Goal: Task Accomplishment & Management: Manage account settings

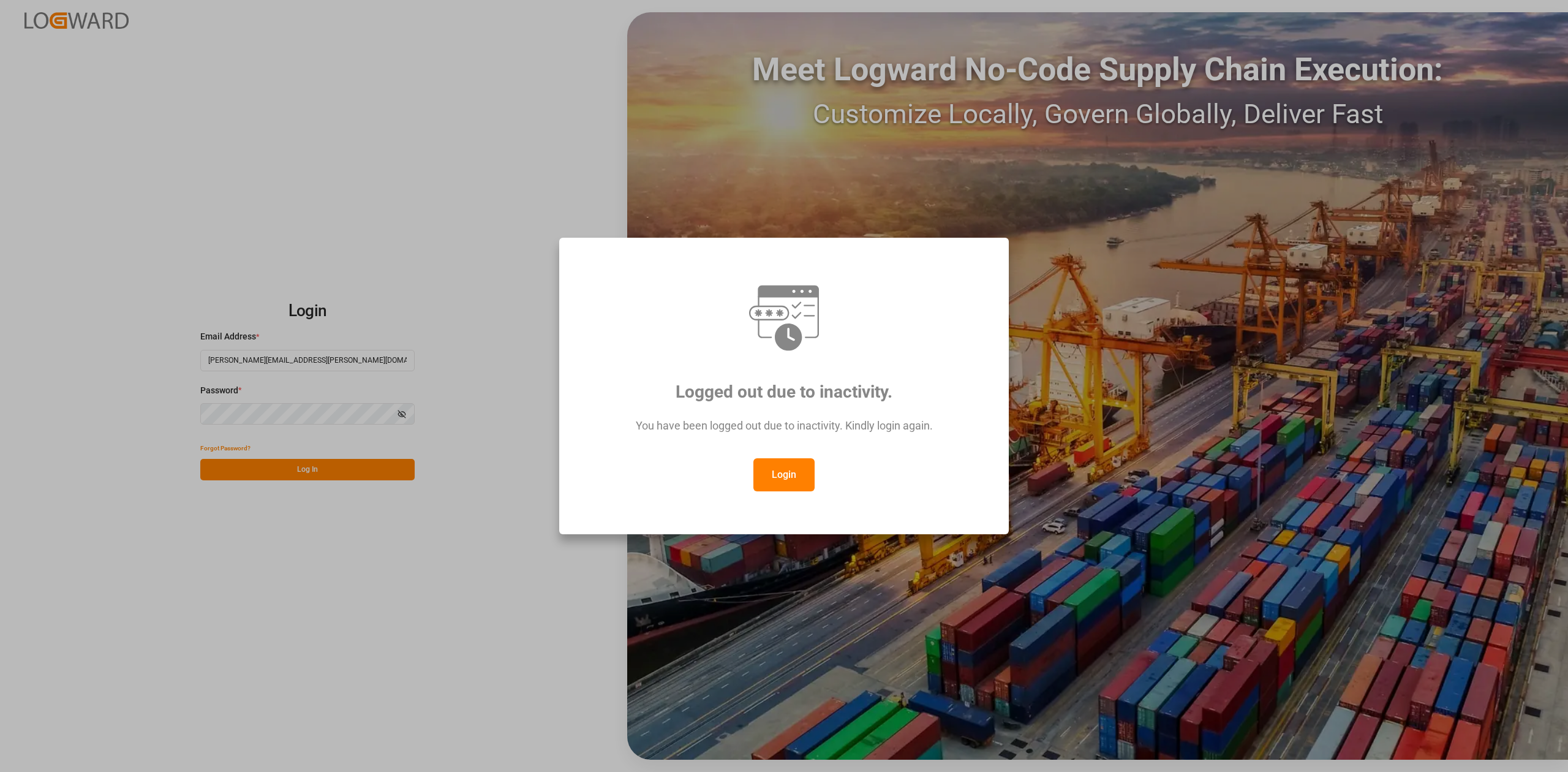
click at [787, 480] on button "Login" at bounding box center [784, 474] width 61 height 33
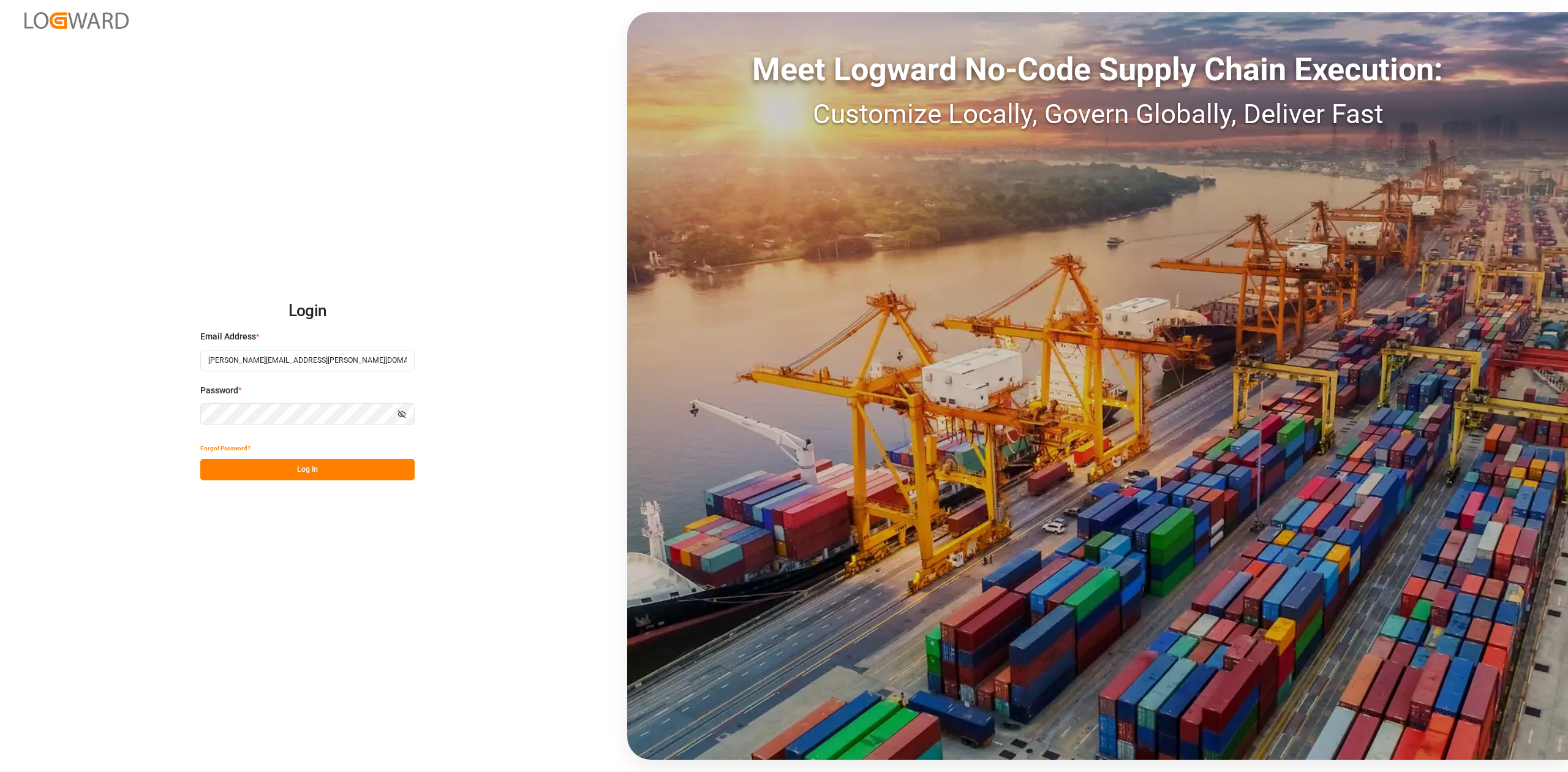
click at [317, 470] on button "Log In" at bounding box center [308, 469] width 214 height 21
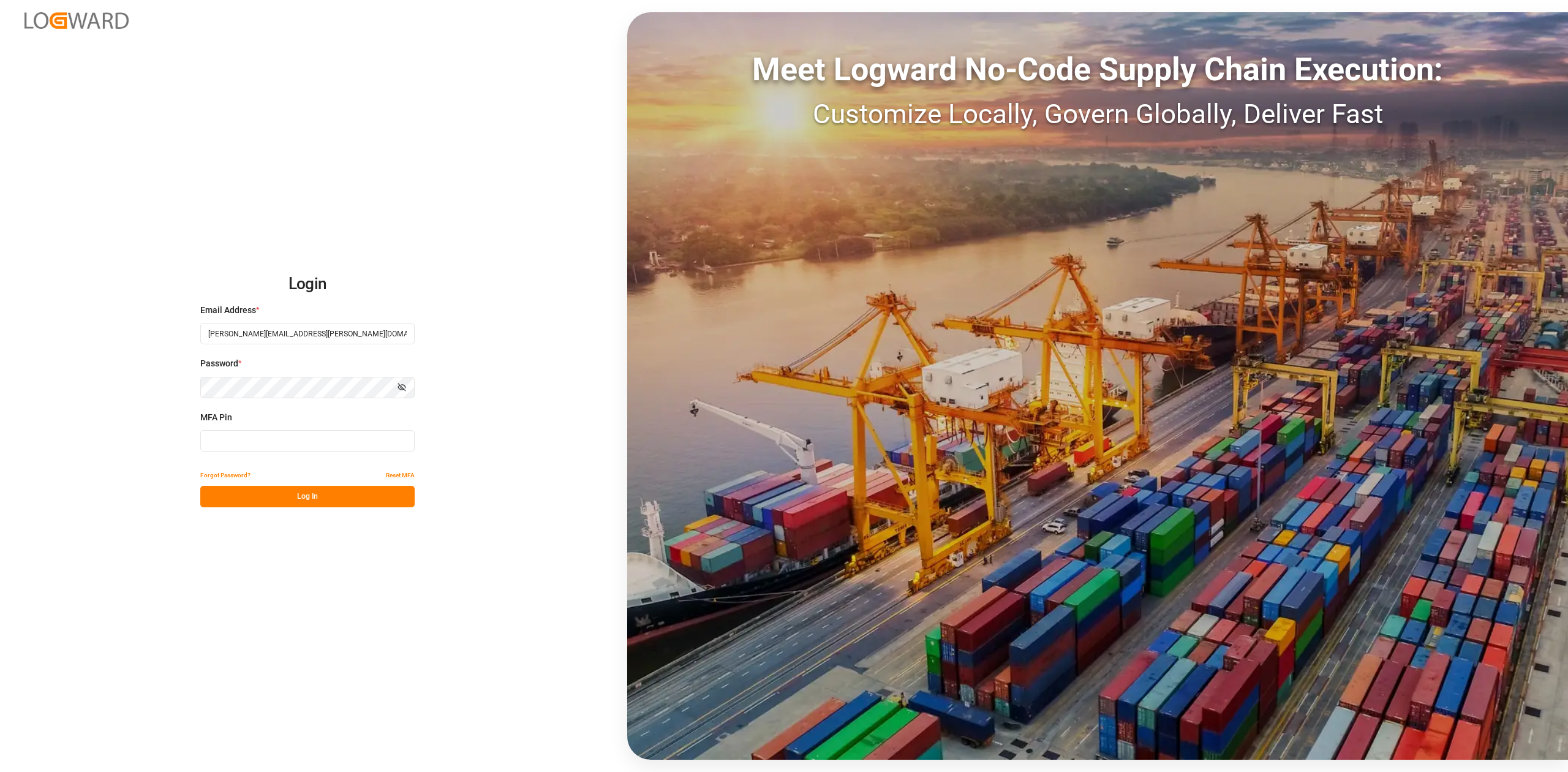
click at [329, 451] on div "MFA Pin" at bounding box center [308, 438] width 214 height 54
click at [326, 445] on input at bounding box center [308, 440] width 214 height 21
type input "3"
type input "234997"
click at [321, 496] on button "Log In" at bounding box center [308, 496] width 214 height 21
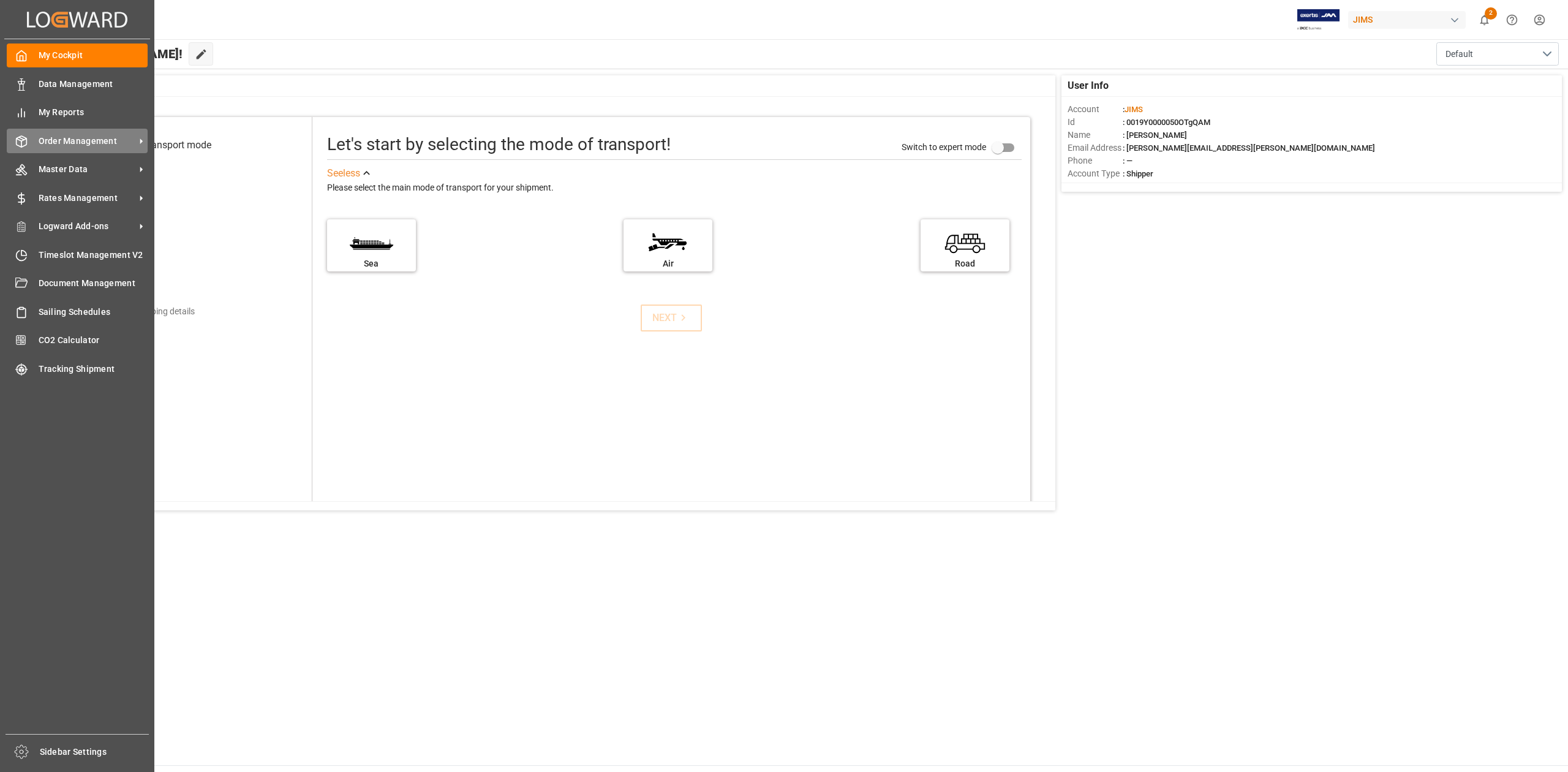
click at [76, 145] on span "Order Management" at bounding box center [87, 141] width 97 height 13
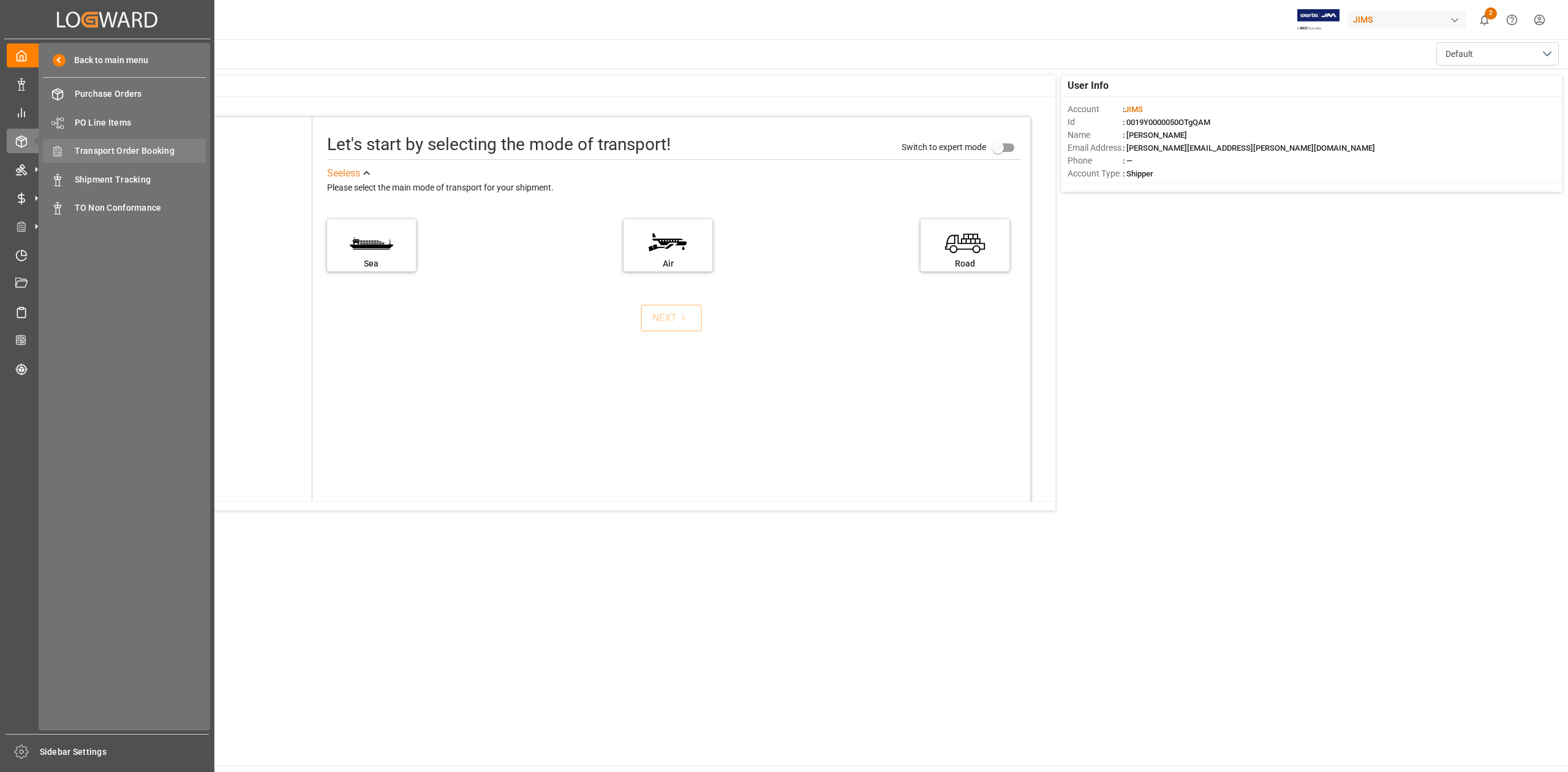
click at [137, 153] on span "Transport Order Booking" at bounding box center [141, 151] width 132 height 13
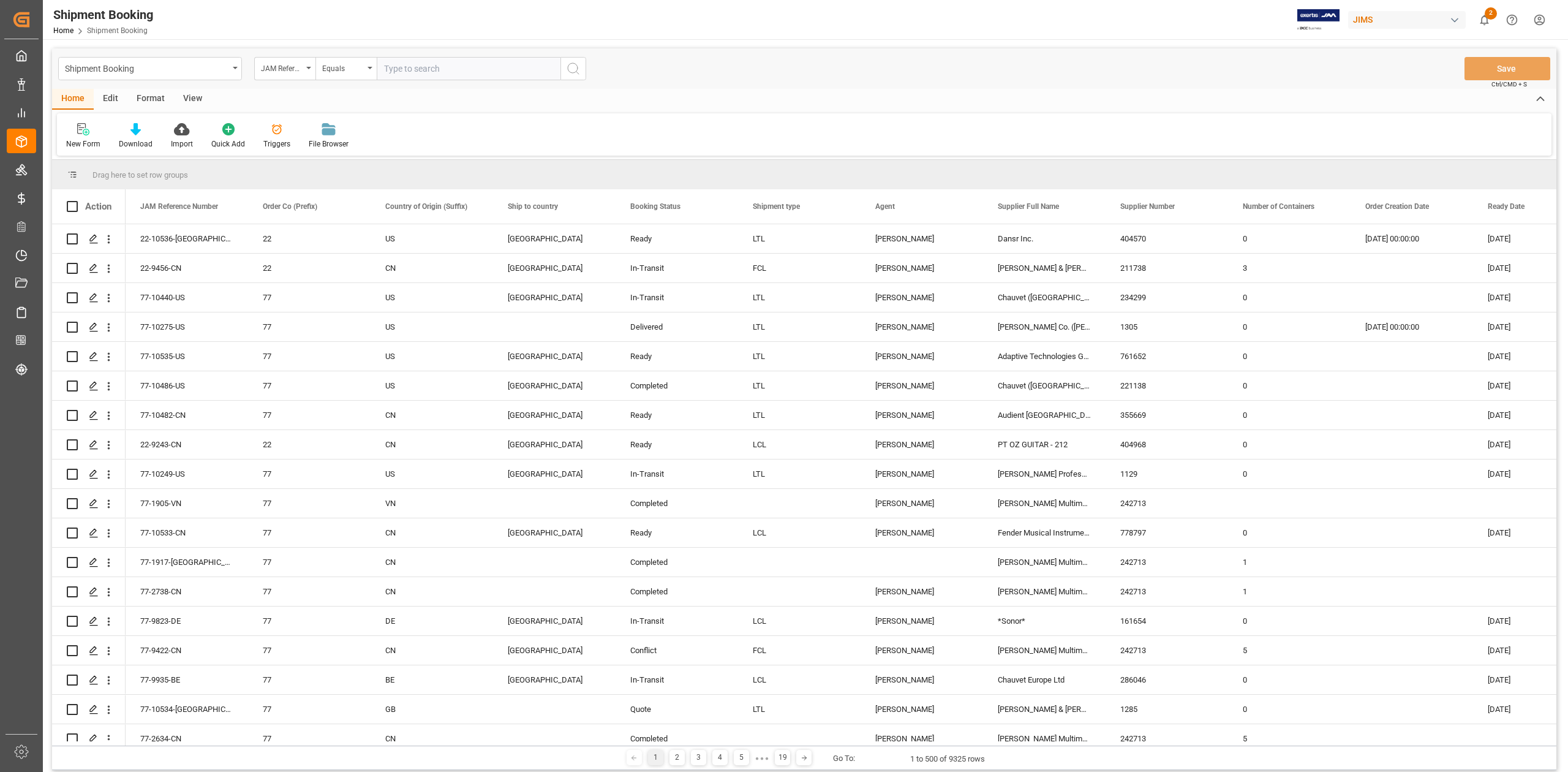
click at [414, 71] on input "text" at bounding box center [469, 69] width 184 height 23
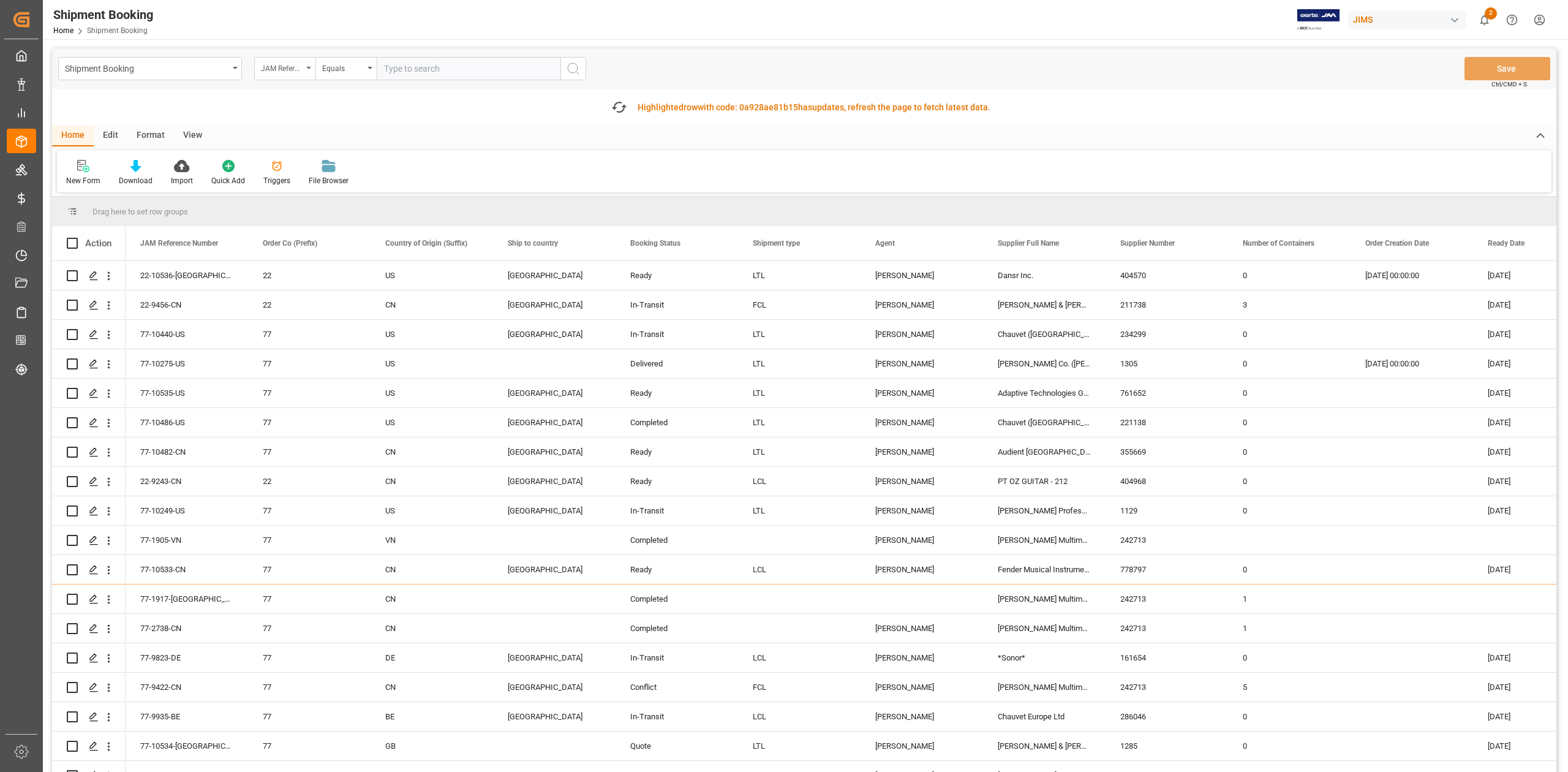
click at [308, 67] on icon "open menu" at bounding box center [308, 68] width 5 height 2
click at [303, 89] on input "text" at bounding box center [346, 96] width 173 height 20
type input "supplier"
click at [332, 151] on div "Supplier Number" at bounding box center [346, 150] width 182 height 26
click at [483, 69] on input "text" at bounding box center [469, 69] width 184 height 23
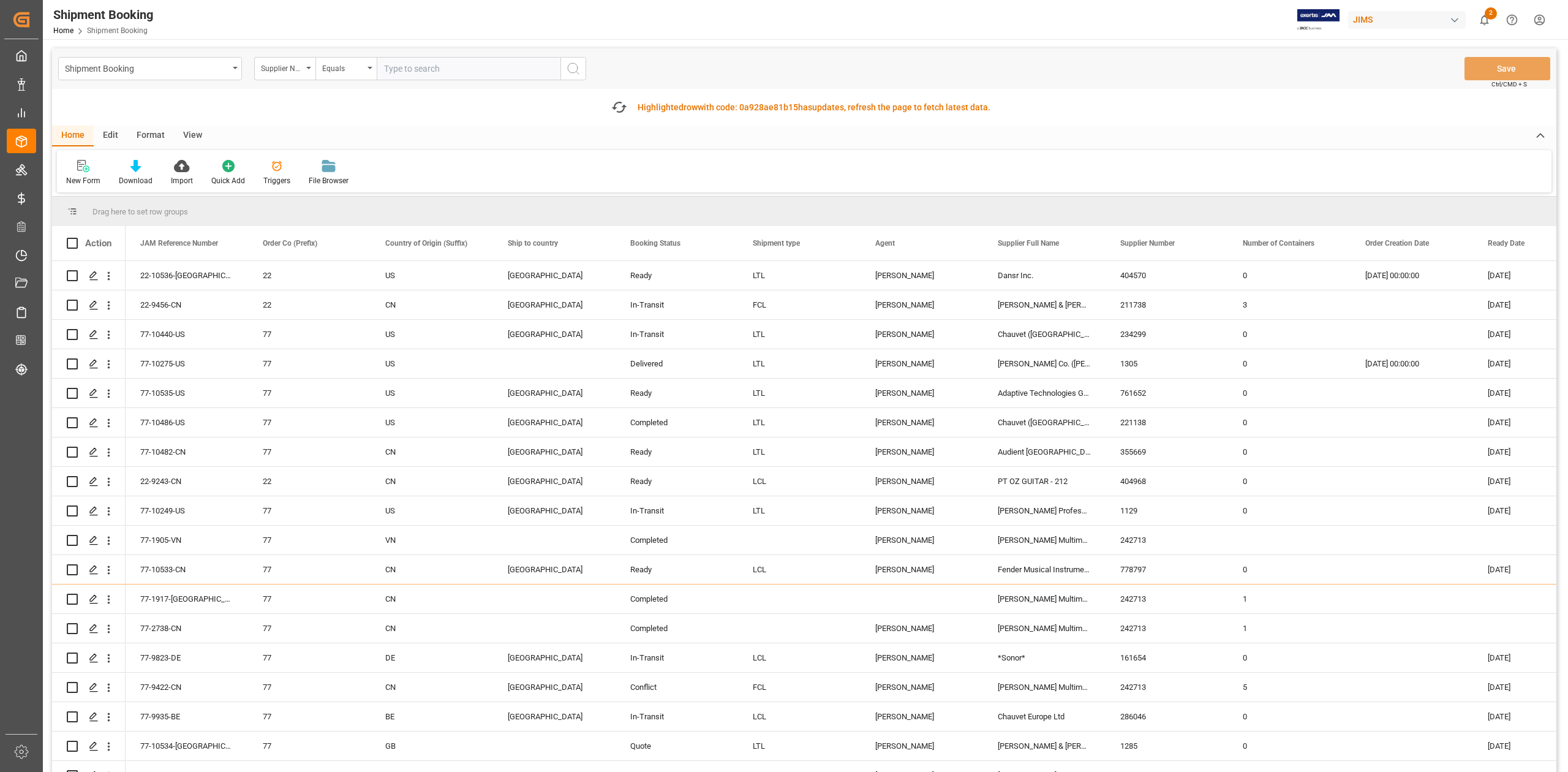
paste input "729721"
type input "729721"
click at [579, 71] on icon "search button" at bounding box center [573, 69] width 15 height 15
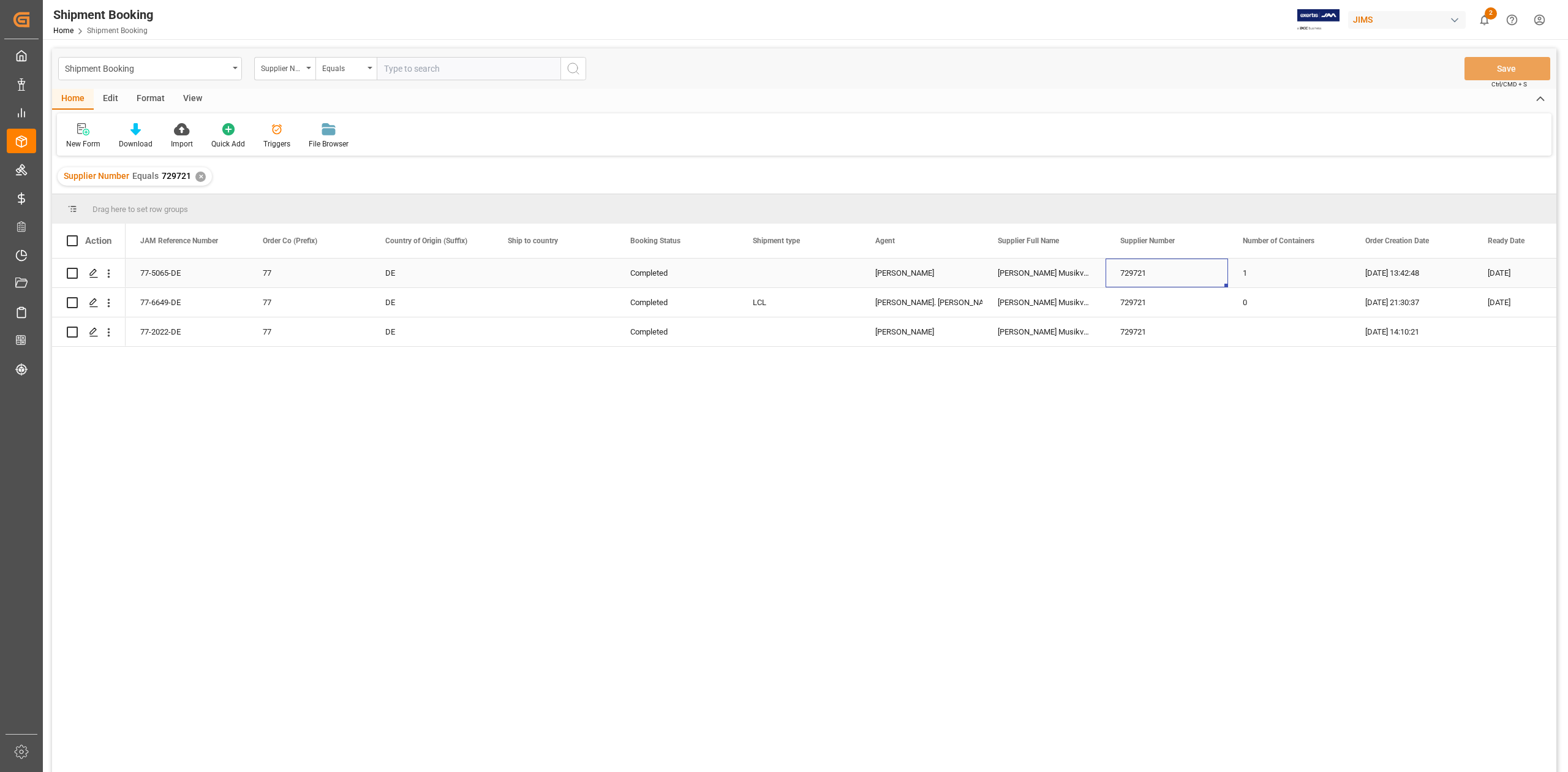
click at [1186, 265] on div "729721" at bounding box center [1167, 273] width 122 height 28
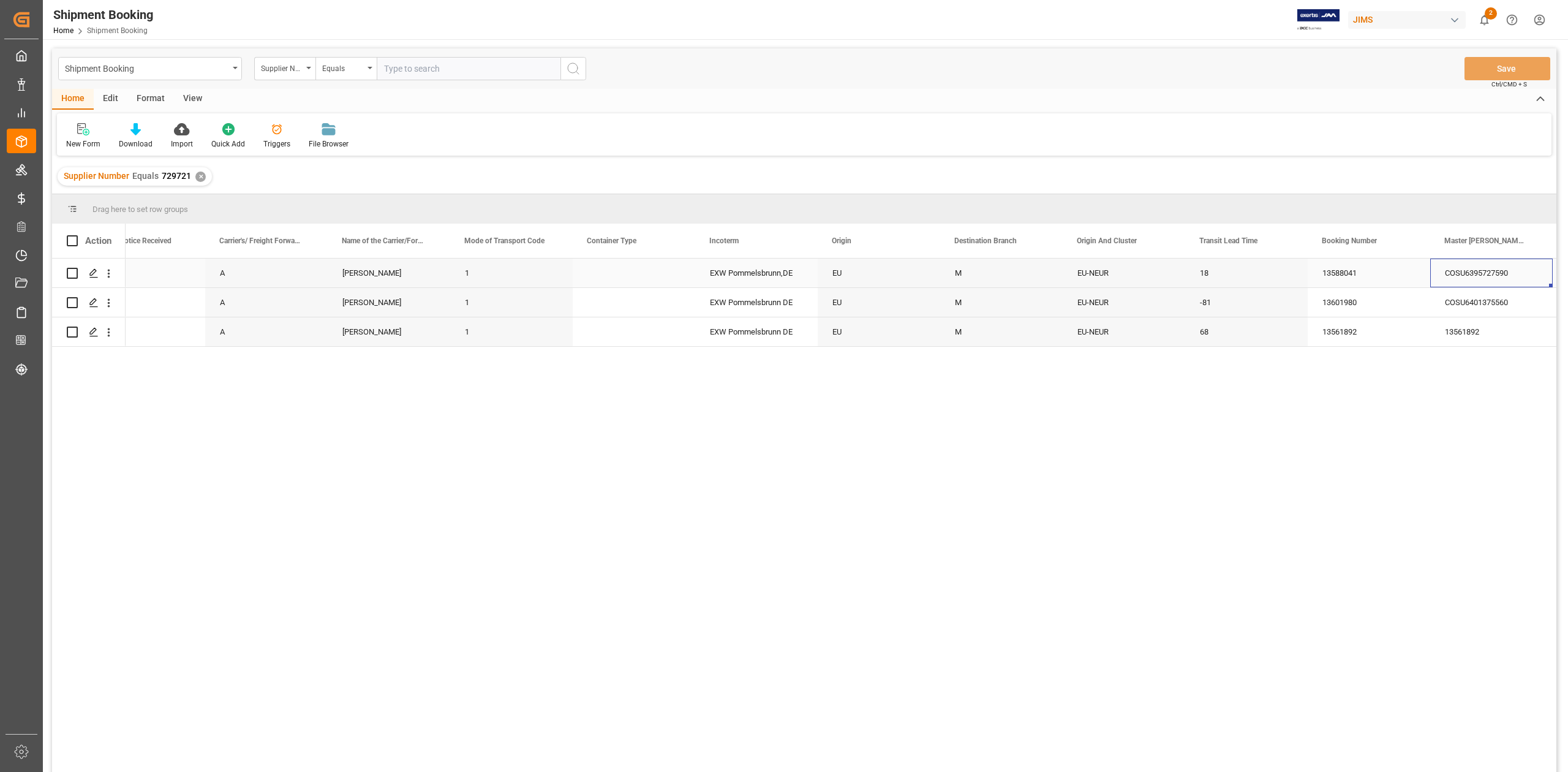
scroll to position [0, 1758]
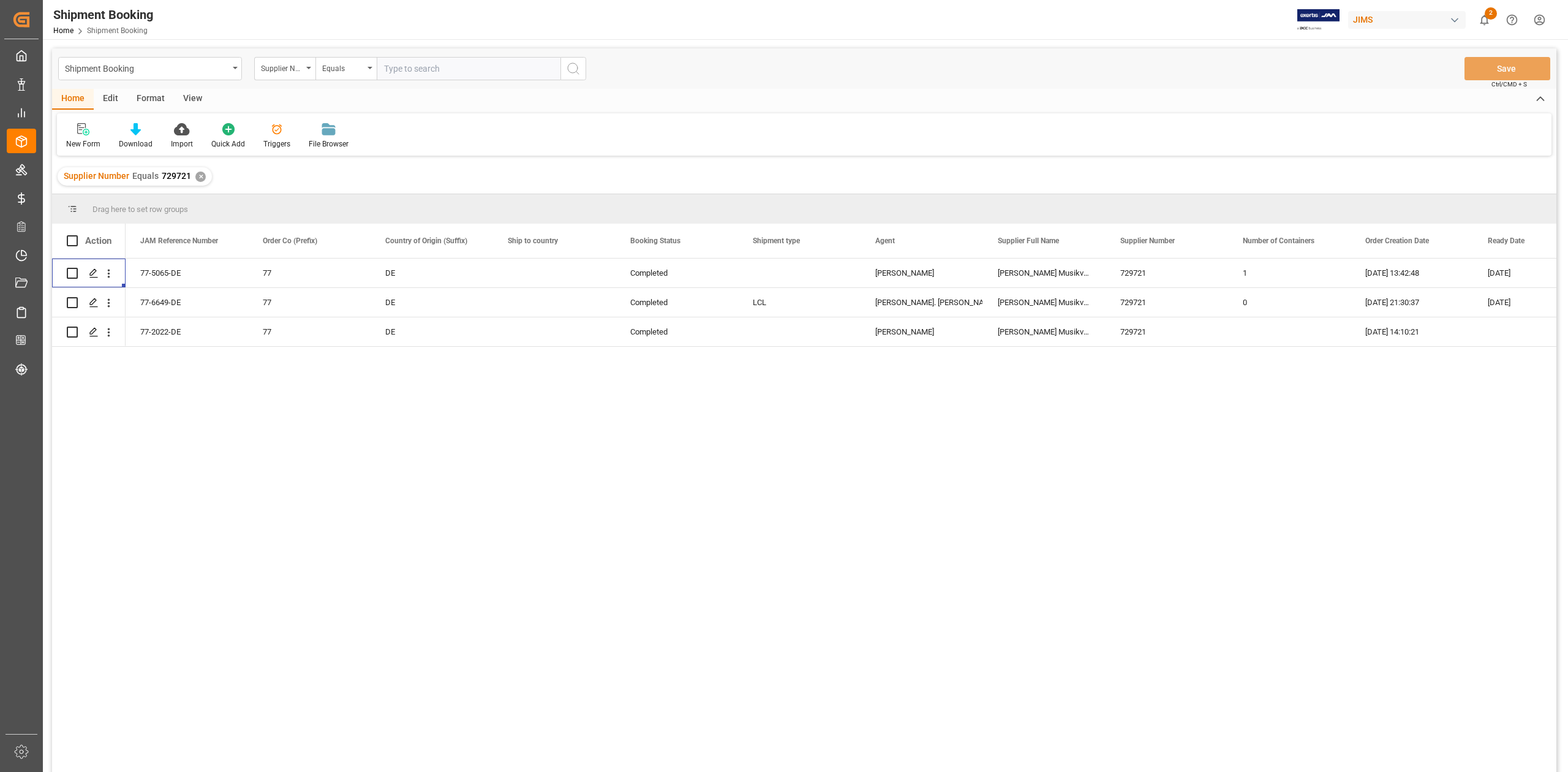
click at [201, 175] on div "✕" at bounding box center [200, 176] width 10 height 10
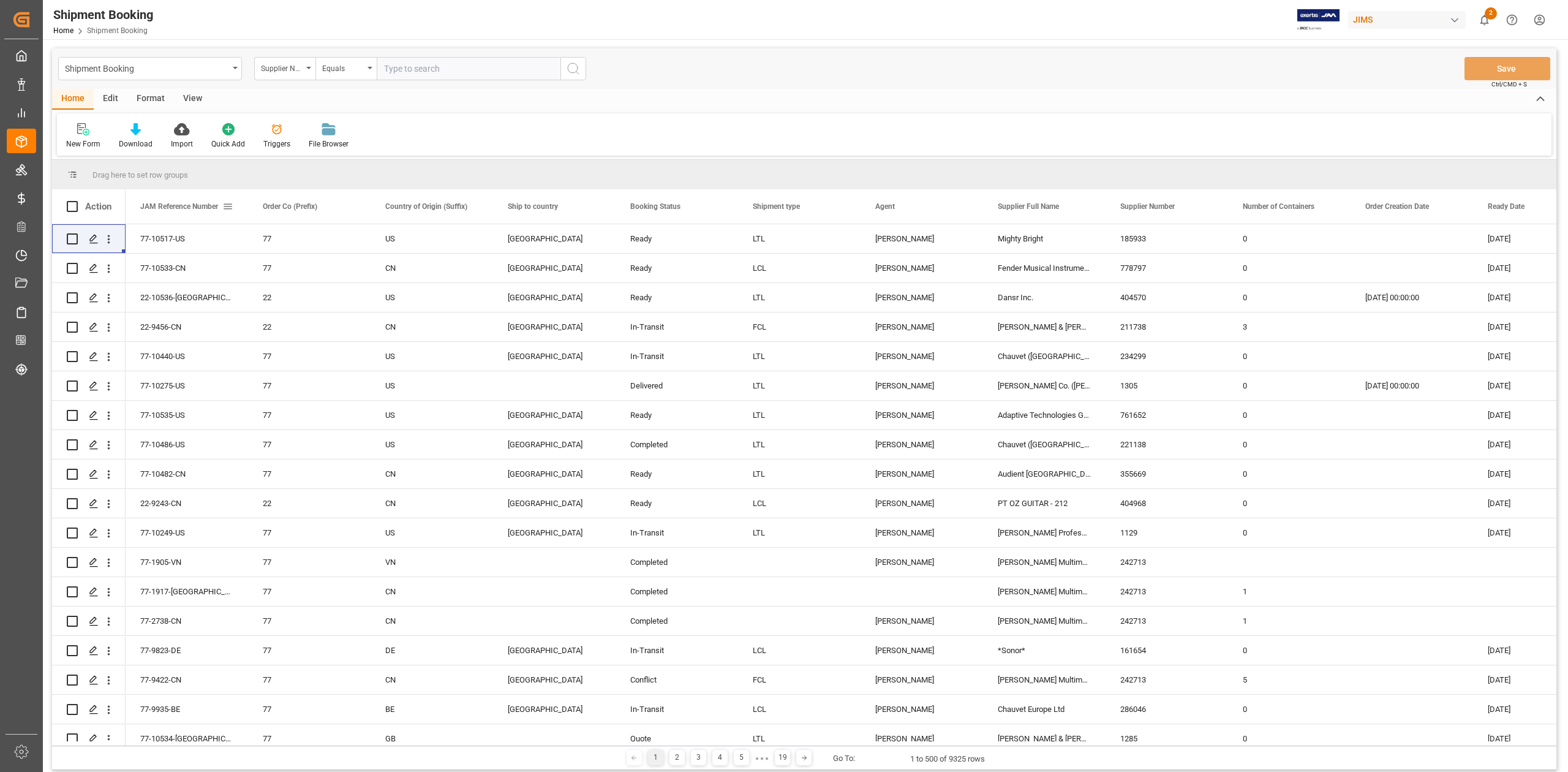
click at [197, 206] on span "JAM Reference Number" at bounding box center [179, 206] width 78 height 9
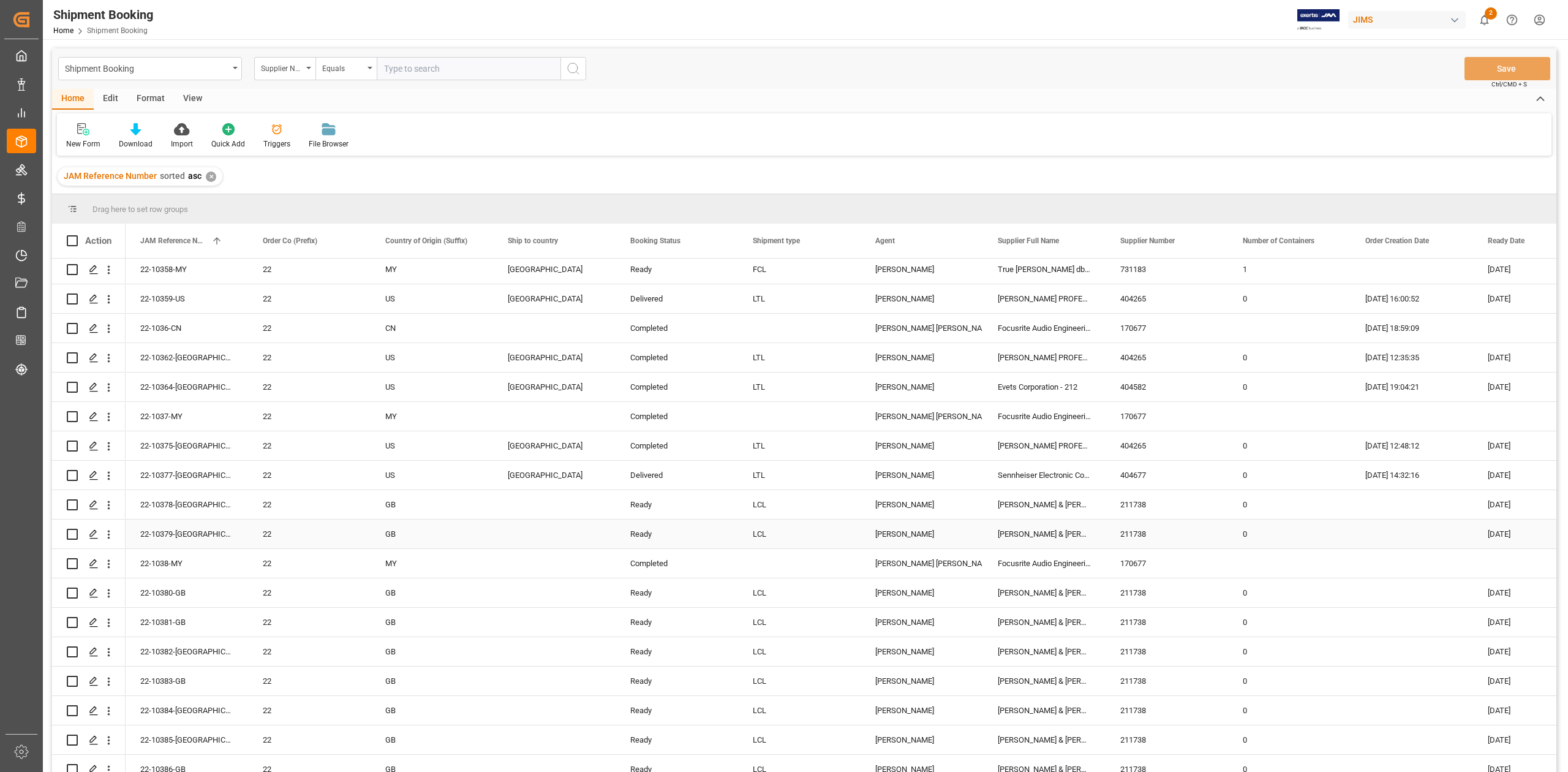
scroll to position [4410, 0]
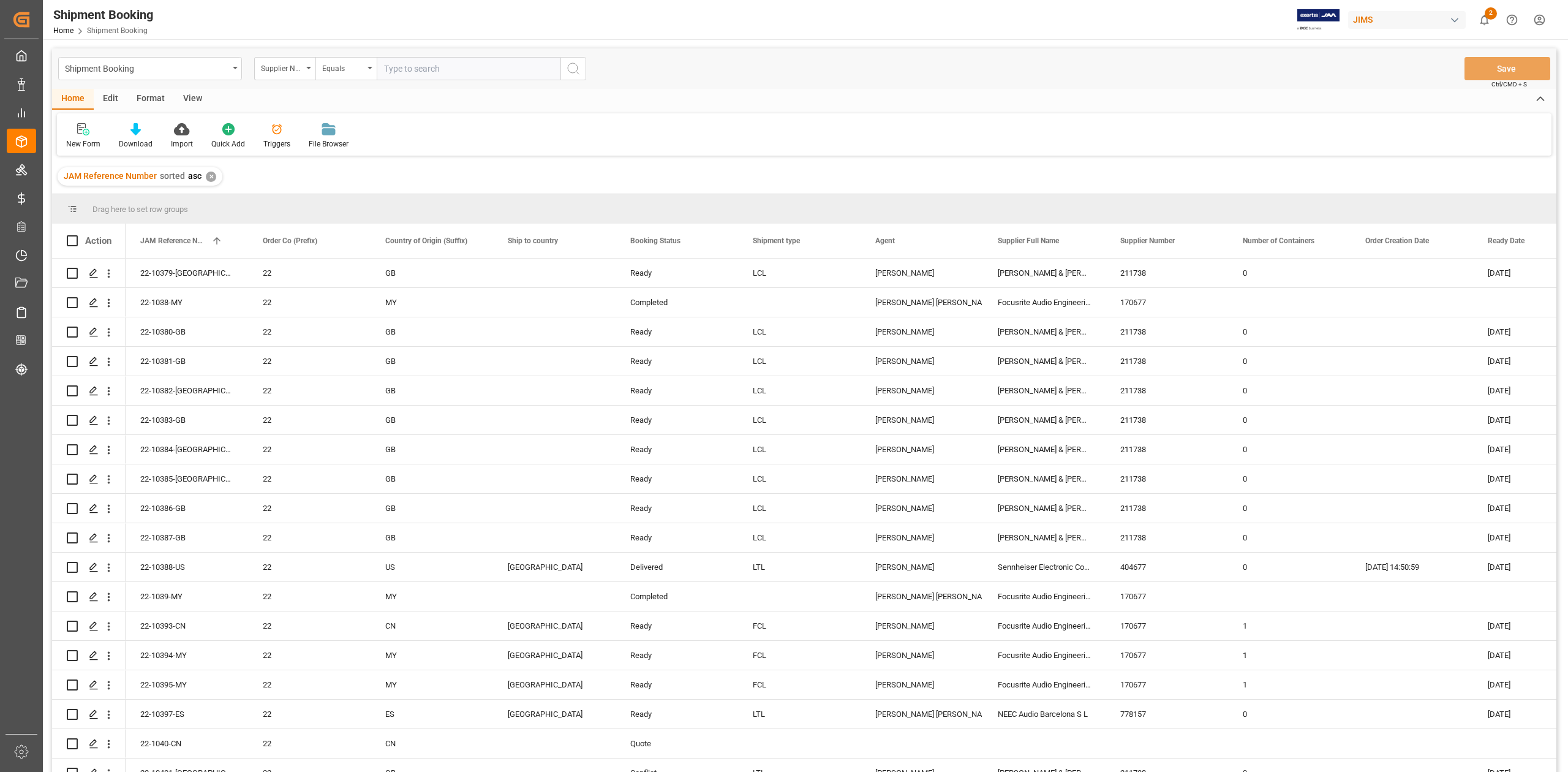
click at [211, 177] on div "✕" at bounding box center [211, 176] width 10 height 10
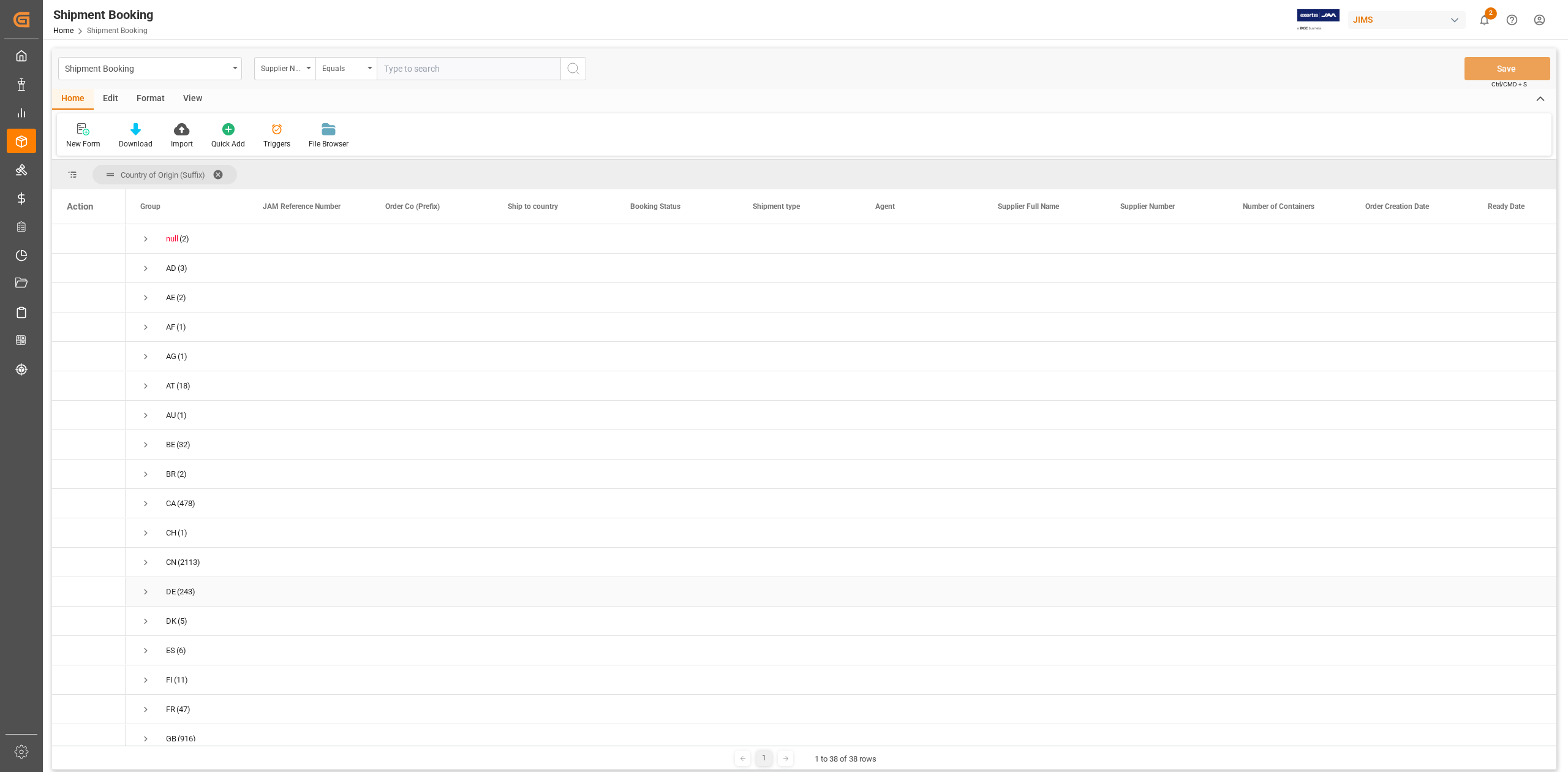
click at [145, 594] on span "Press SPACE to select this row." at bounding box center [145, 591] width 11 height 11
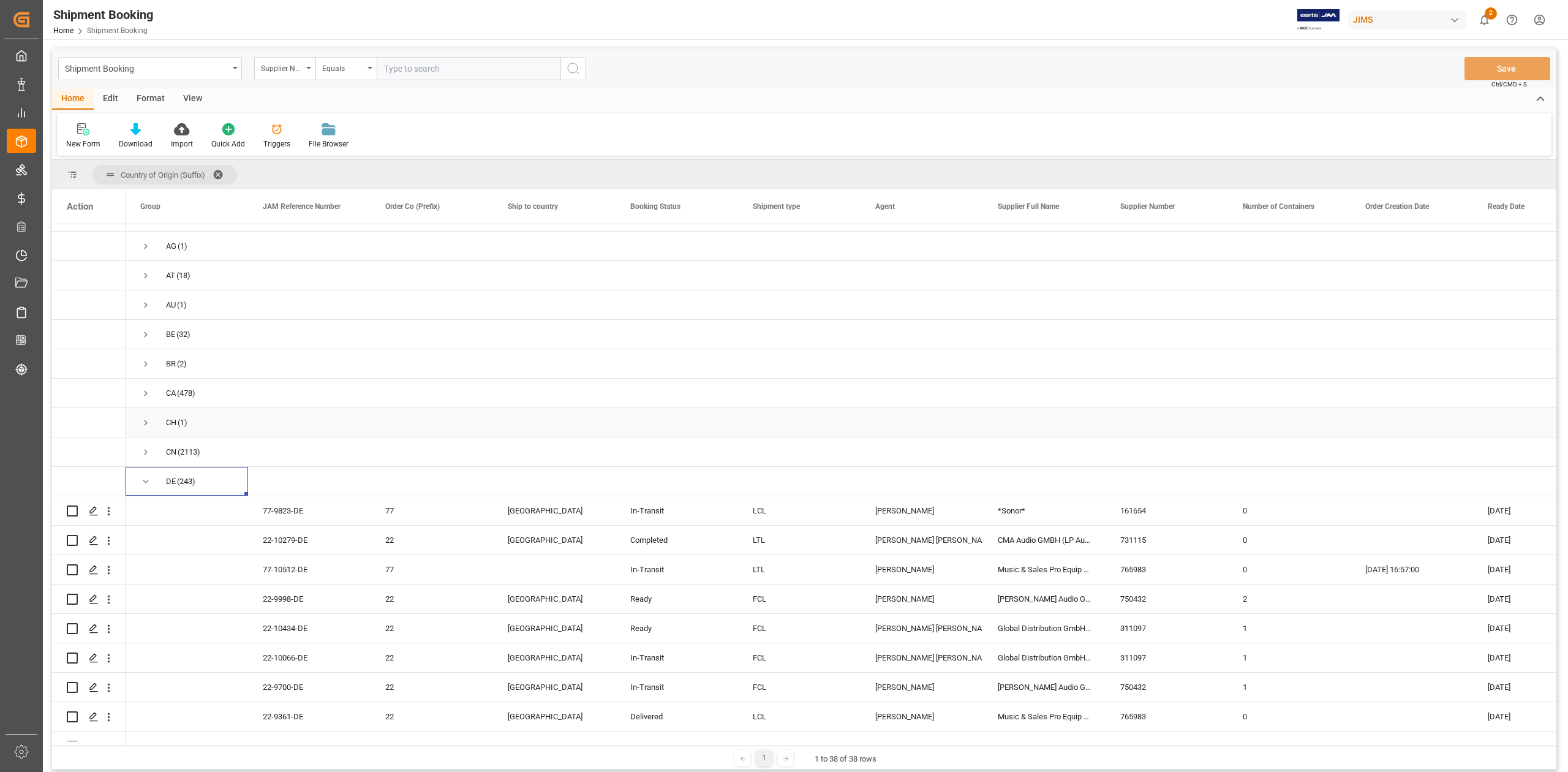
scroll to position [163, 0]
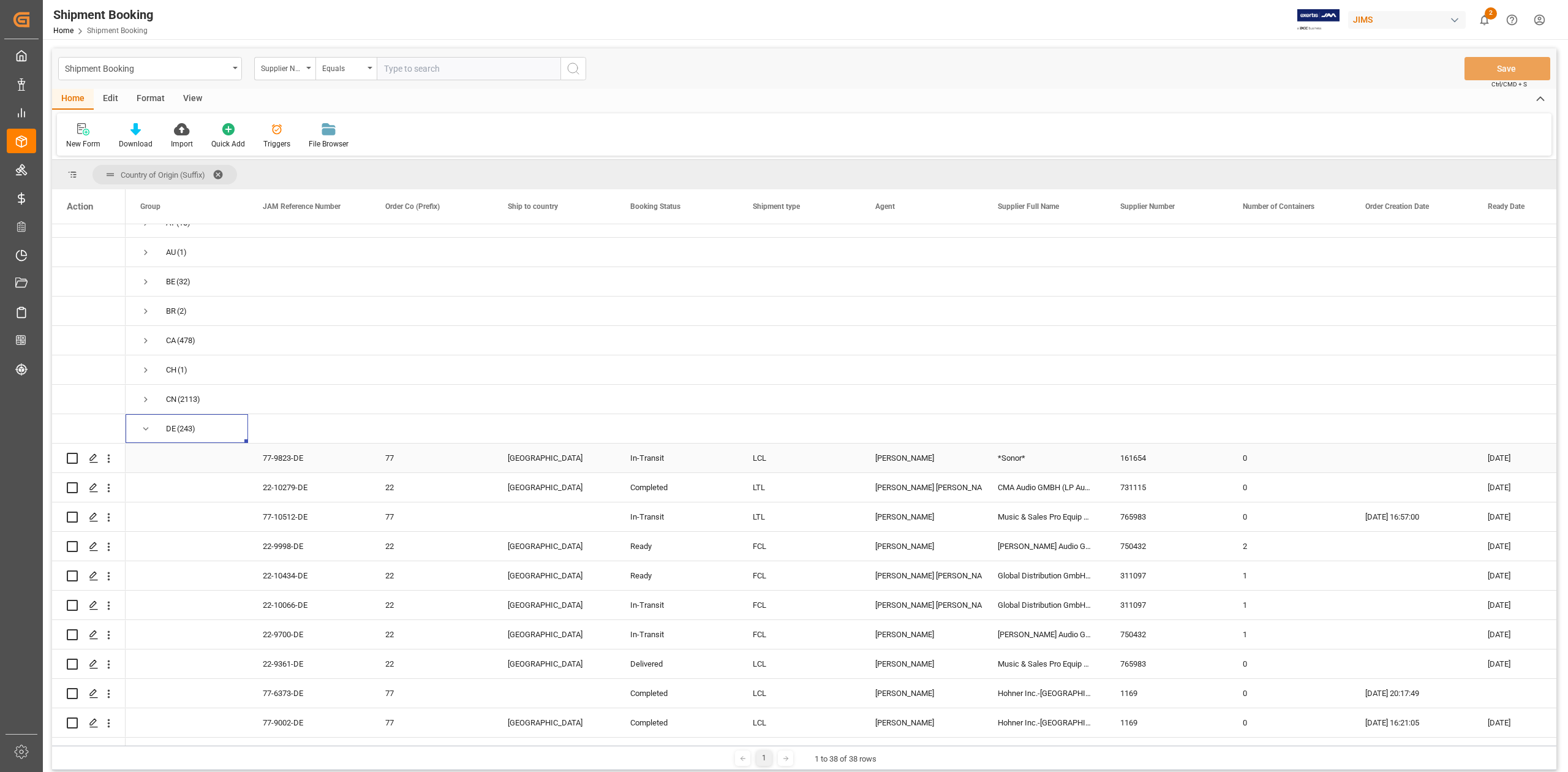
click at [1306, 462] on div "0" at bounding box center [1290, 457] width 122 height 28
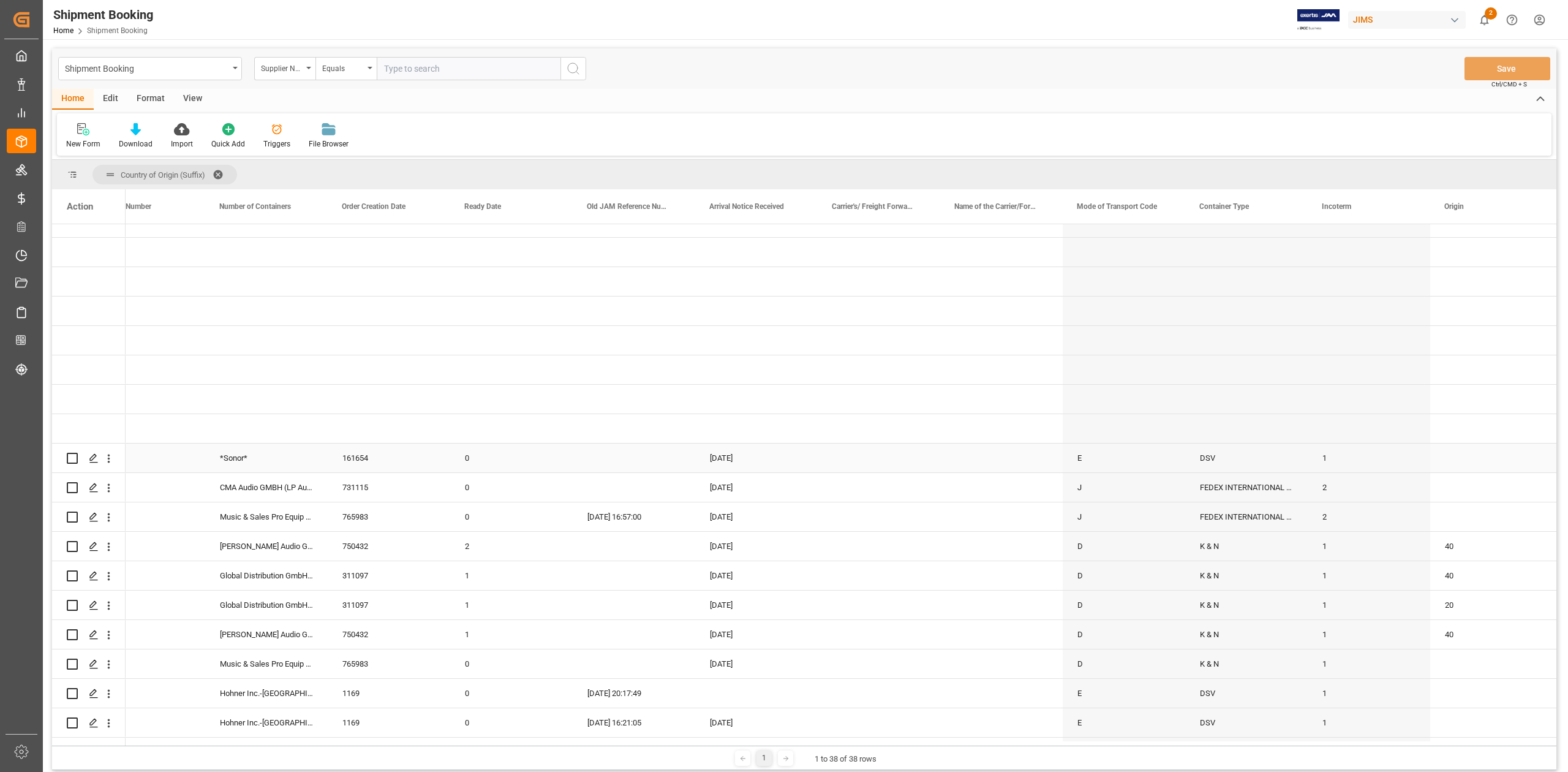
scroll to position [0, 1023]
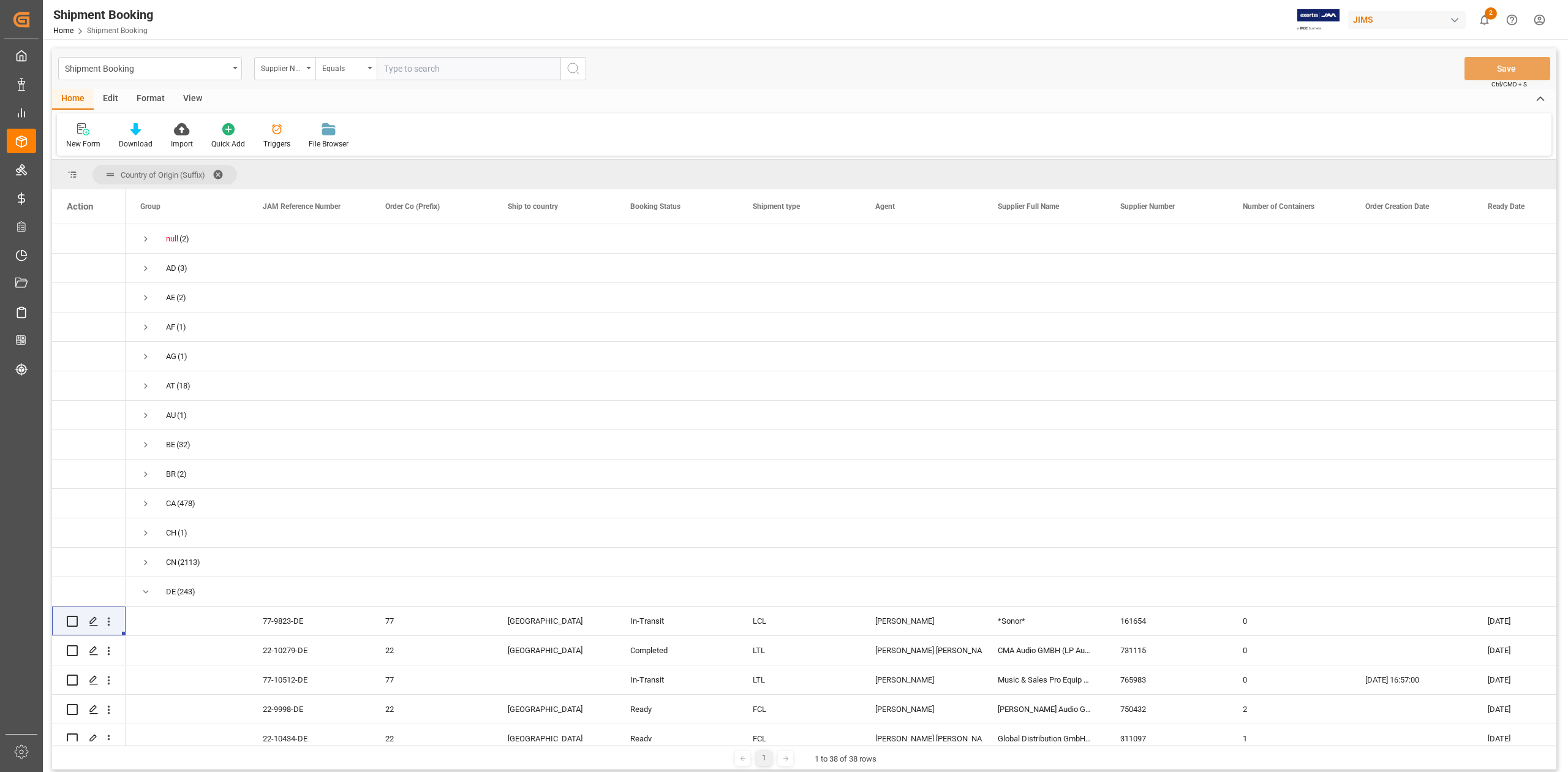
scroll to position [163, 0]
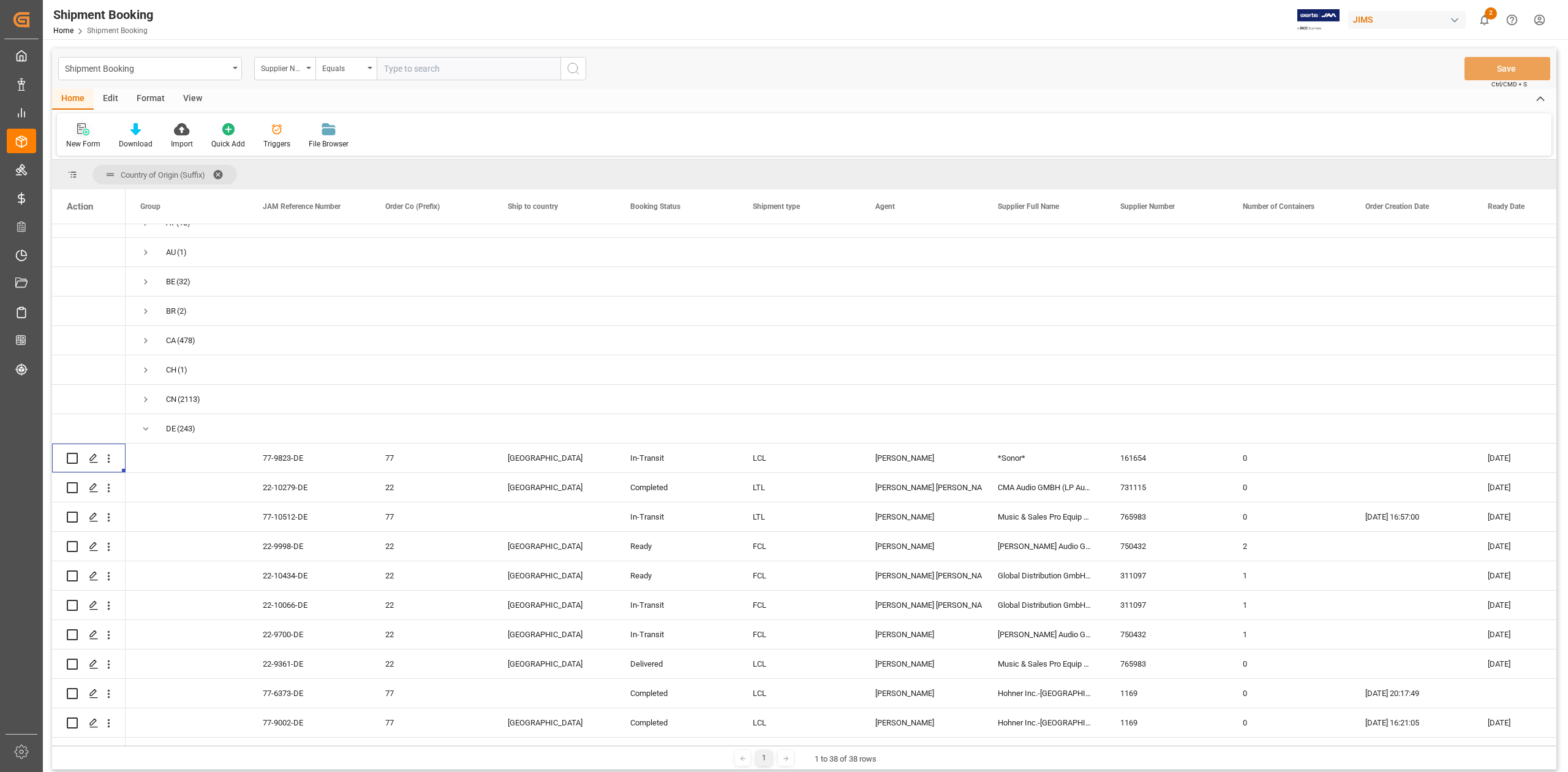
click at [83, 130] on icon at bounding box center [85, 131] width 7 height 7
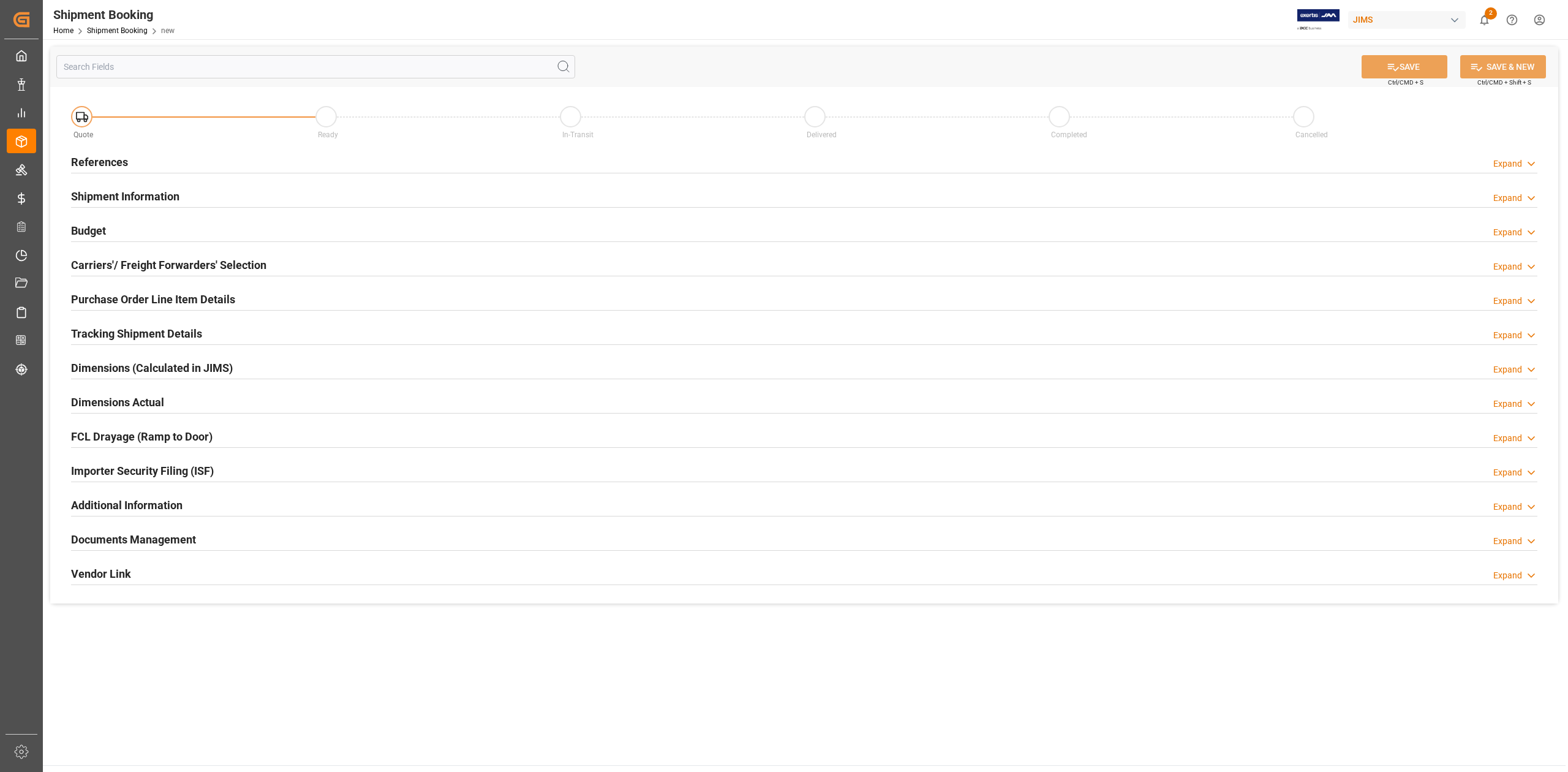
click at [121, 160] on h2 "References" at bounding box center [99, 162] width 57 height 17
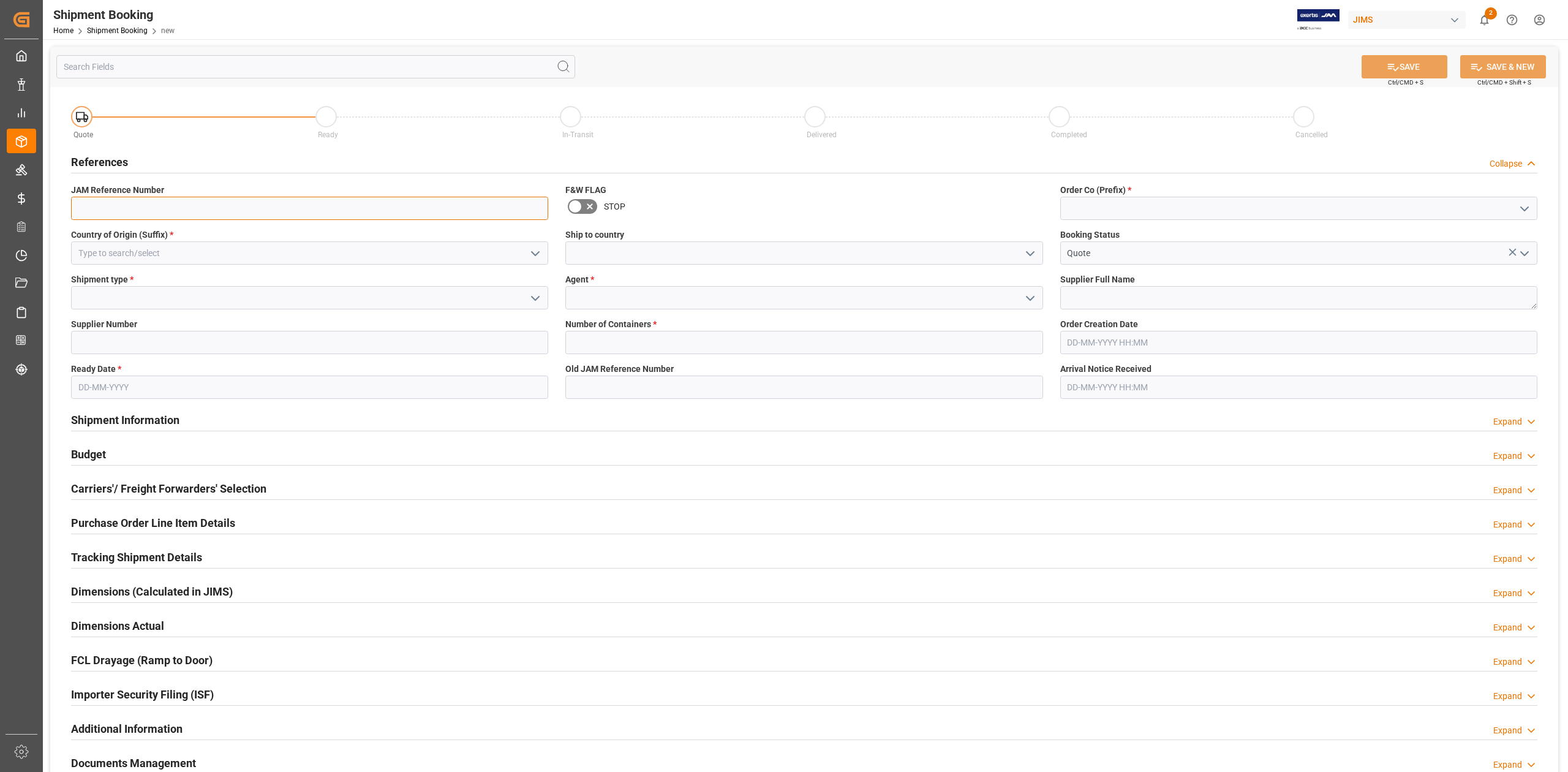
click at [255, 209] on input at bounding box center [309, 208] width 477 height 23
click at [1128, 206] on input at bounding box center [1298, 208] width 477 height 23
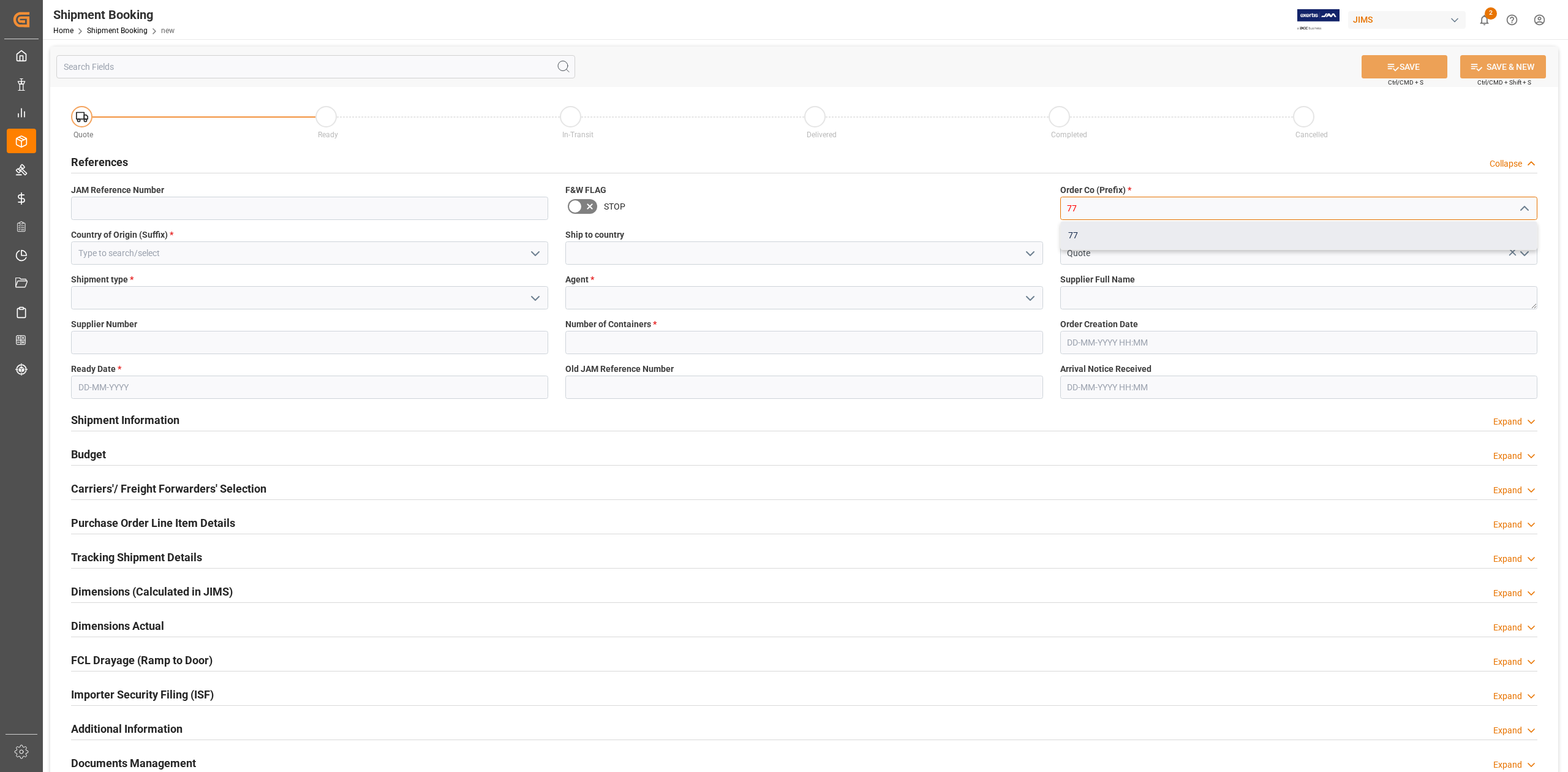
click at [1116, 235] on div "77" at bounding box center [1298, 235] width 476 height 28
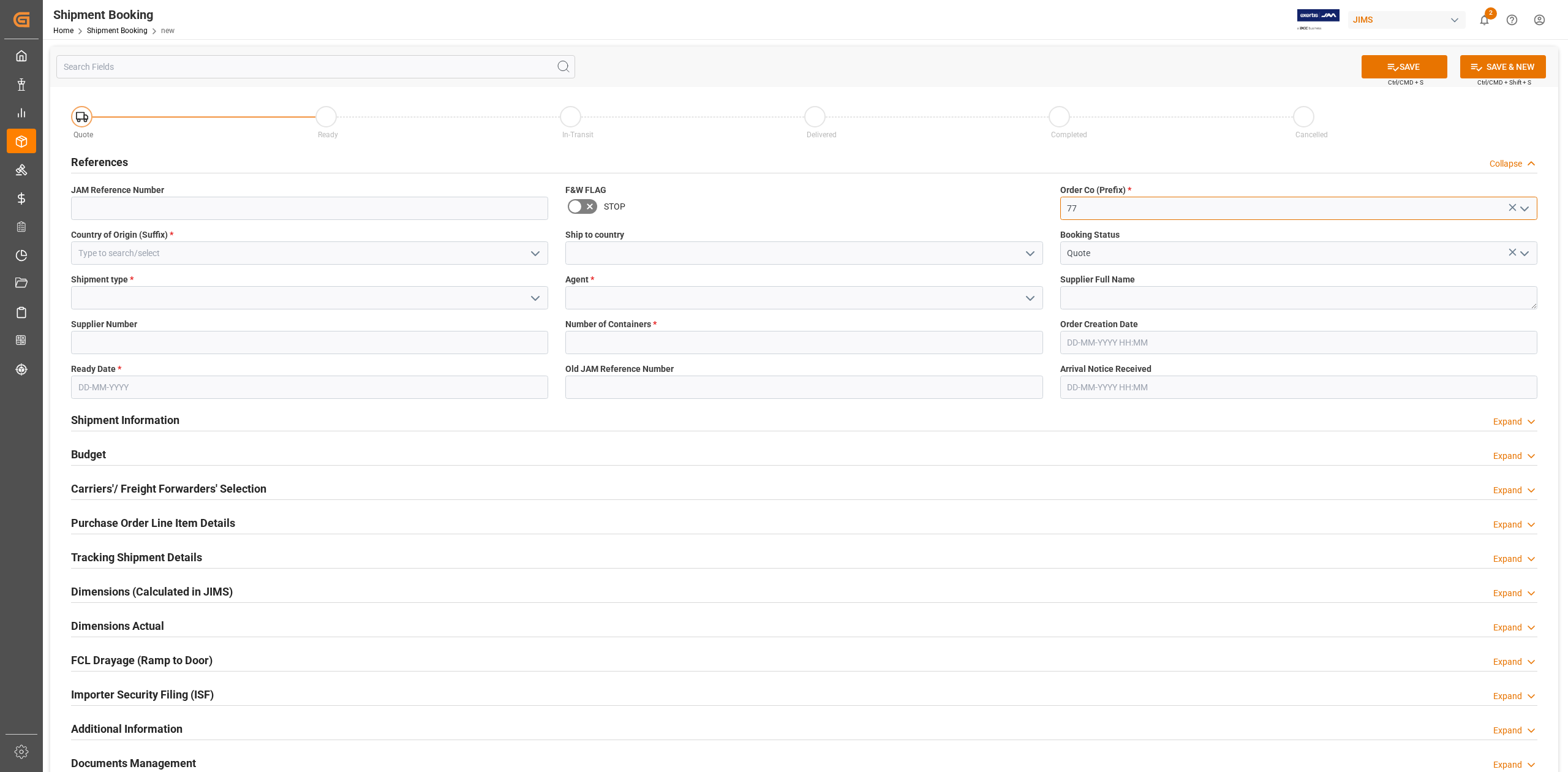
type input "77"
click at [138, 253] on input at bounding box center [309, 253] width 477 height 23
click at [112, 307] on div "DE" at bounding box center [309, 308] width 476 height 28
type input "DE"
click at [671, 246] on input at bounding box center [804, 253] width 477 height 23
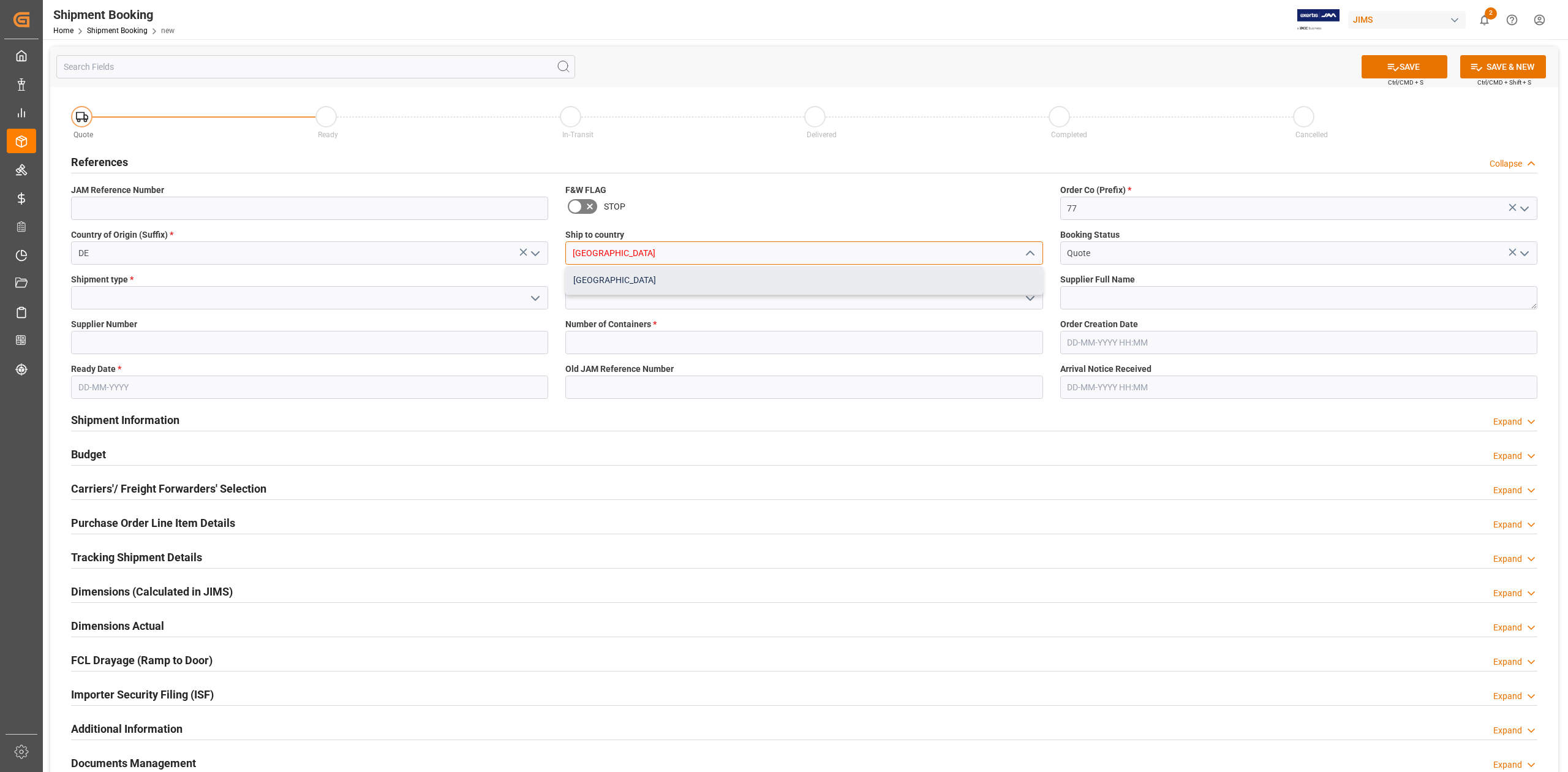
click at [655, 281] on div "[GEOGRAPHIC_DATA]" at bounding box center [803, 280] width 476 height 28
type input "[GEOGRAPHIC_DATA]"
click at [149, 293] on input at bounding box center [309, 297] width 477 height 23
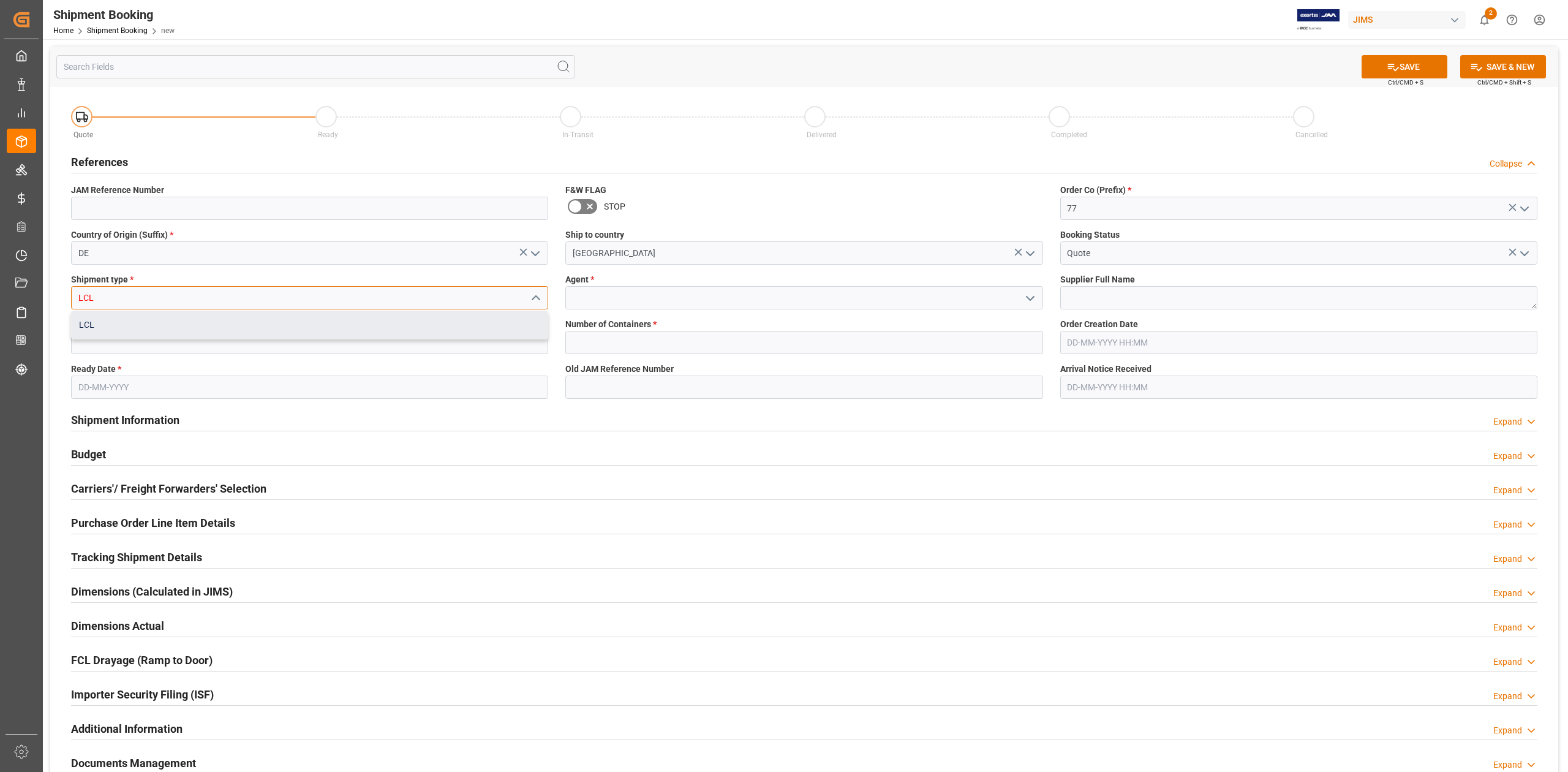
click at [155, 322] on div "LCL" at bounding box center [309, 325] width 476 height 28
type input "LCL"
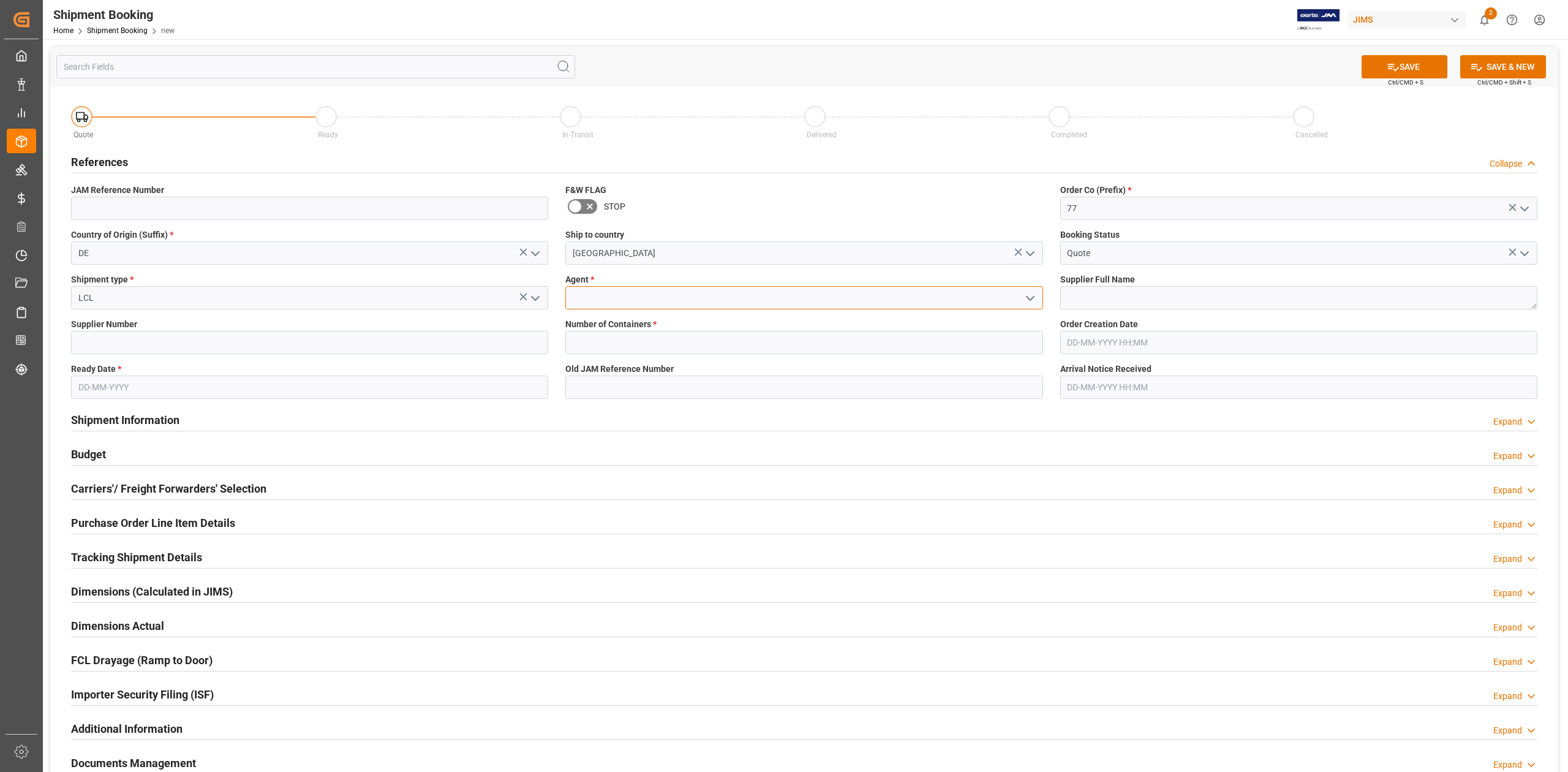
click at [606, 299] on input at bounding box center [804, 297] width 477 height 23
click at [626, 329] on div "[PERSON_NAME]" at bounding box center [803, 325] width 476 height 28
type input "[PERSON_NAME]"
click at [1155, 295] on textarea at bounding box center [1298, 297] width 477 height 23
paste textarea "[PERSON_NAME] Musikverlag GmbH & CO. KG"
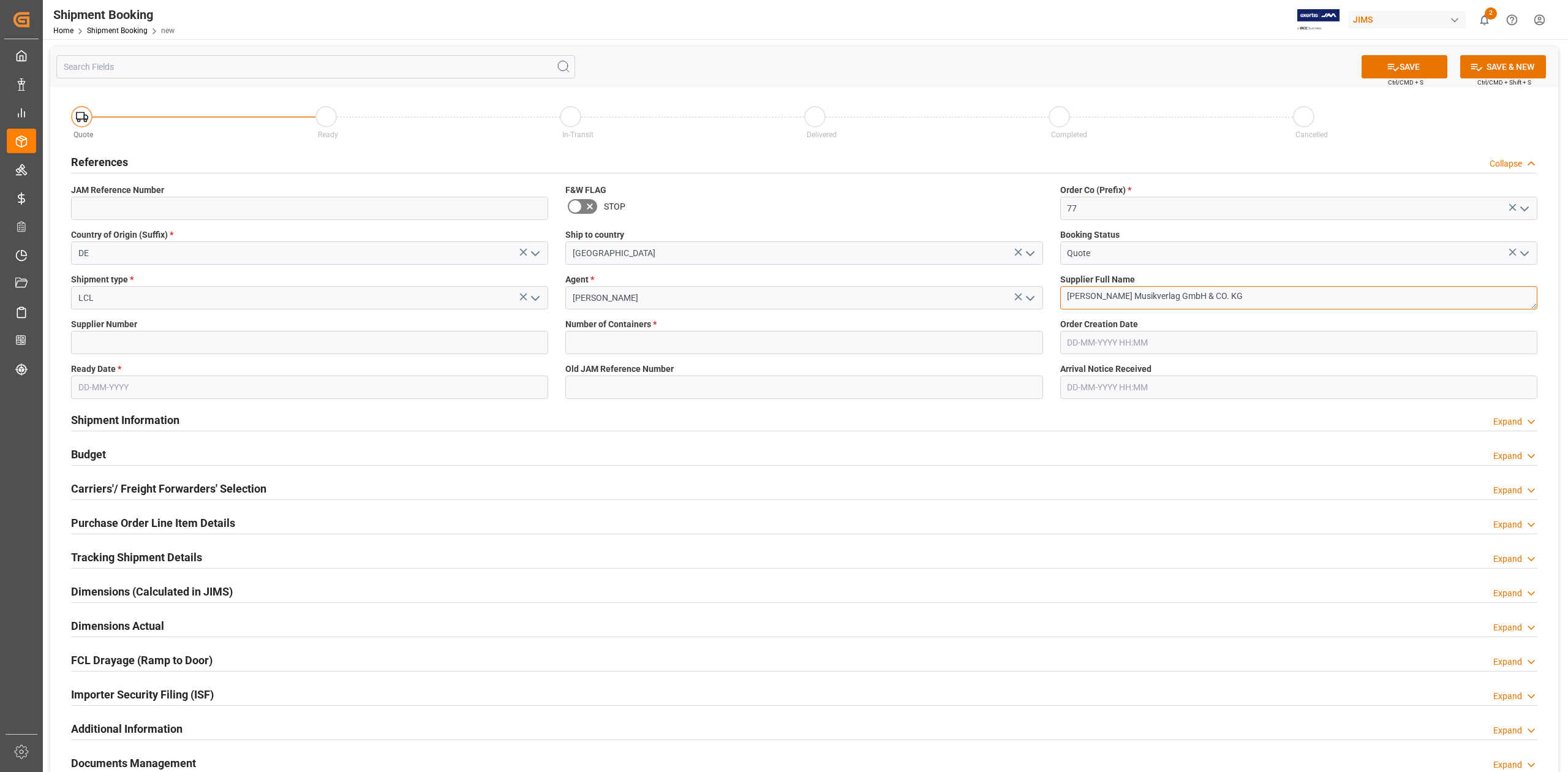
type textarea "[PERSON_NAME] Musikverlag GmbH & CO. KG"
click at [151, 346] on input at bounding box center [309, 343] width 477 height 23
paste input "729721"
type input "729721"
click at [676, 337] on input "text" at bounding box center [804, 343] width 477 height 23
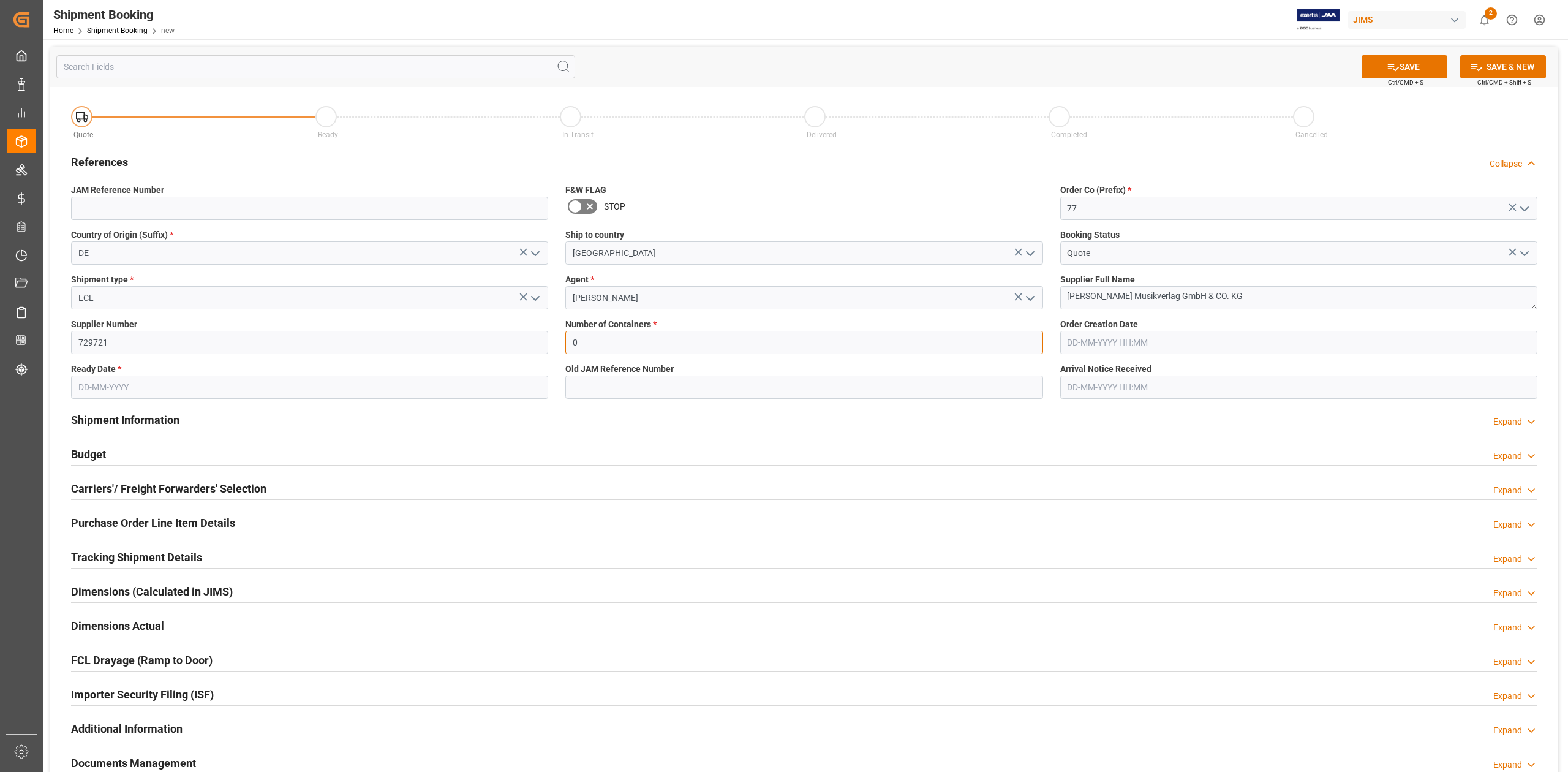
type input "0"
click at [104, 381] on input "text" at bounding box center [309, 387] width 477 height 23
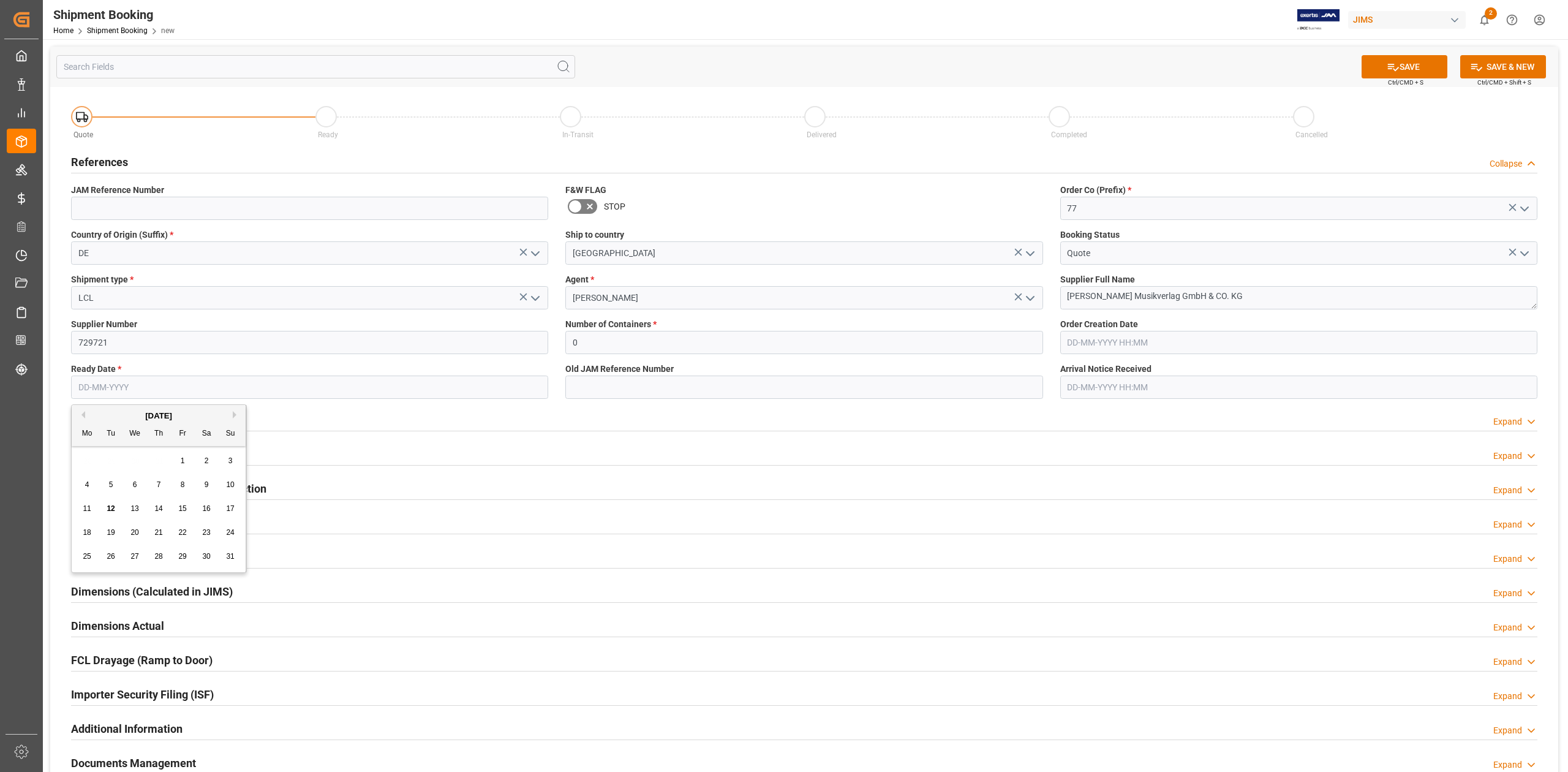
click at [198, 390] on input "text" at bounding box center [309, 387] width 477 height 23
click at [1416, 69] on button "SAVE" at bounding box center [1405, 67] width 86 height 23
type input "[DATE]"
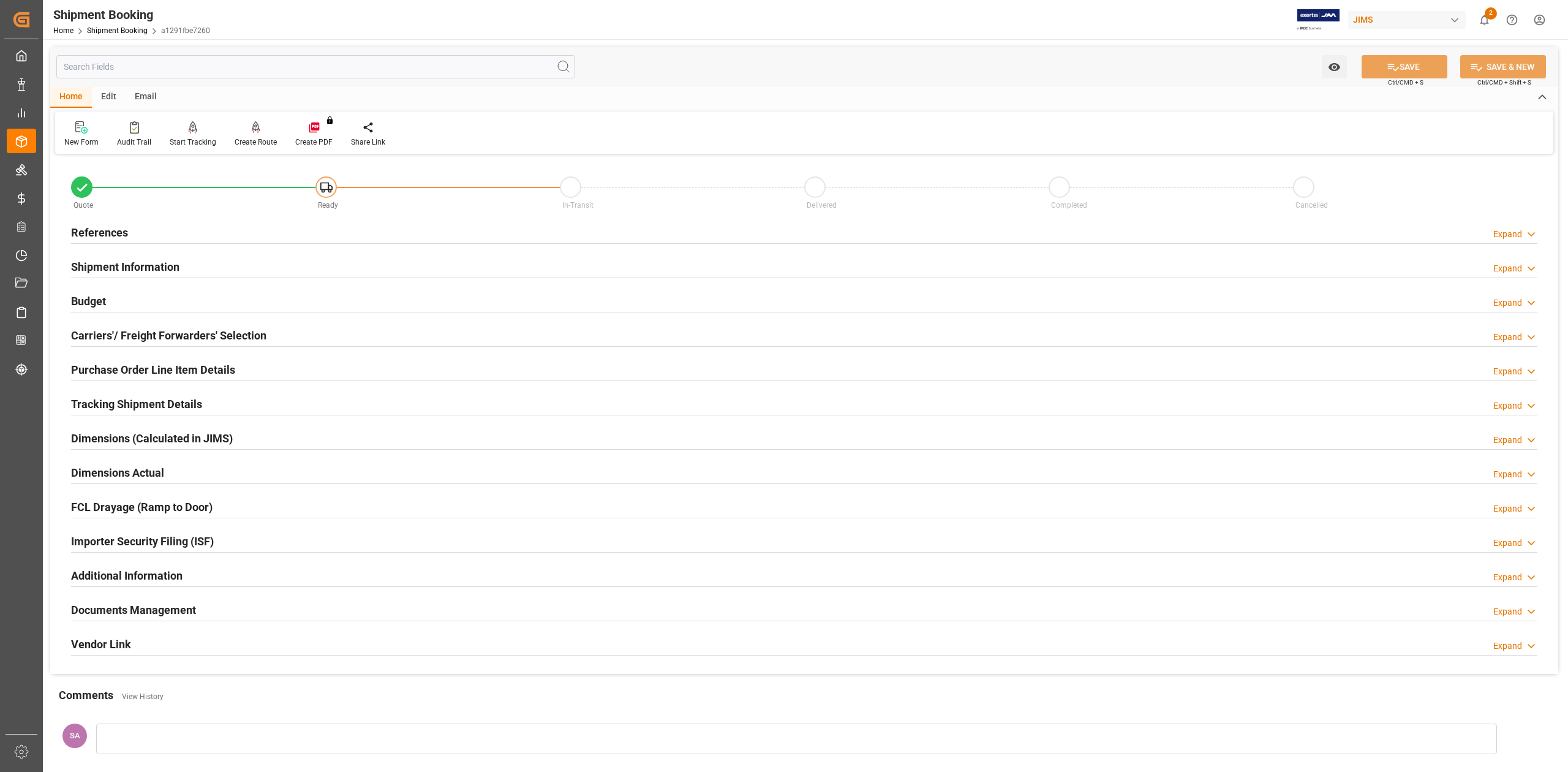
click at [106, 228] on h2 "References" at bounding box center [99, 233] width 57 height 17
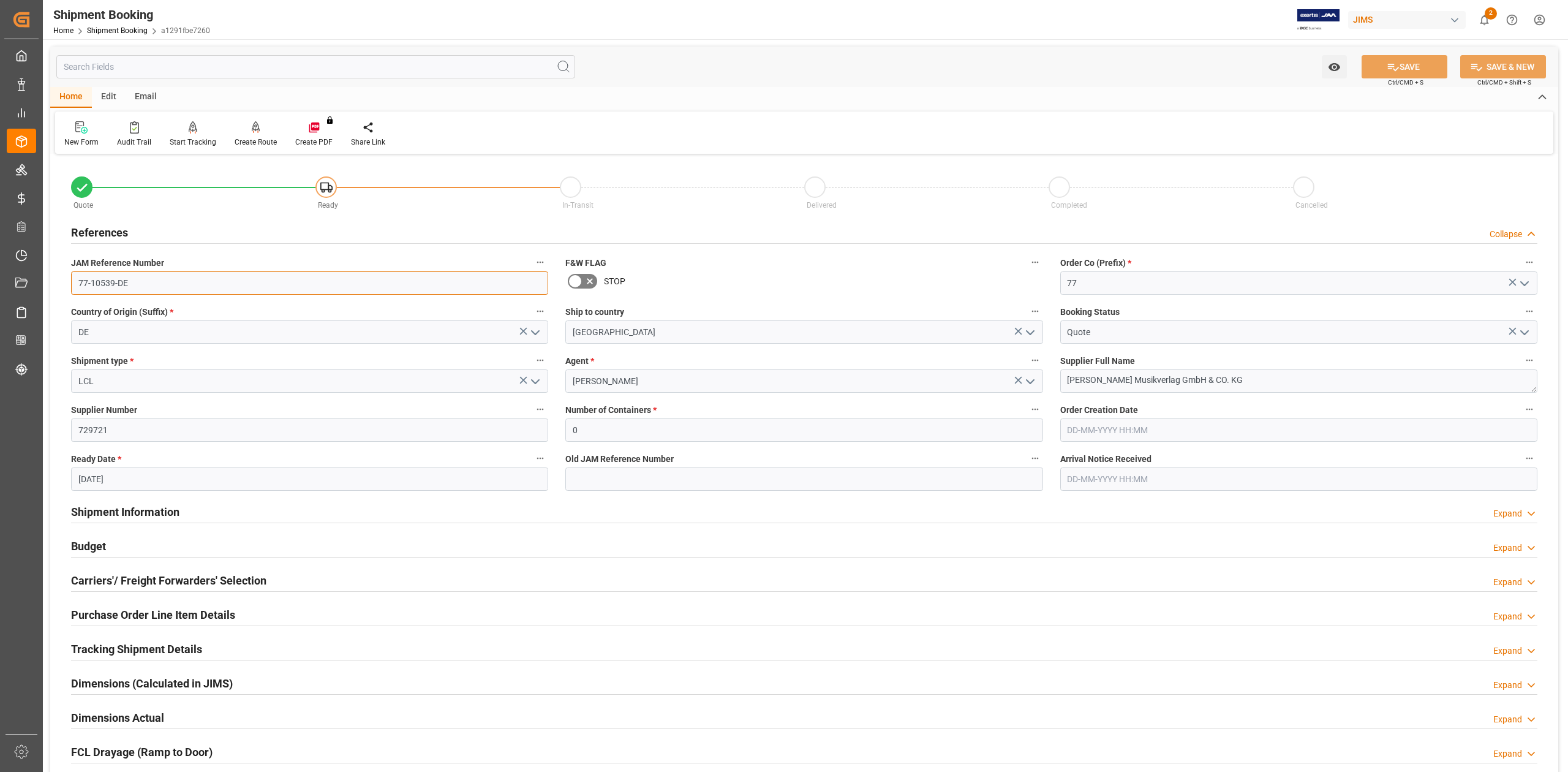
click at [145, 280] on input "77-10539-DE" at bounding box center [309, 283] width 477 height 23
click at [1216, 385] on textarea "[PERSON_NAME] Musikverlag GmbH & CO. KG" at bounding box center [1298, 381] width 477 height 23
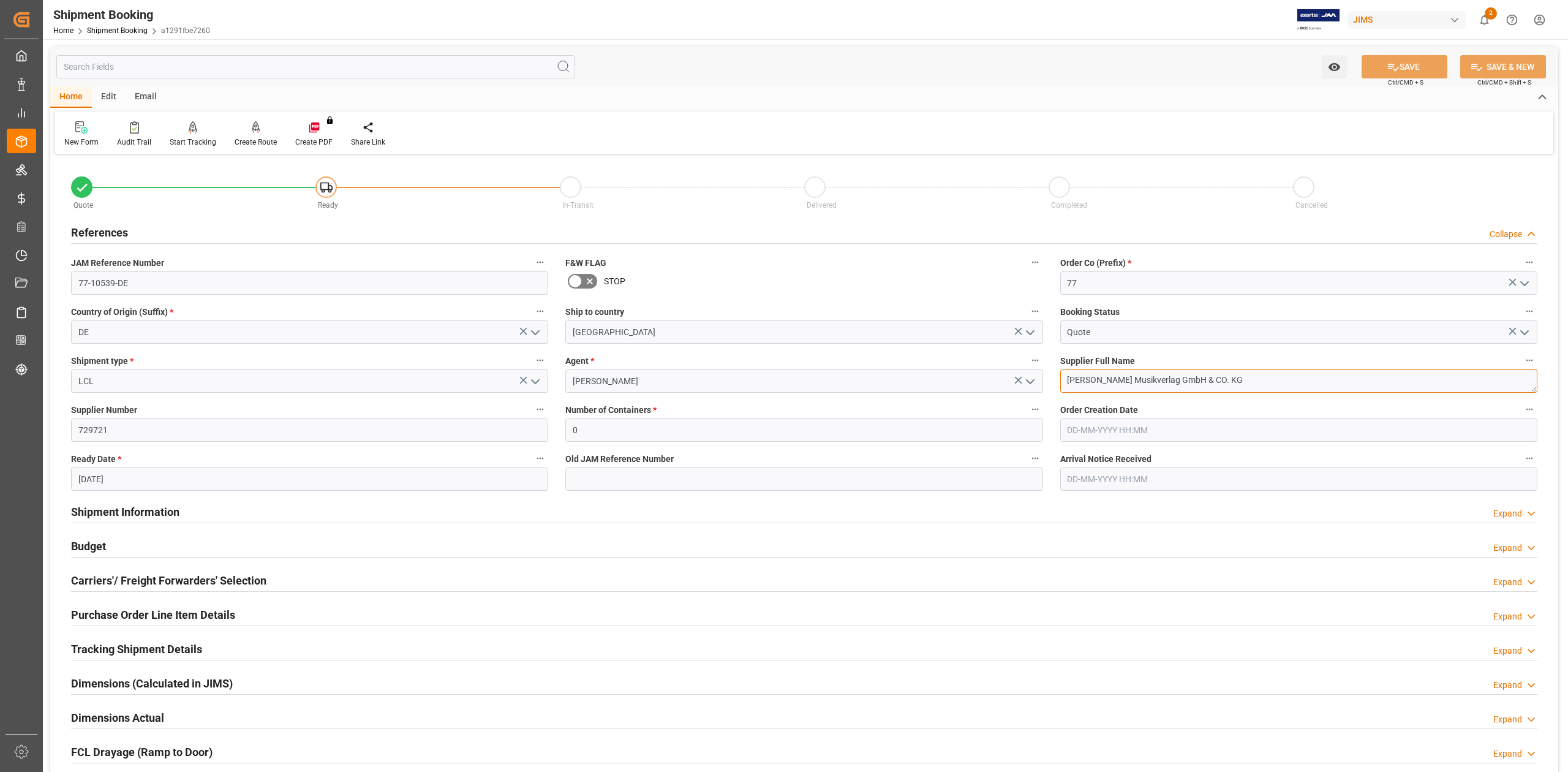
click at [1216, 385] on textarea "[PERSON_NAME] Musikverlag GmbH & CO. KG" at bounding box center [1298, 381] width 477 height 23
click at [176, 281] on input "77-10539-DE" at bounding box center [309, 283] width 477 height 23
click at [176, 281] on input "77-10539-DE" at bounding box center [309, 283] width 477 height 23
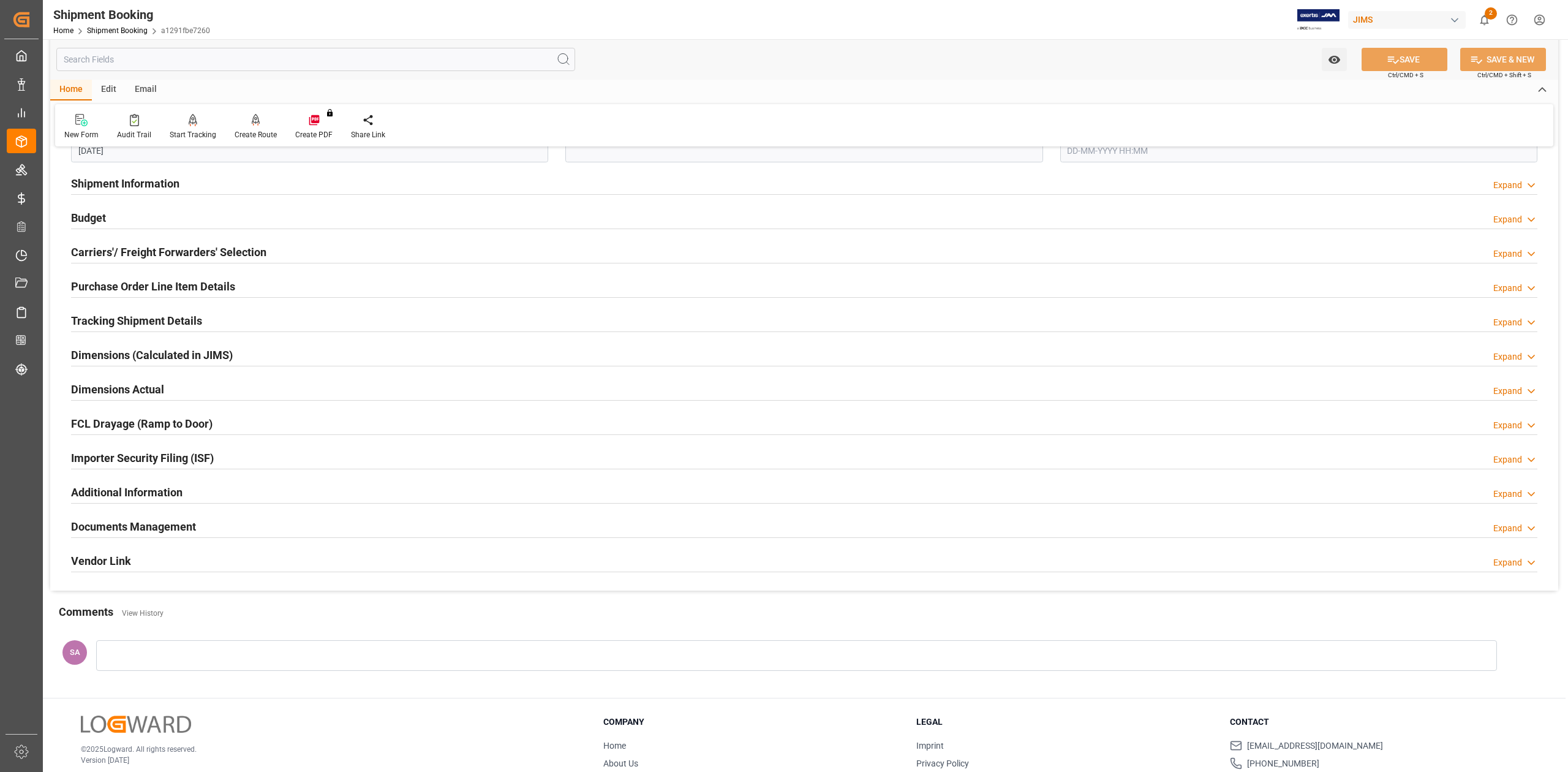
scroll to position [395, 0]
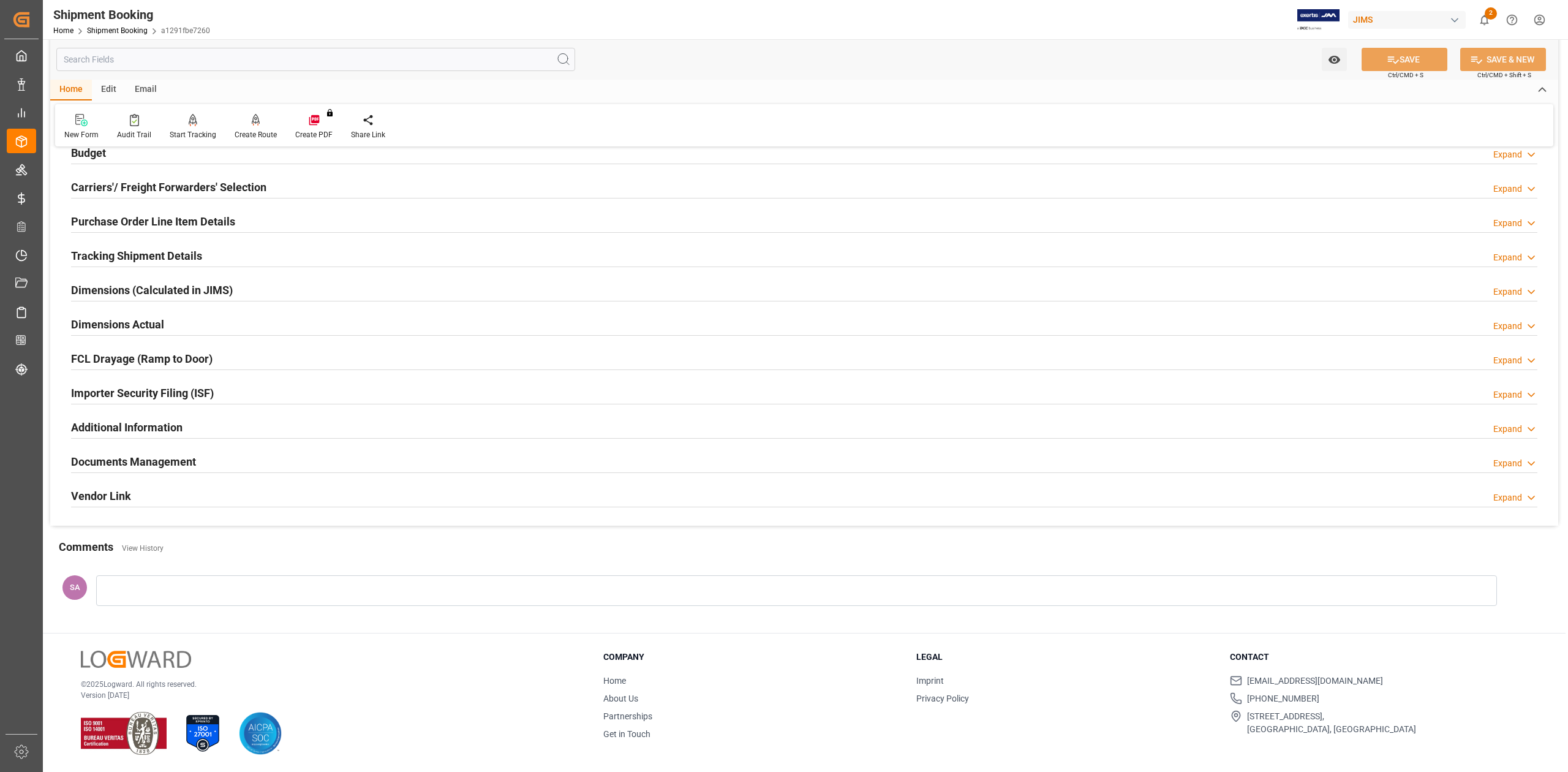
click at [140, 461] on h2 "Documents Management" at bounding box center [133, 461] width 125 height 17
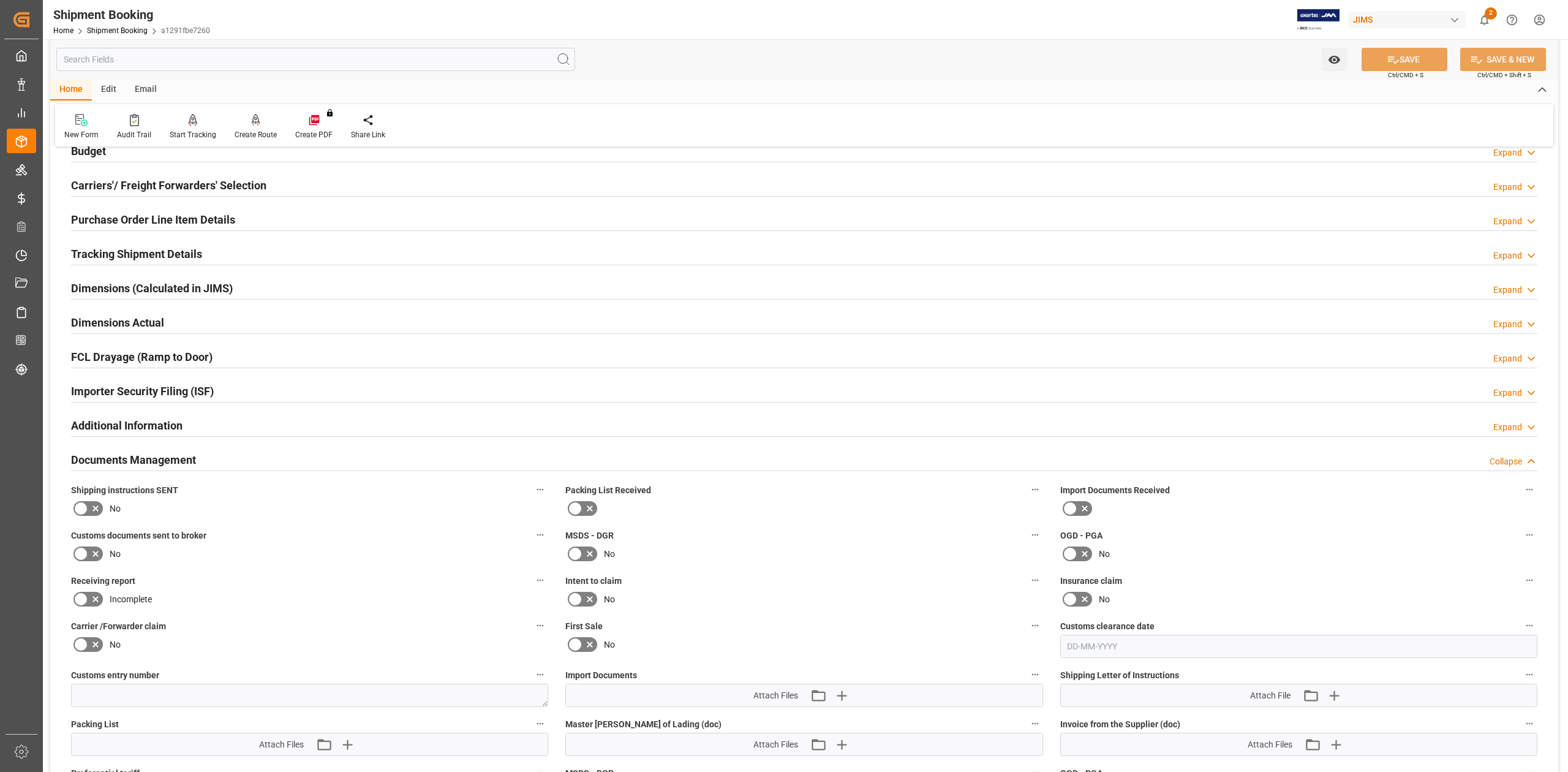
click at [74, 553] on icon at bounding box center [81, 553] width 15 height 15
click at [0, 0] on input "checkbox" at bounding box center [0, 0] width 0 height 0
click at [92, 553] on icon at bounding box center [95, 553] width 15 height 15
click at [0, 0] on input "checkbox" at bounding box center [0, 0] width 0 height 0
click at [81, 504] on icon at bounding box center [81, 508] width 15 height 15
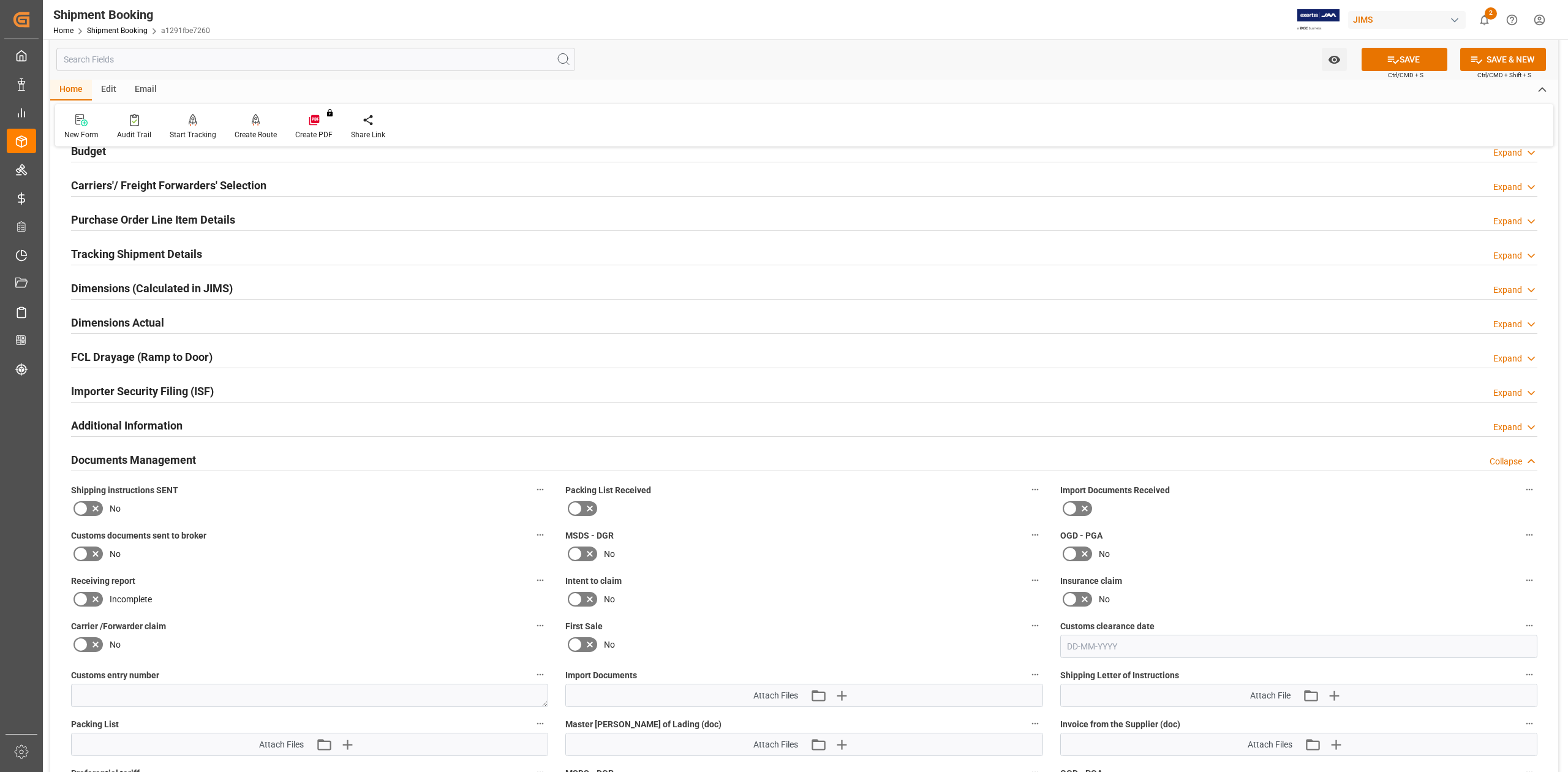
click at [0, 0] on input "checkbox" at bounding box center [0, 0] width 0 height 0
drag, startPoint x: 1381, startPoint y: 54, endPoint x: 1382, endPoint y: 60, distance: 6.1
click at [1383, 54] on button "SAVE" at bounding box center [1405, 60] width 86 height 23
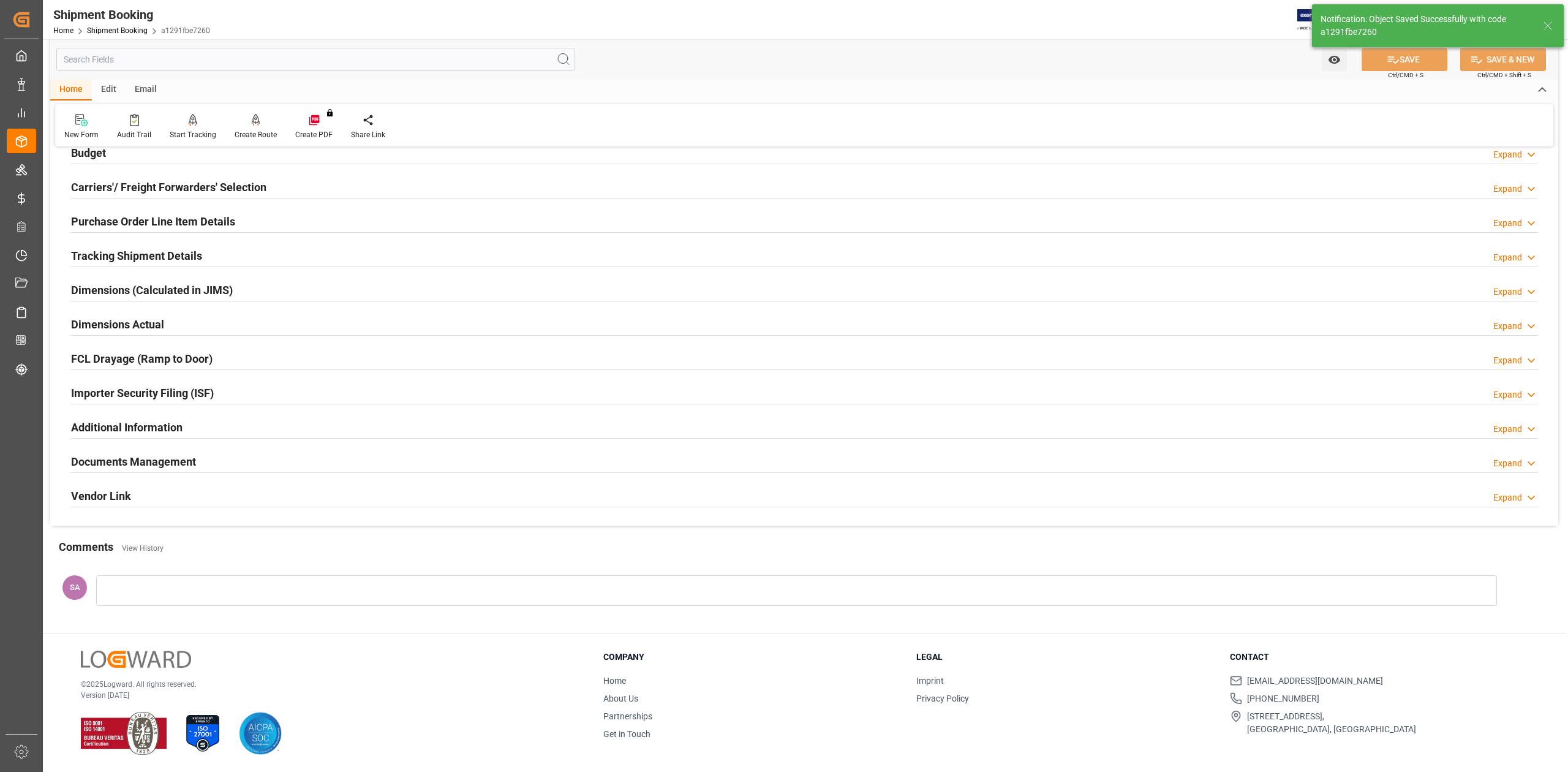
scroll to position [150, 0]
click at [167, 462] on h2 "Documents Management" at bounding box center [133, 461] width 125 height 17
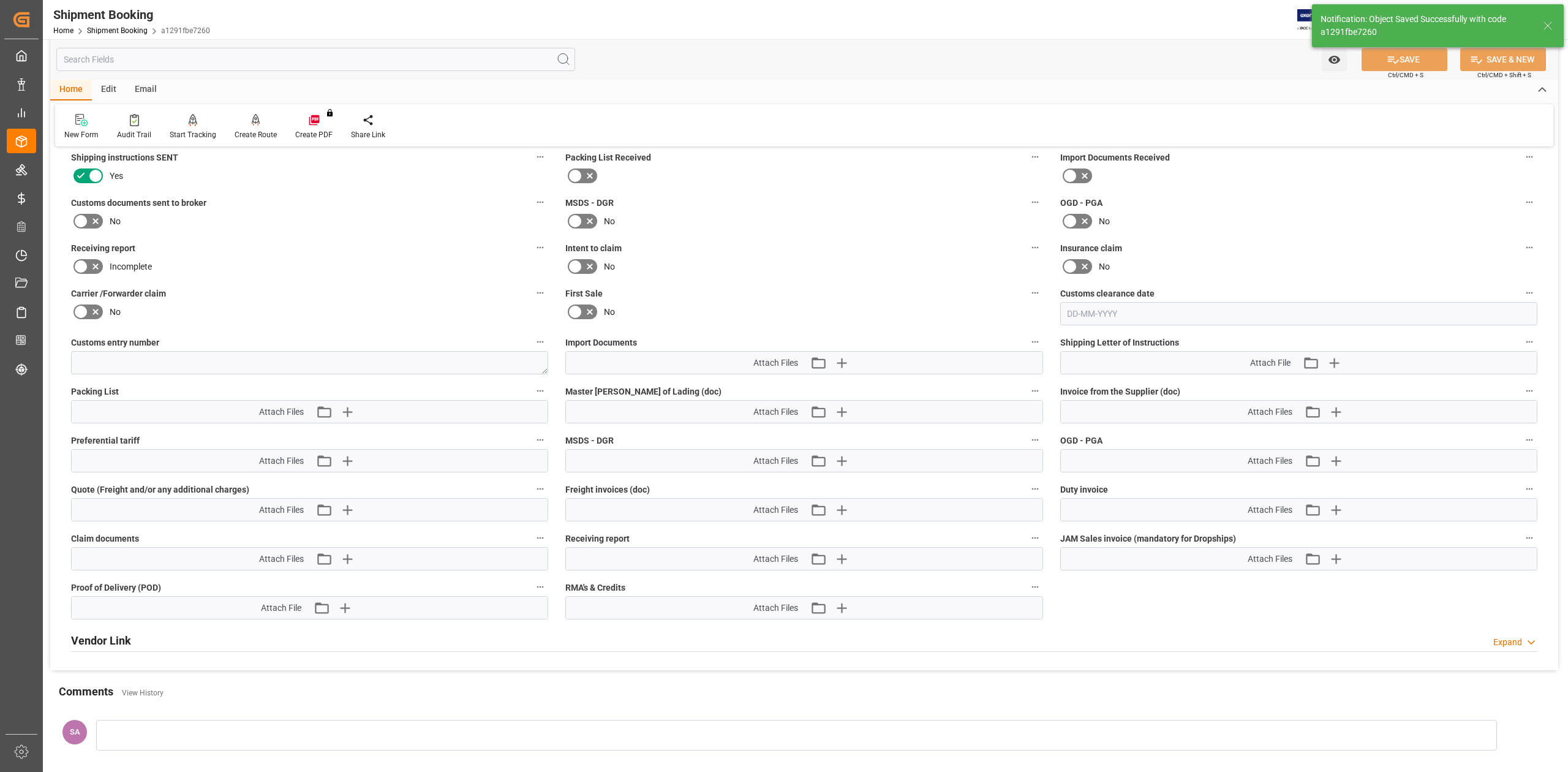
scroll to position [558, 0]
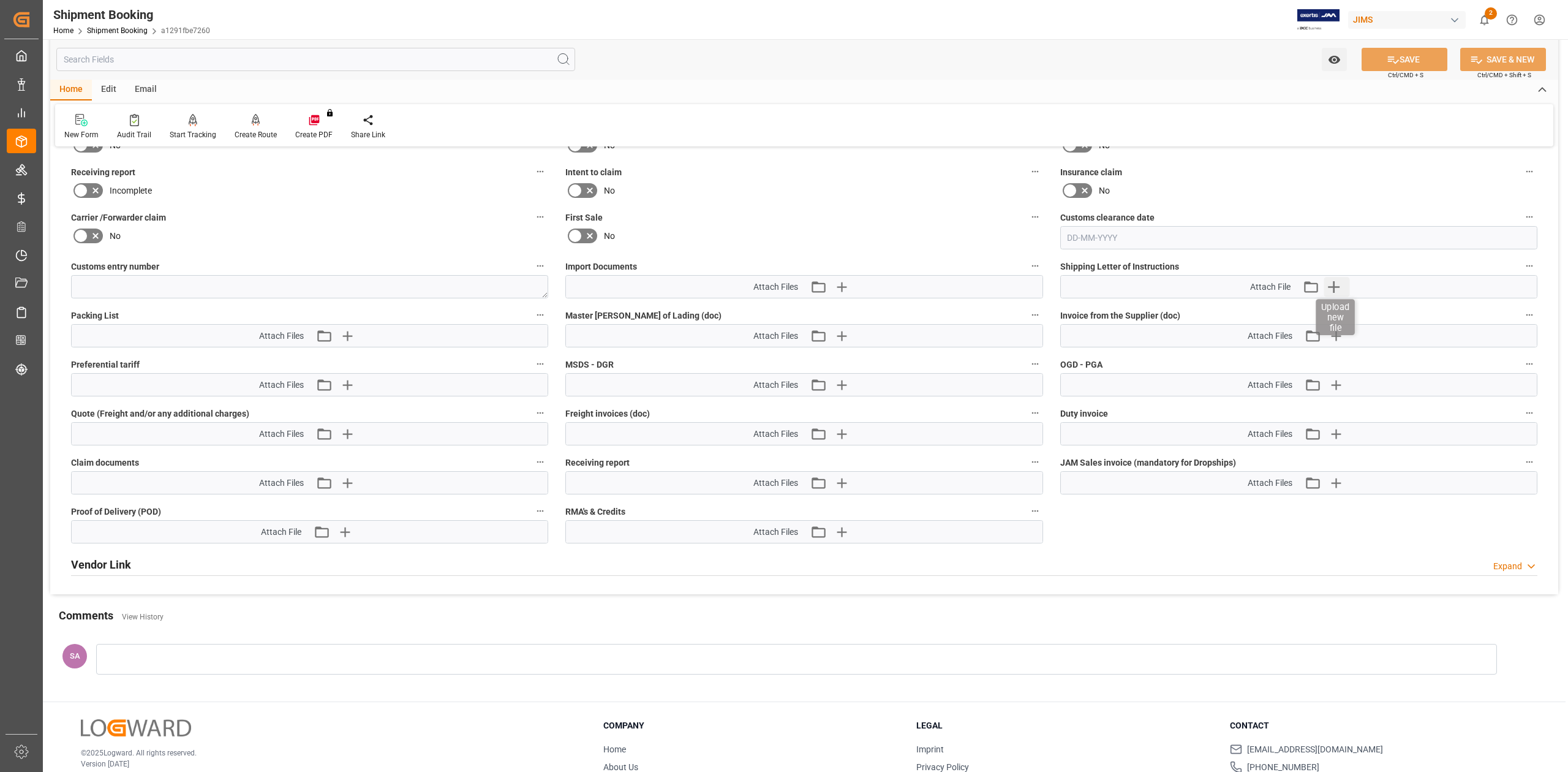
click at [1331, 287] on icon "button" at bounding box center [1333, 286] width 20 height 20
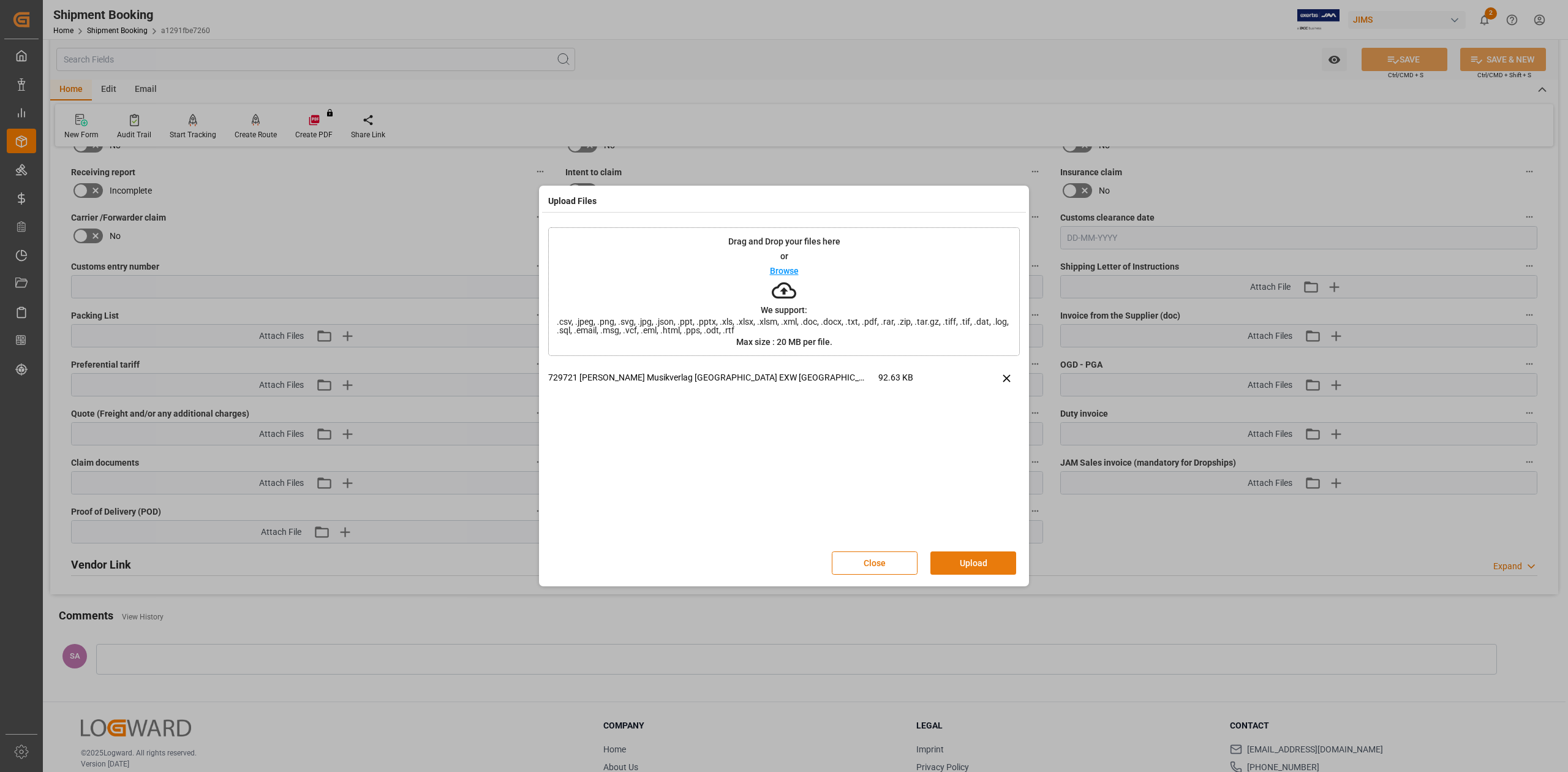
click at [966, 566] on button "Upload" at bounding box center [973, 563] width 86 height 23
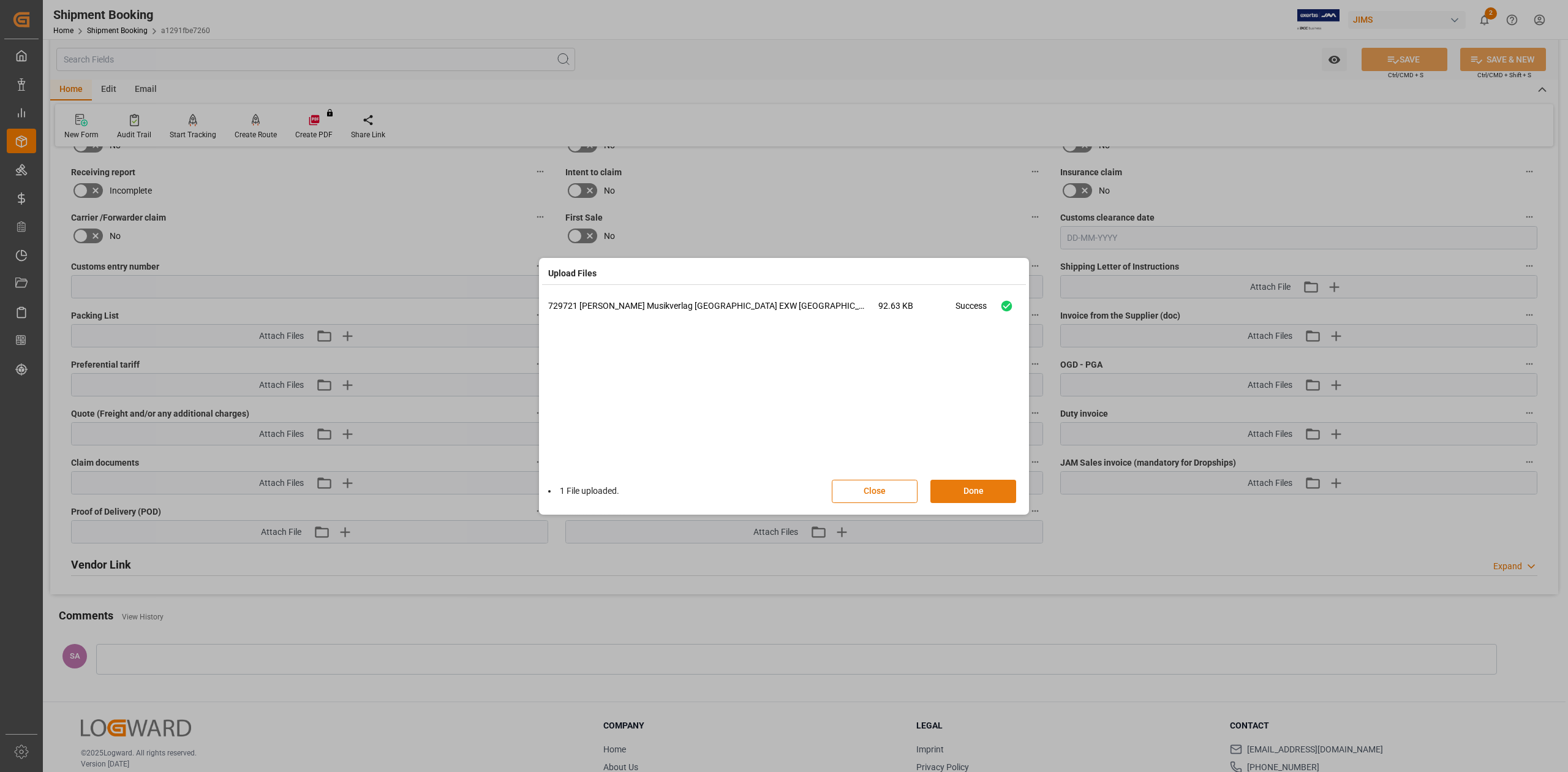
click at [991, 491] on button "Done" at bounding box center [973, 491] width 86 height 23
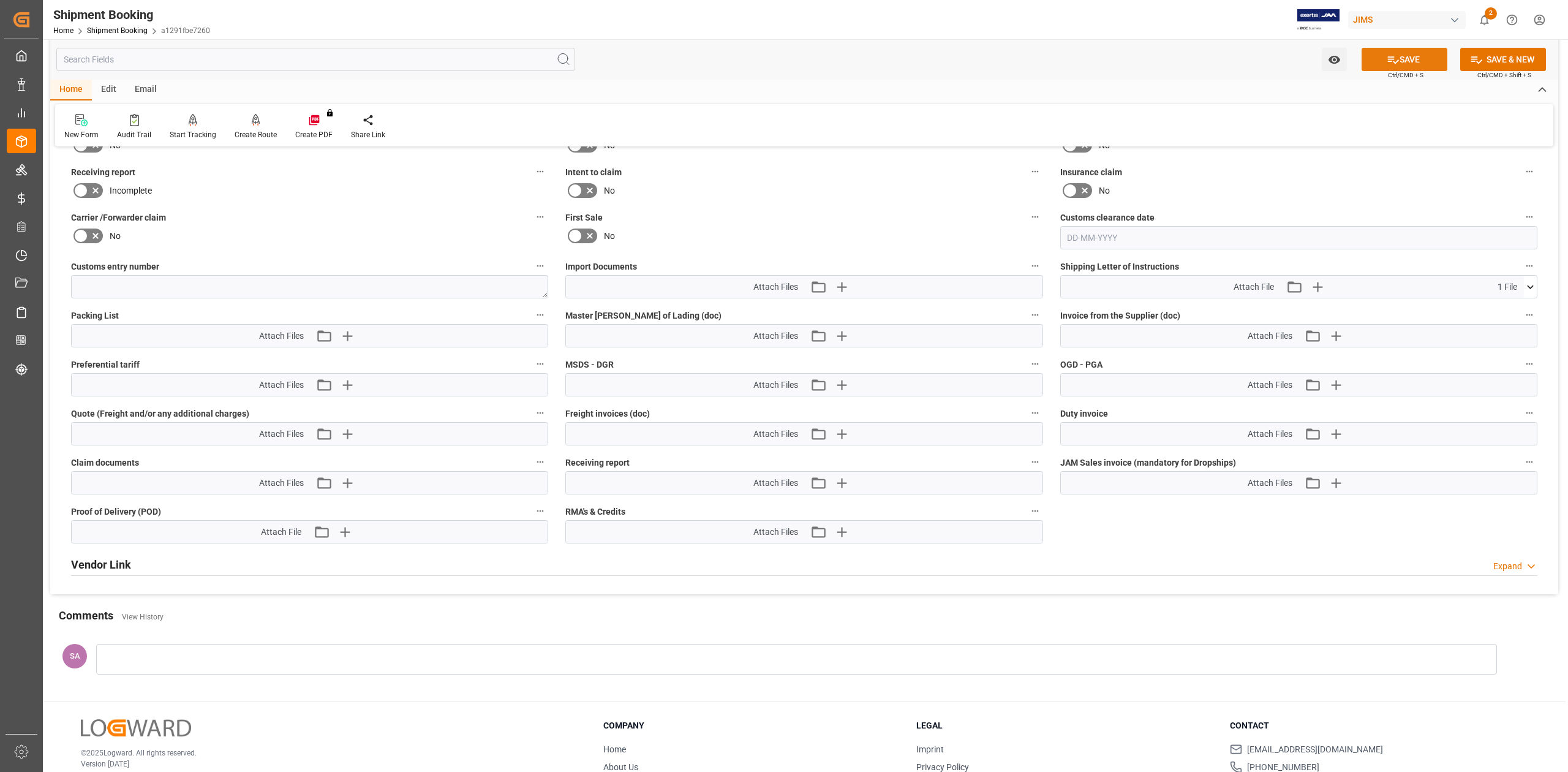
click at [1402, 62] on button "SAVE" at bounding box center [1405, 60] width 86 height 23
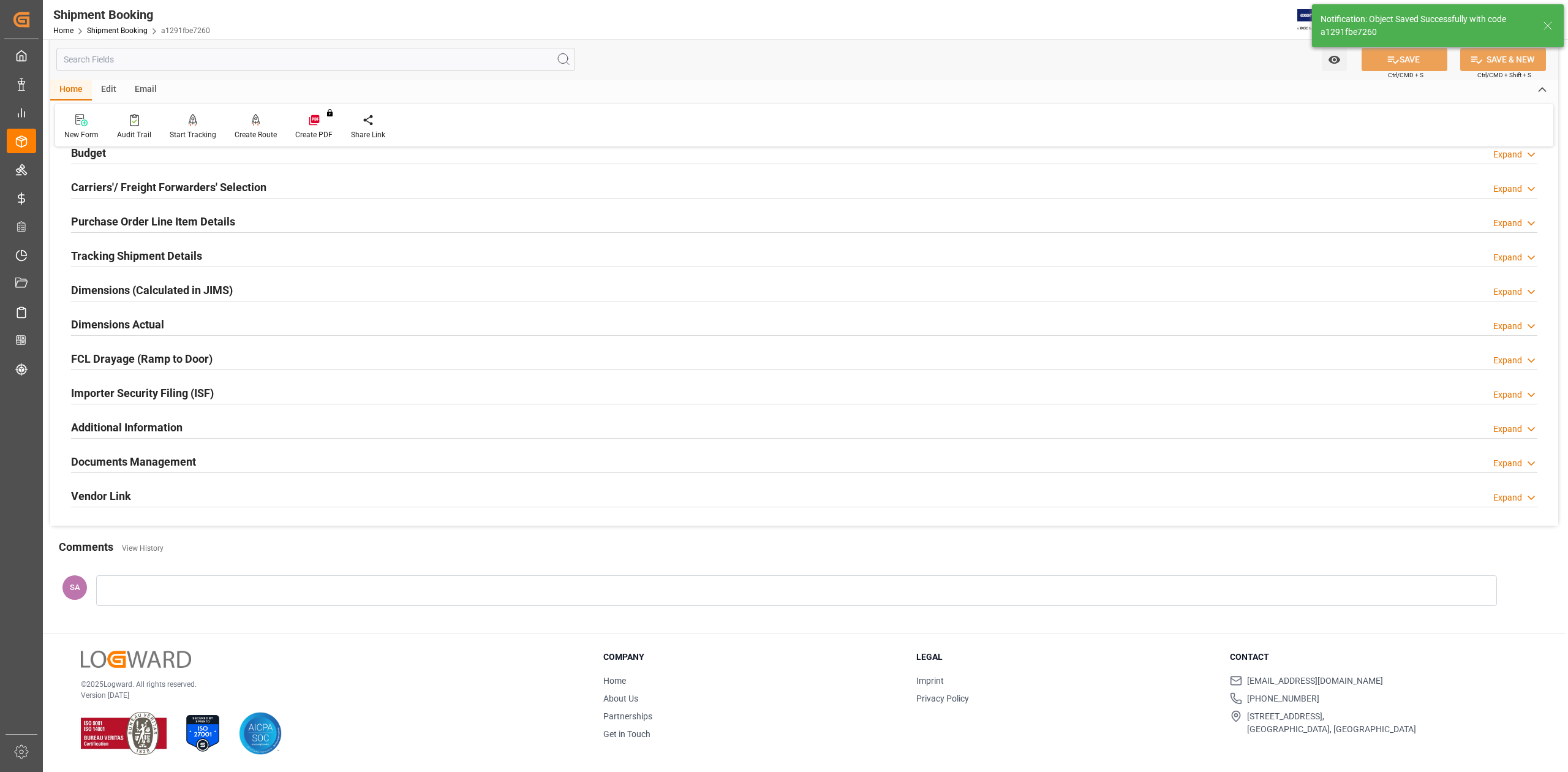
scroll to position [150, 0]
click at [144, 464] on h2 "Documents Management" at bounding box center [133, 461] width 125 height 17
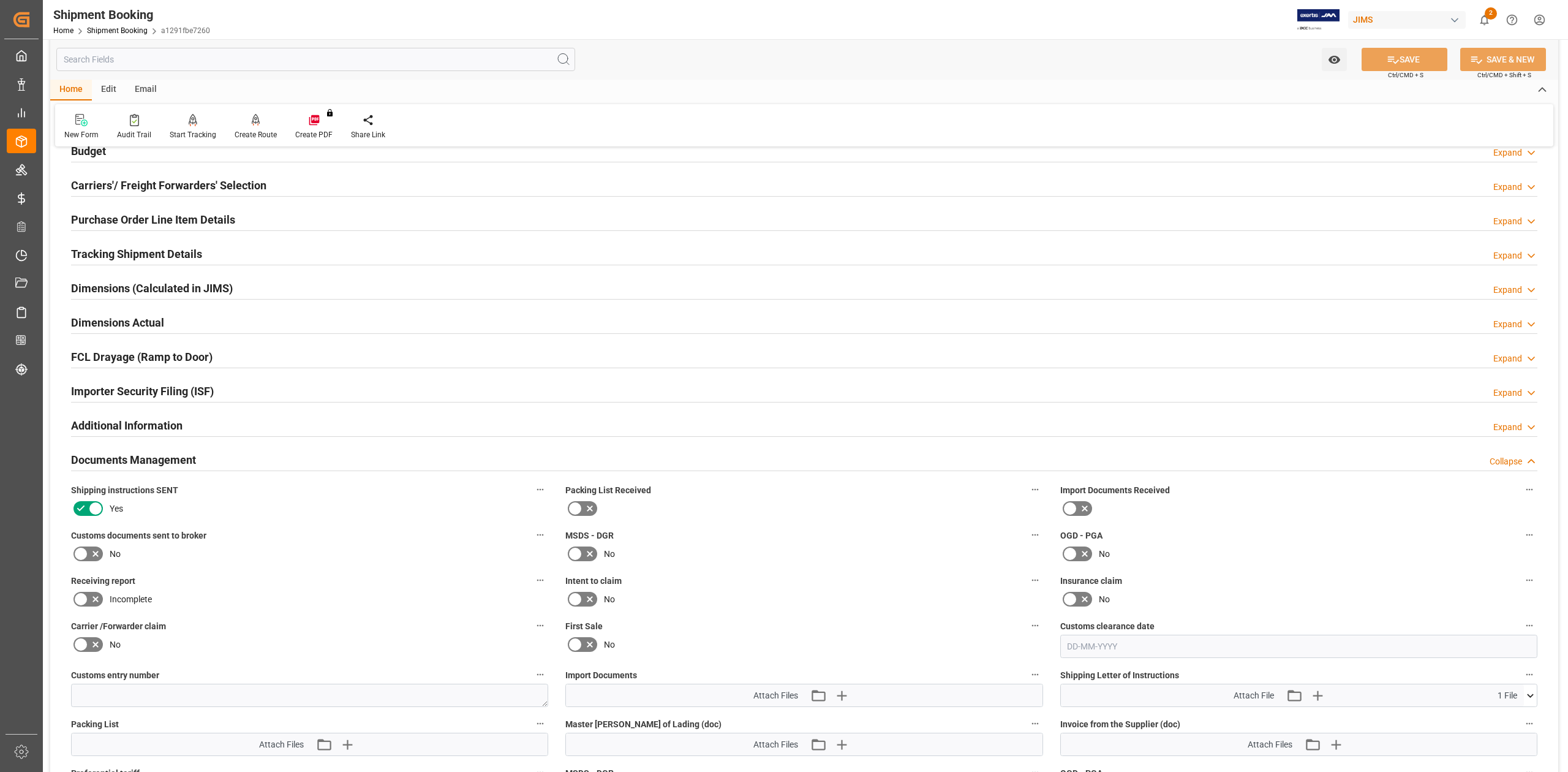
scroll to position [395, 0]
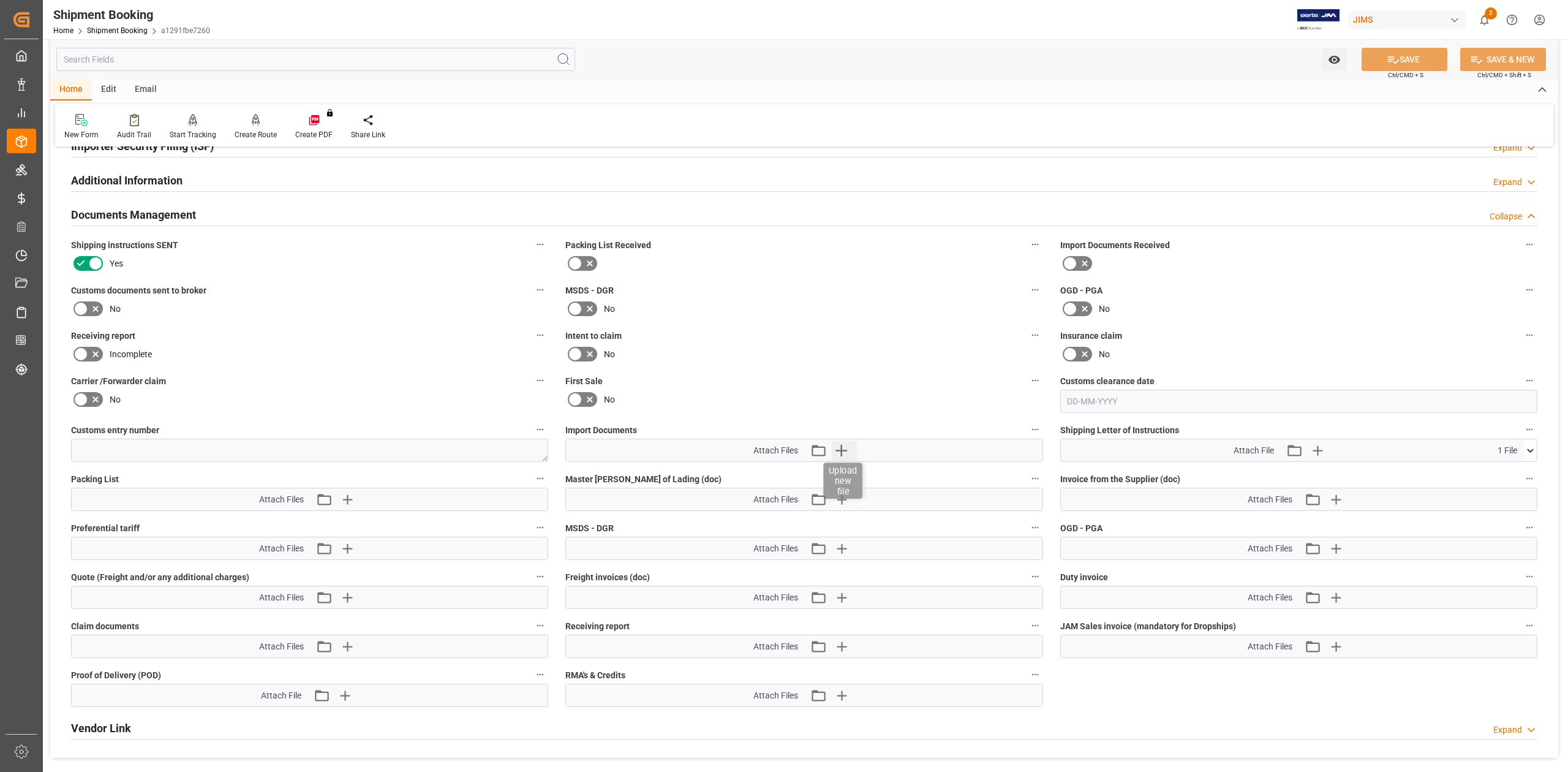
click at [841, 450] on icon "button" at bounding box center [841, 451] width 12 height 12
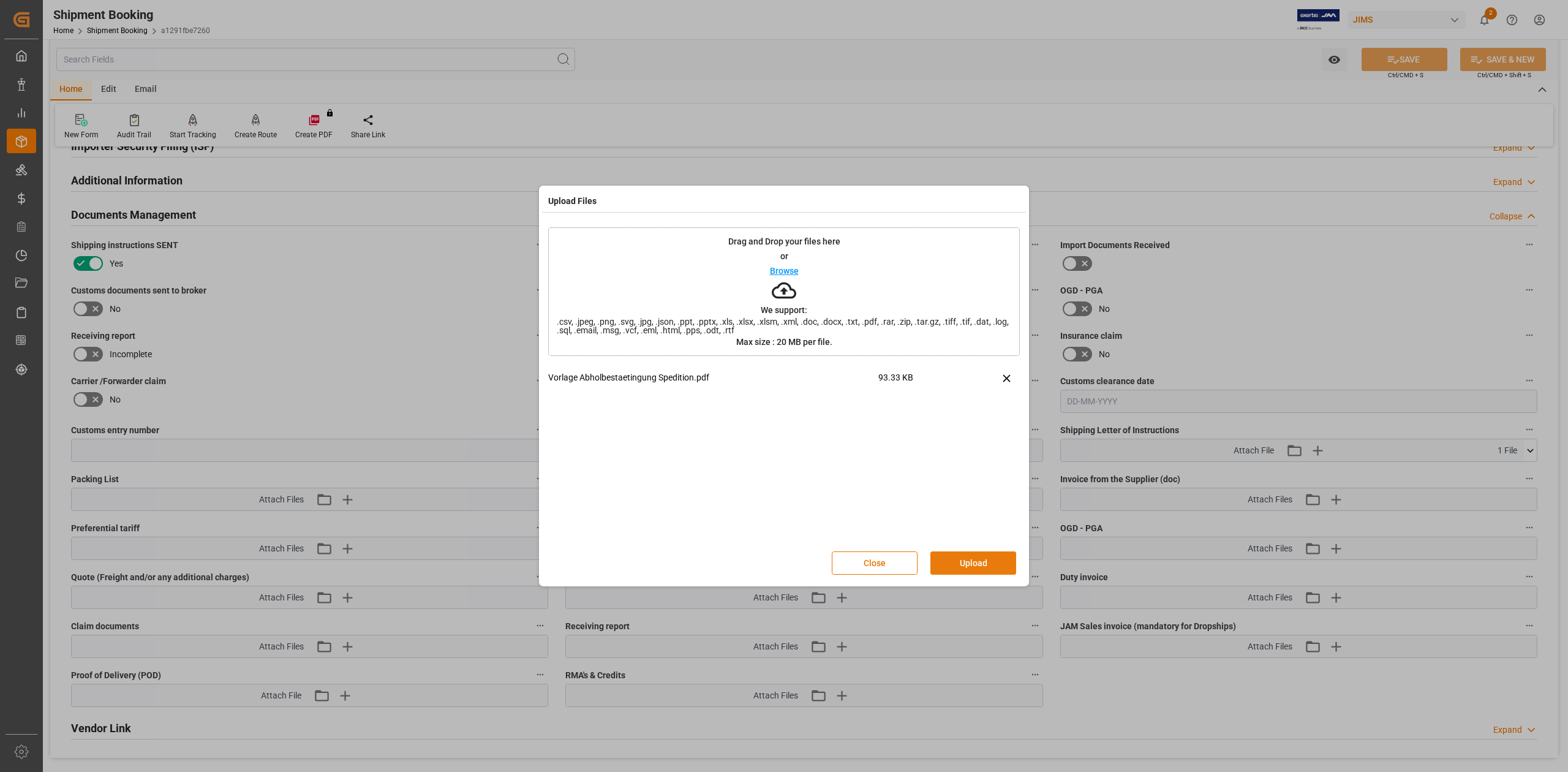
click at [978, 569] on button "Upload" at bounding box center [973, 563] width 86 height 23
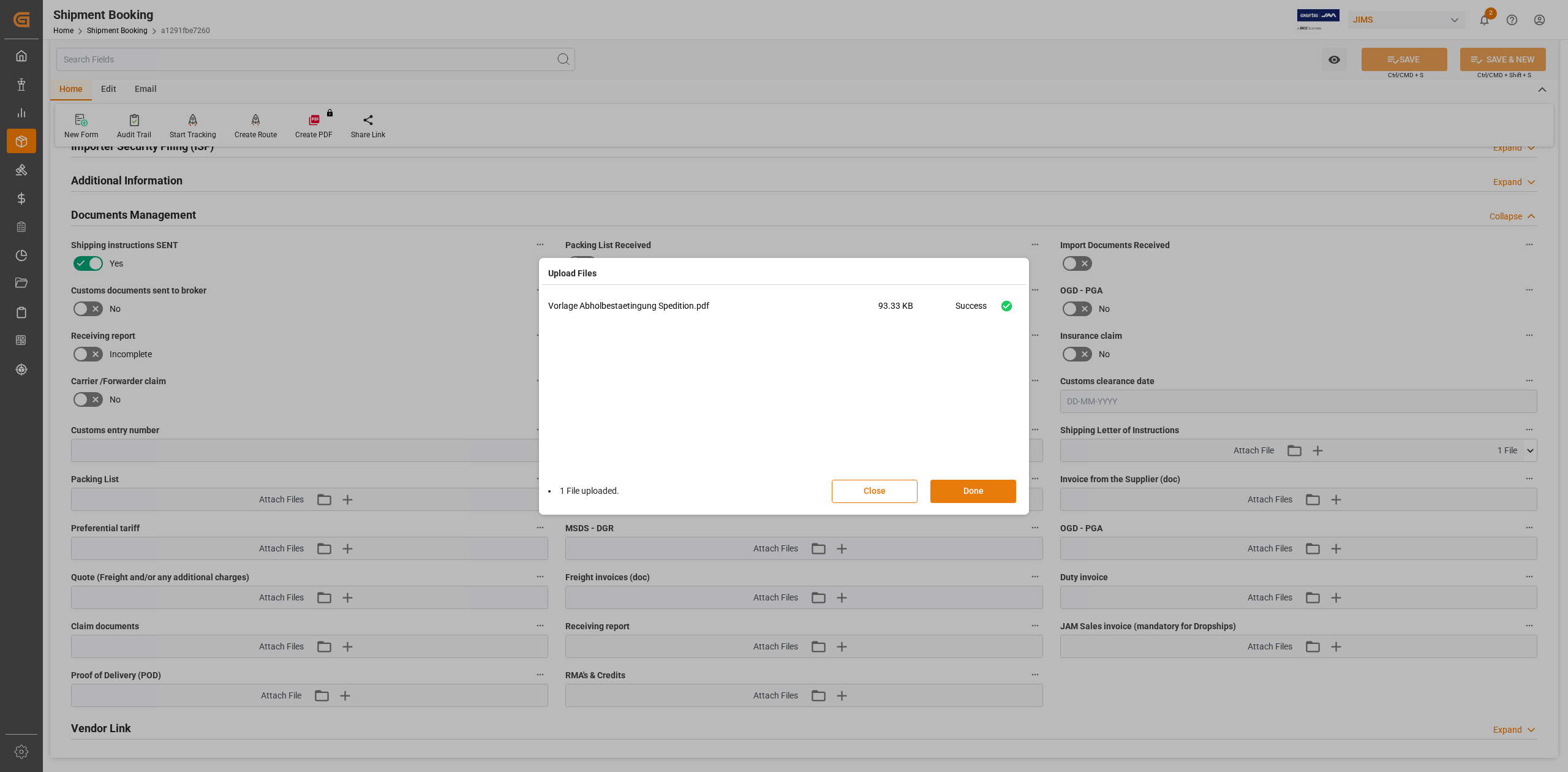
click at [975, 496] on button "Done" at bounding box center [973, 491] width 86 height 23
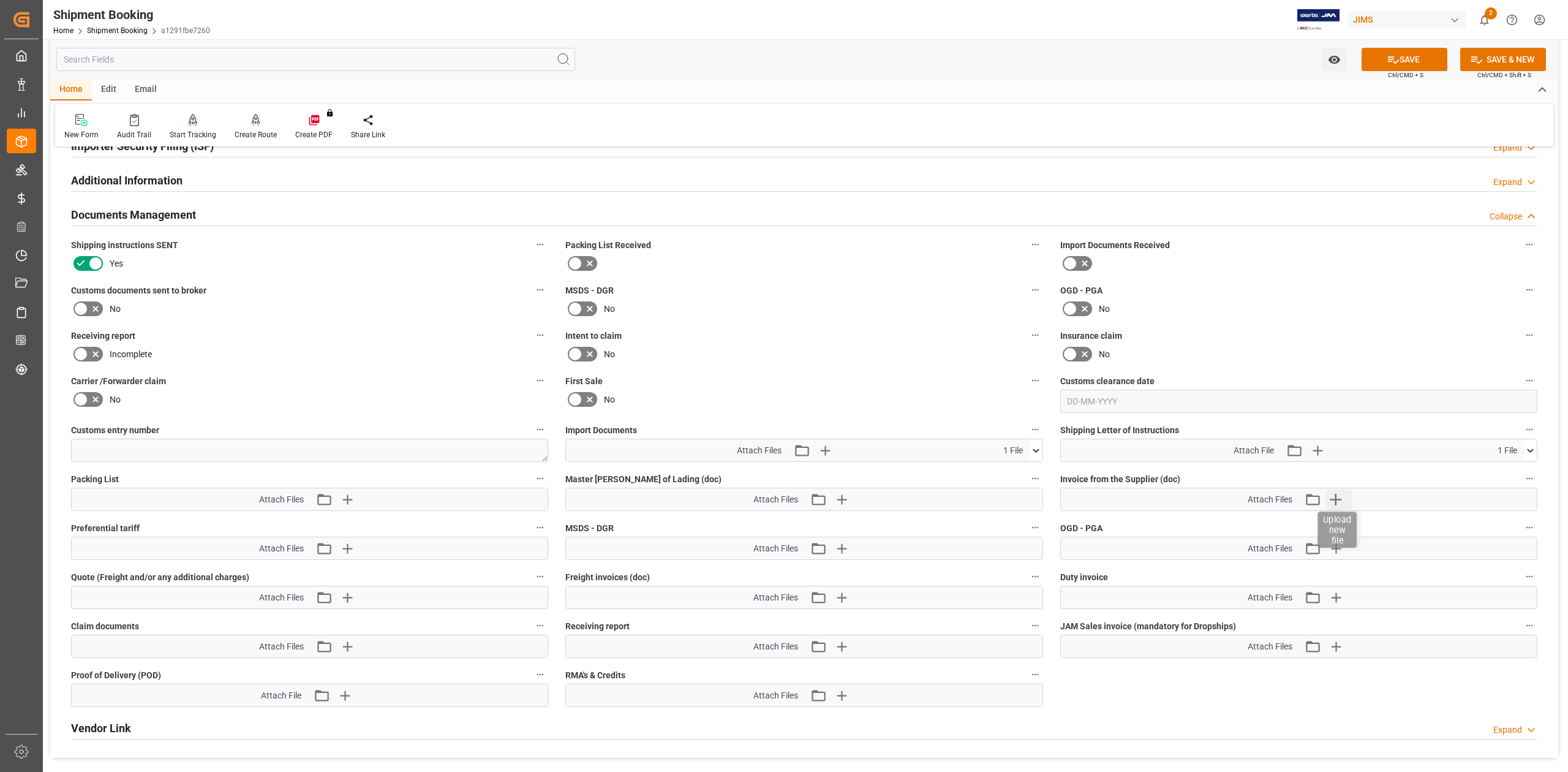
click at [1335, 502] on icon "button" at bounding box center [1336, 499] width 12 height 12
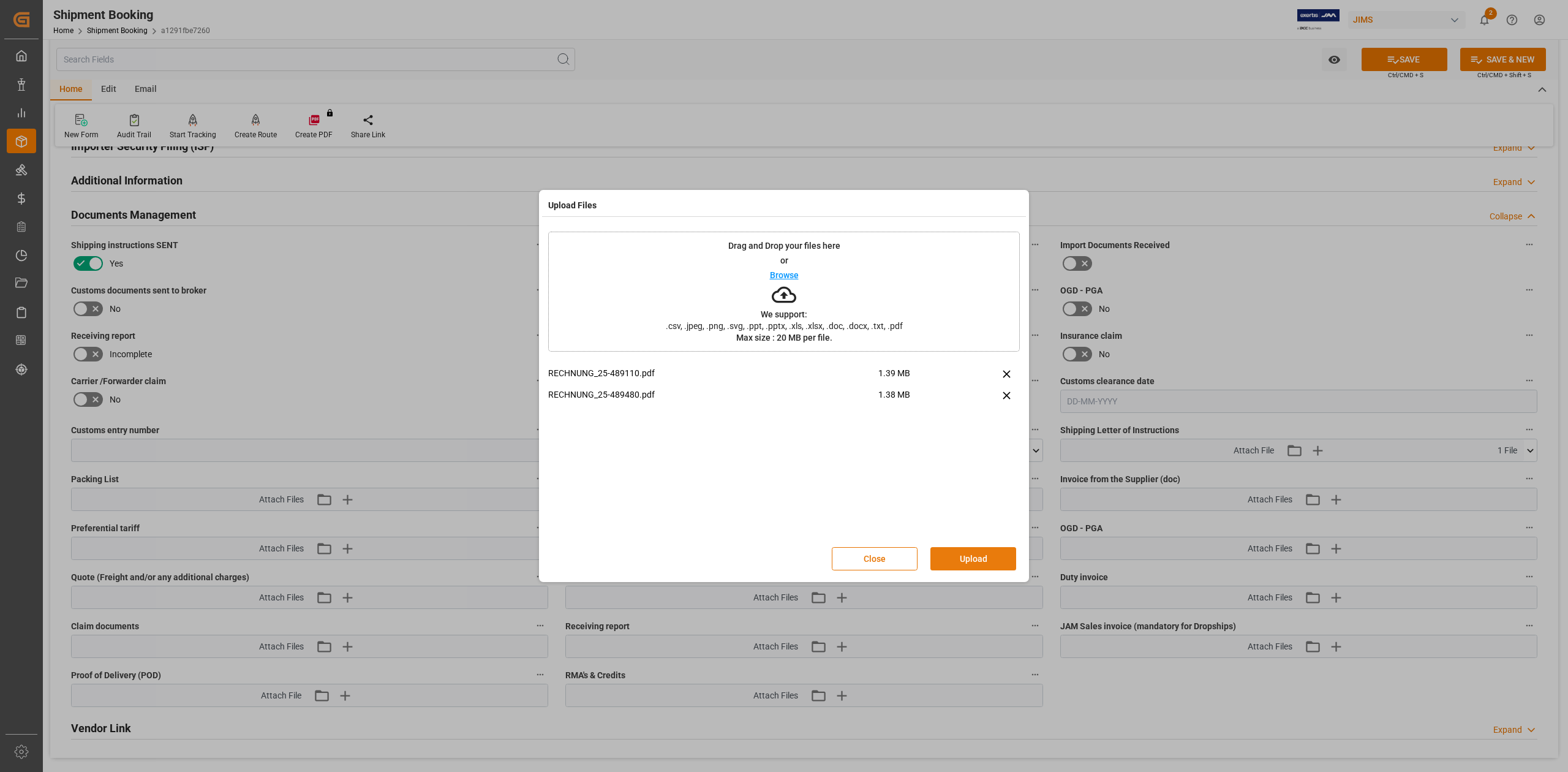
click at [967, 561] on button "Upload" at bounding box center [973, 558] width 86 height 23
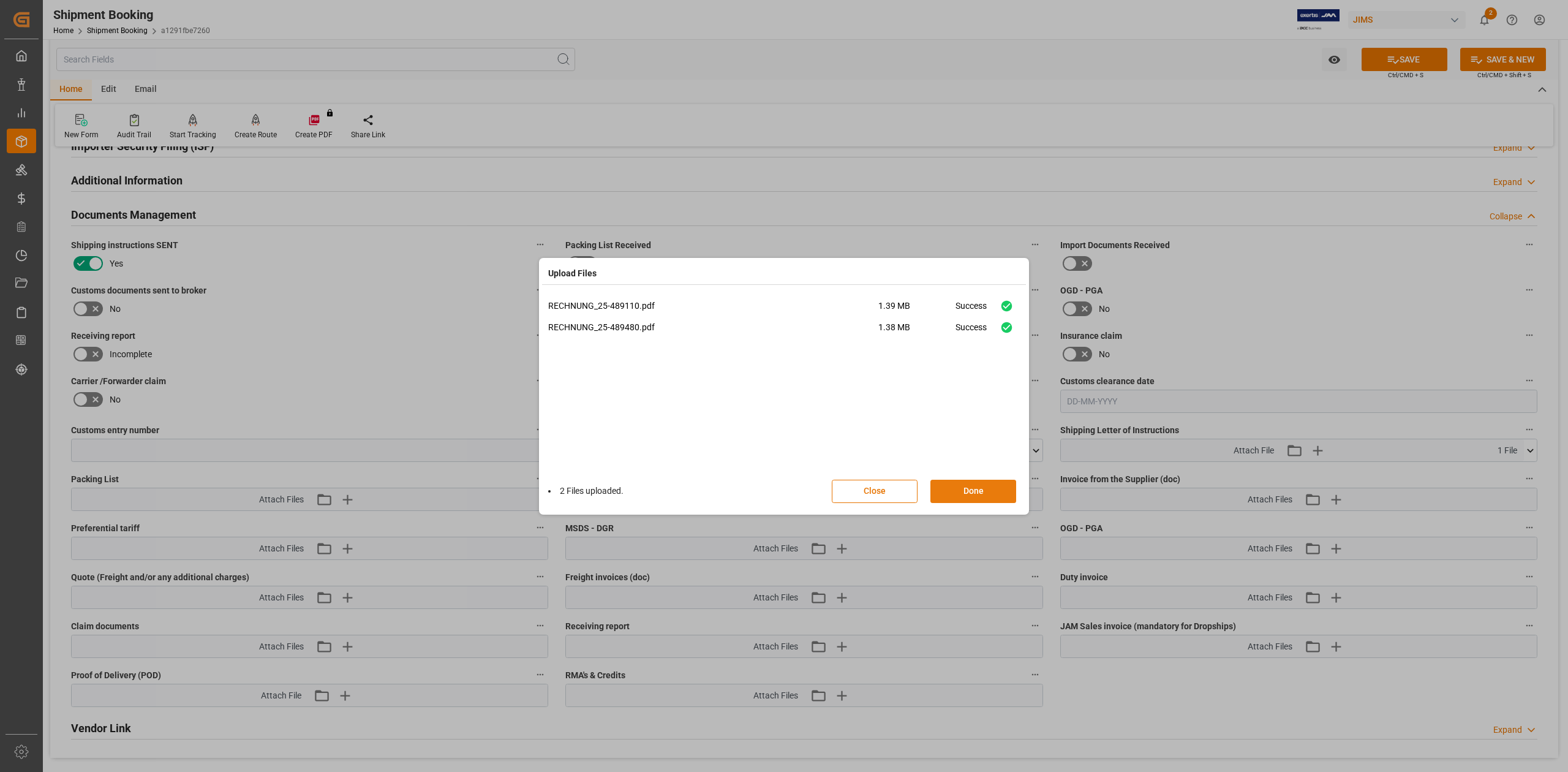
click at [990, 491] on button "Done" at bounding box center [973, 491] width 86 height 23
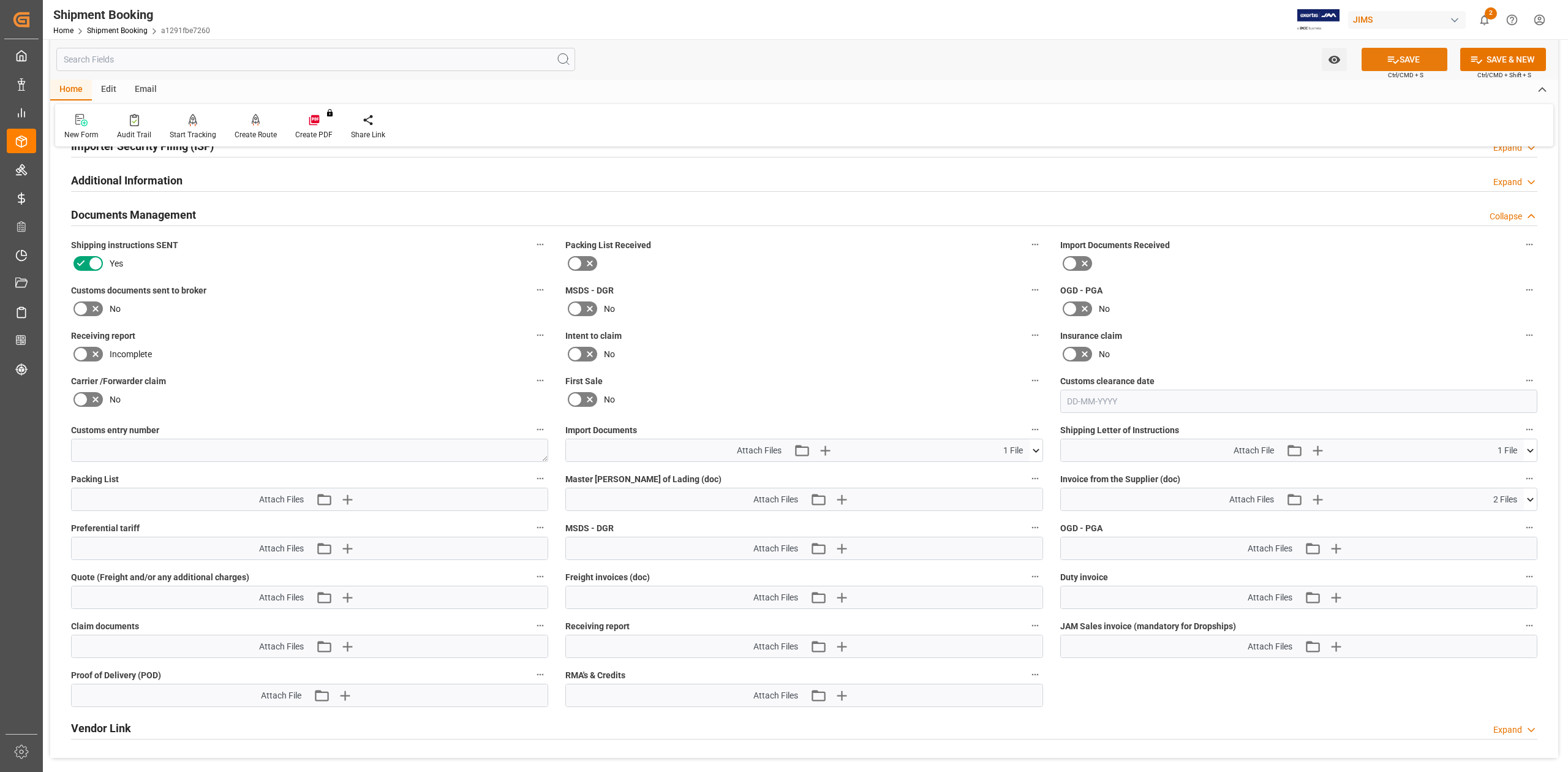
click at [1412, 65] on button "SAVE" at bounding box center [1405, 60] width 86 height 23
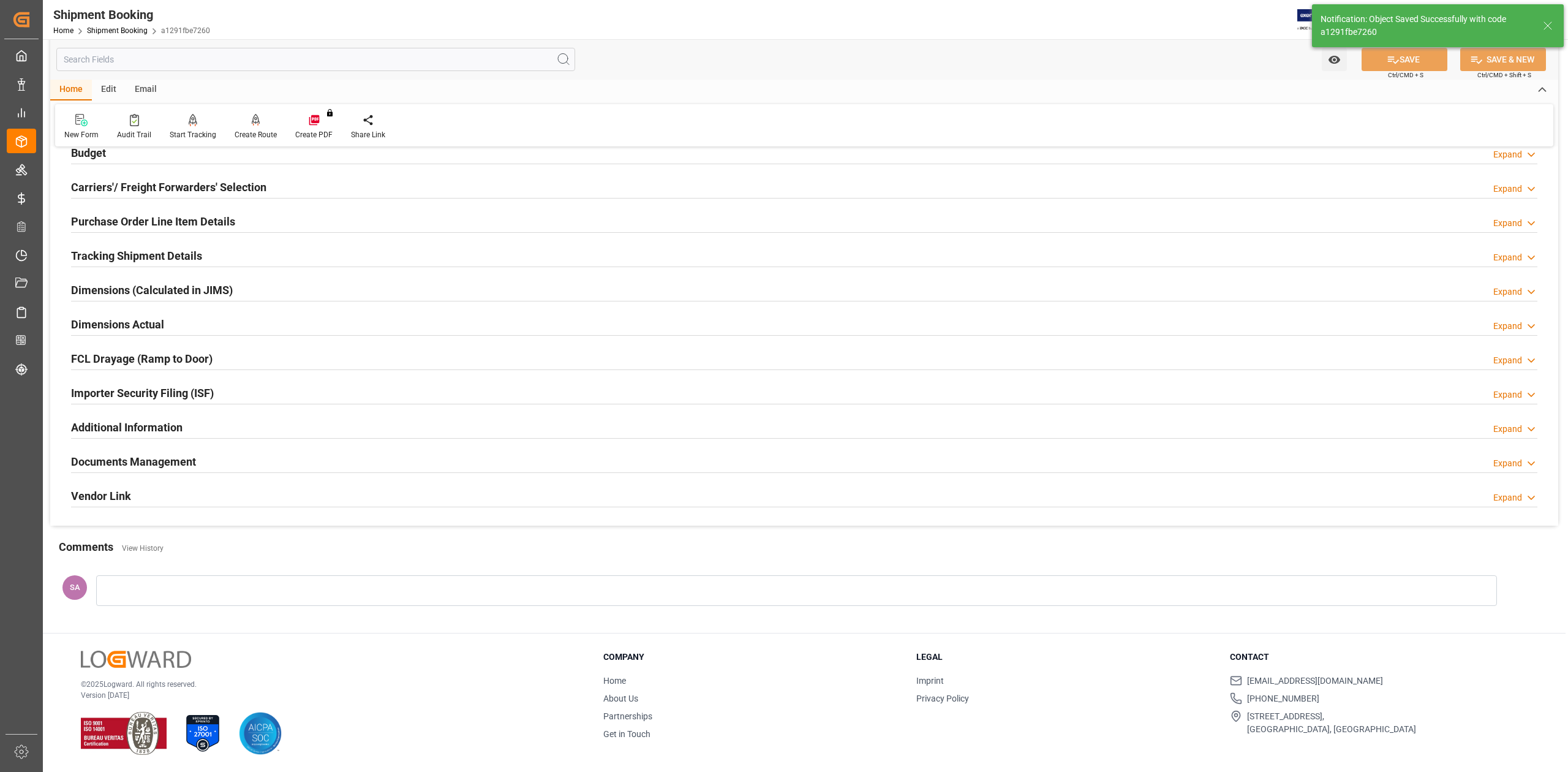
scroll to position [150, 0]
click at [109, 456] on h2 "Documents Management" at bounding box center [133, 461] width 125 height 17
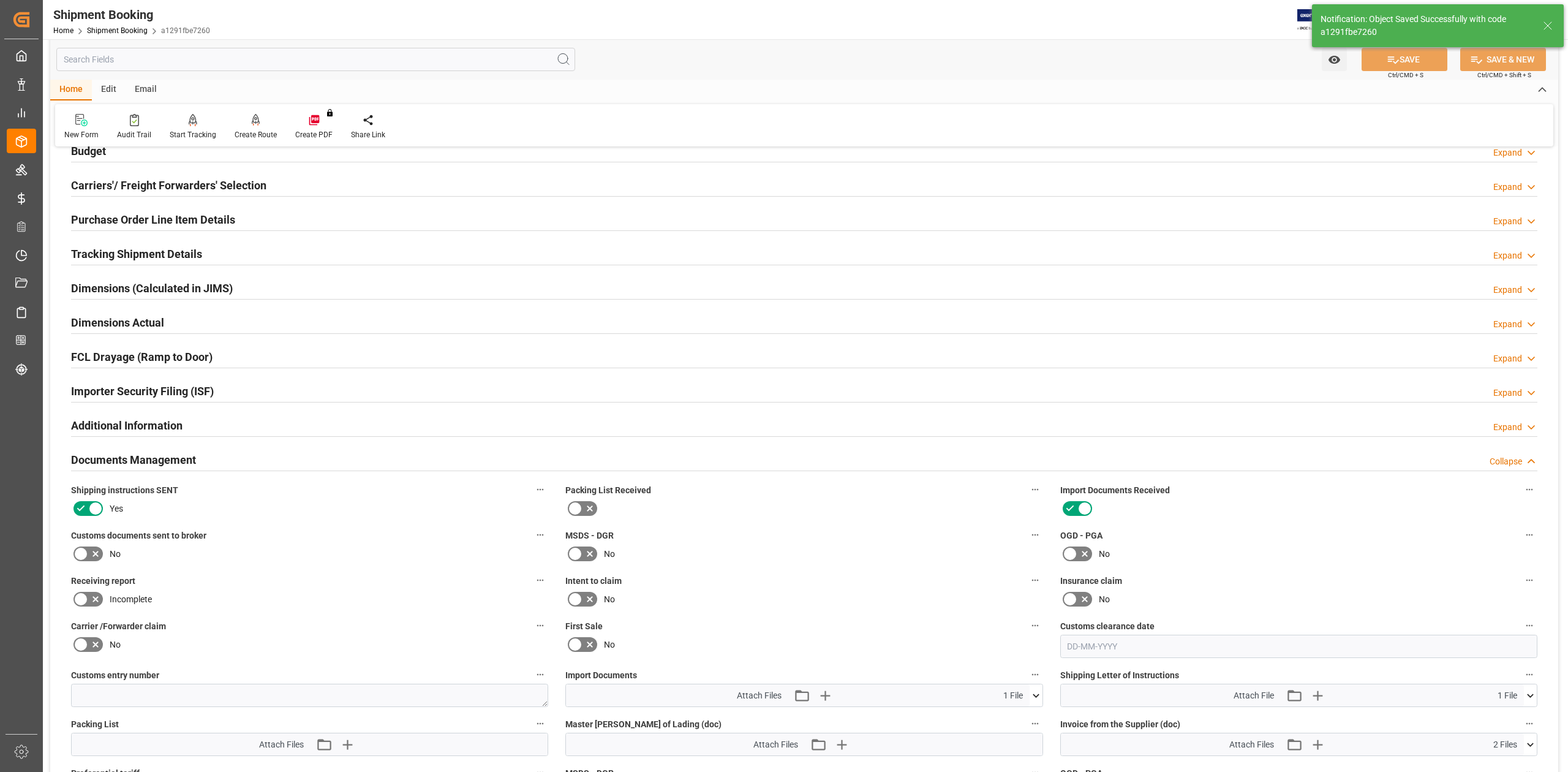
scroll to position [395, 0]
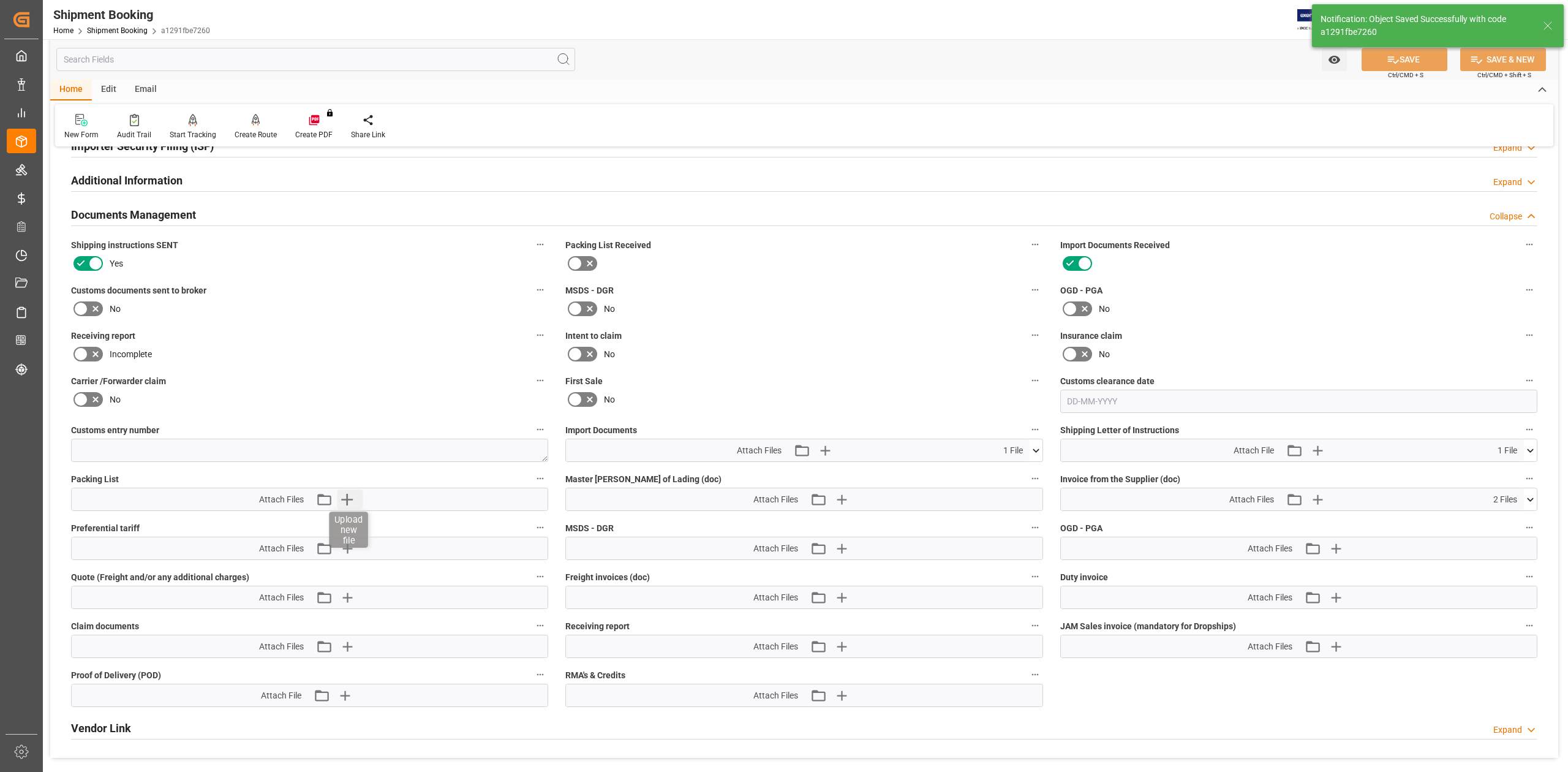
click at [348, 498] on icon "button" at bounding box center [346, 499] width 20 height 20
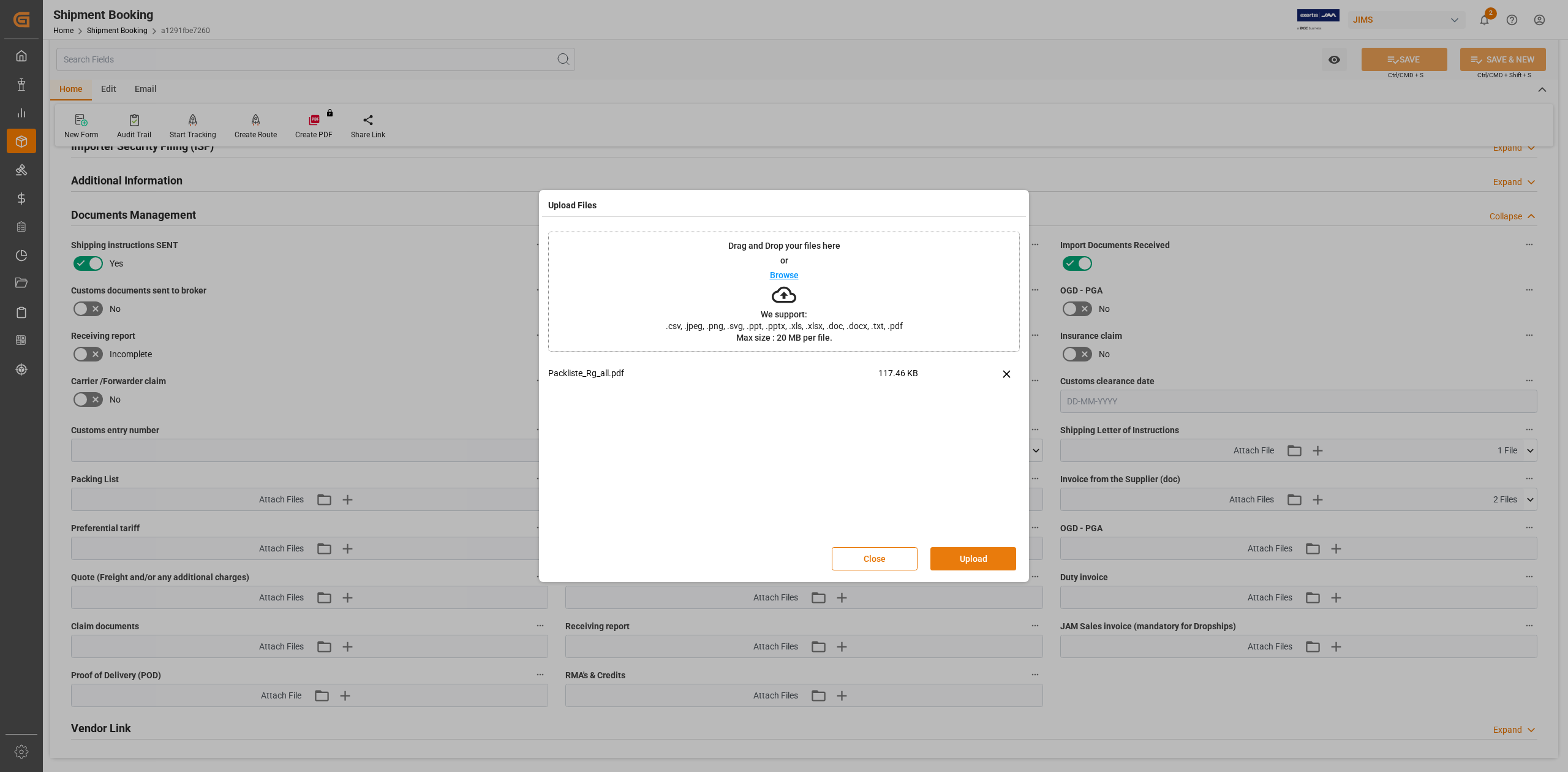
click at [963, 560] on button "Upload" at bounding box center [973, 558] width 86 height 23
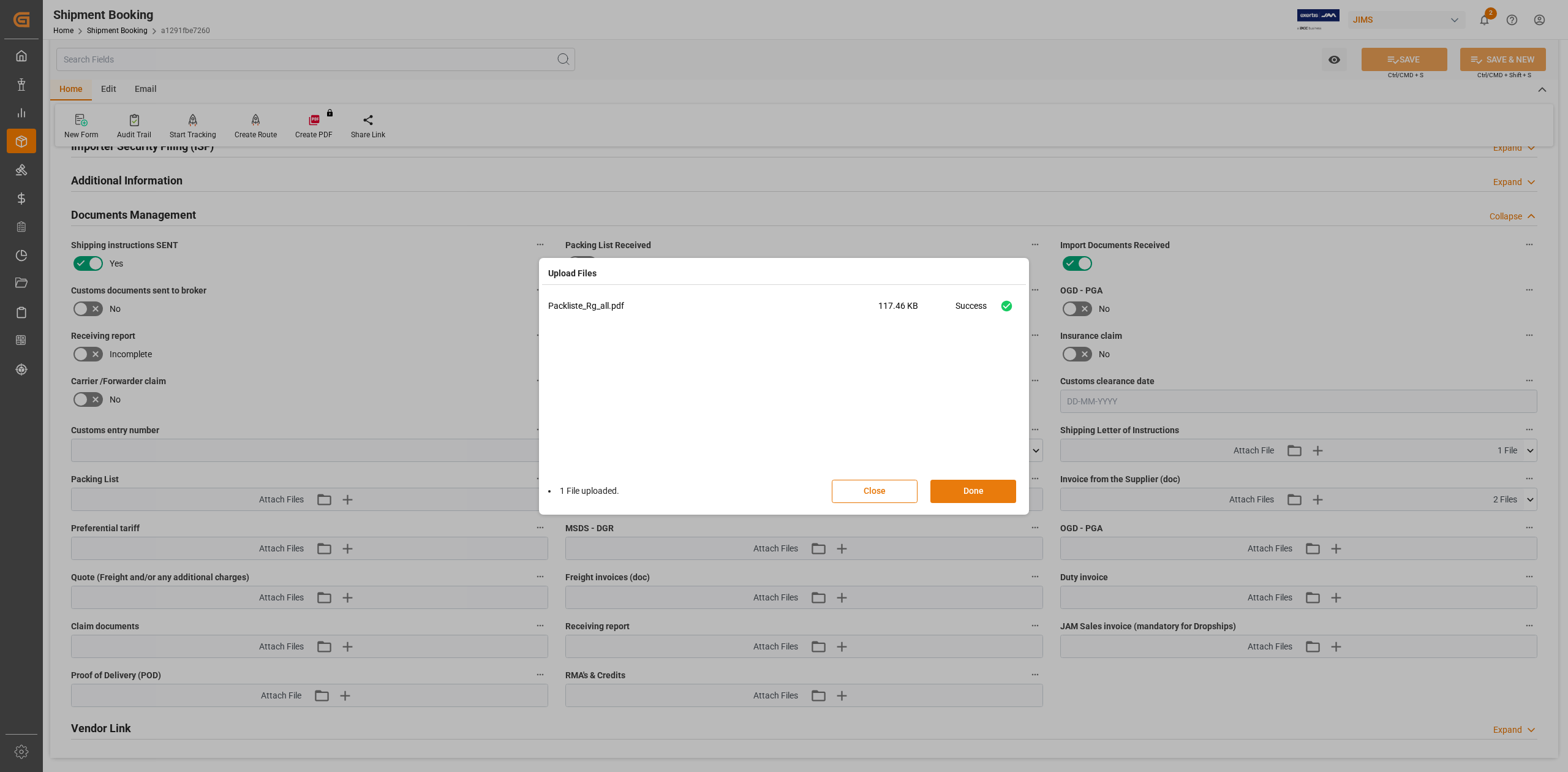
click at [983, 494] on button "Done" at bounding box center [973, 491] width 86 height 23
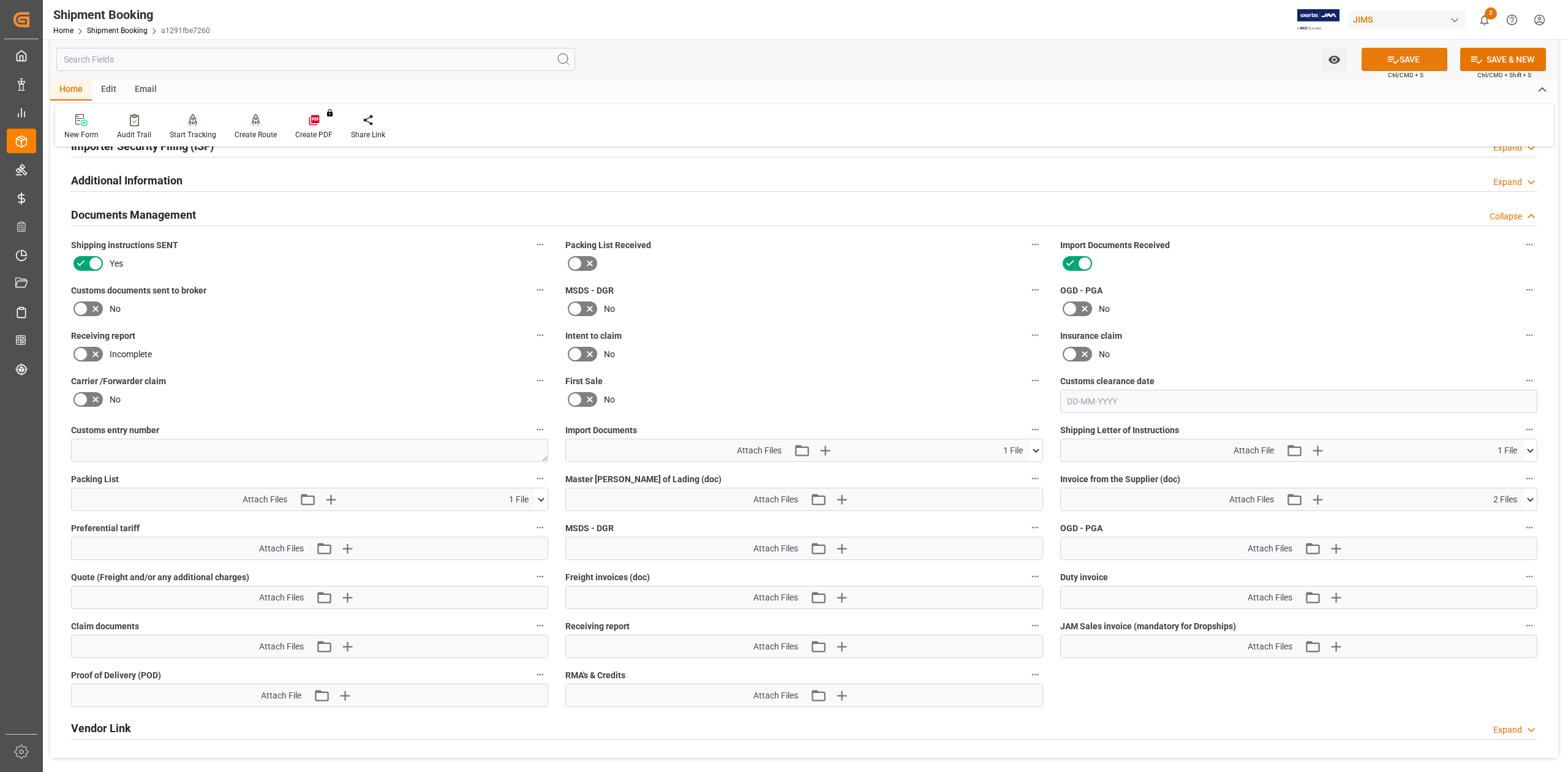
click at [1422, 55] on button "SAVE" at bounding box center [1405, 60] width 86 height 23
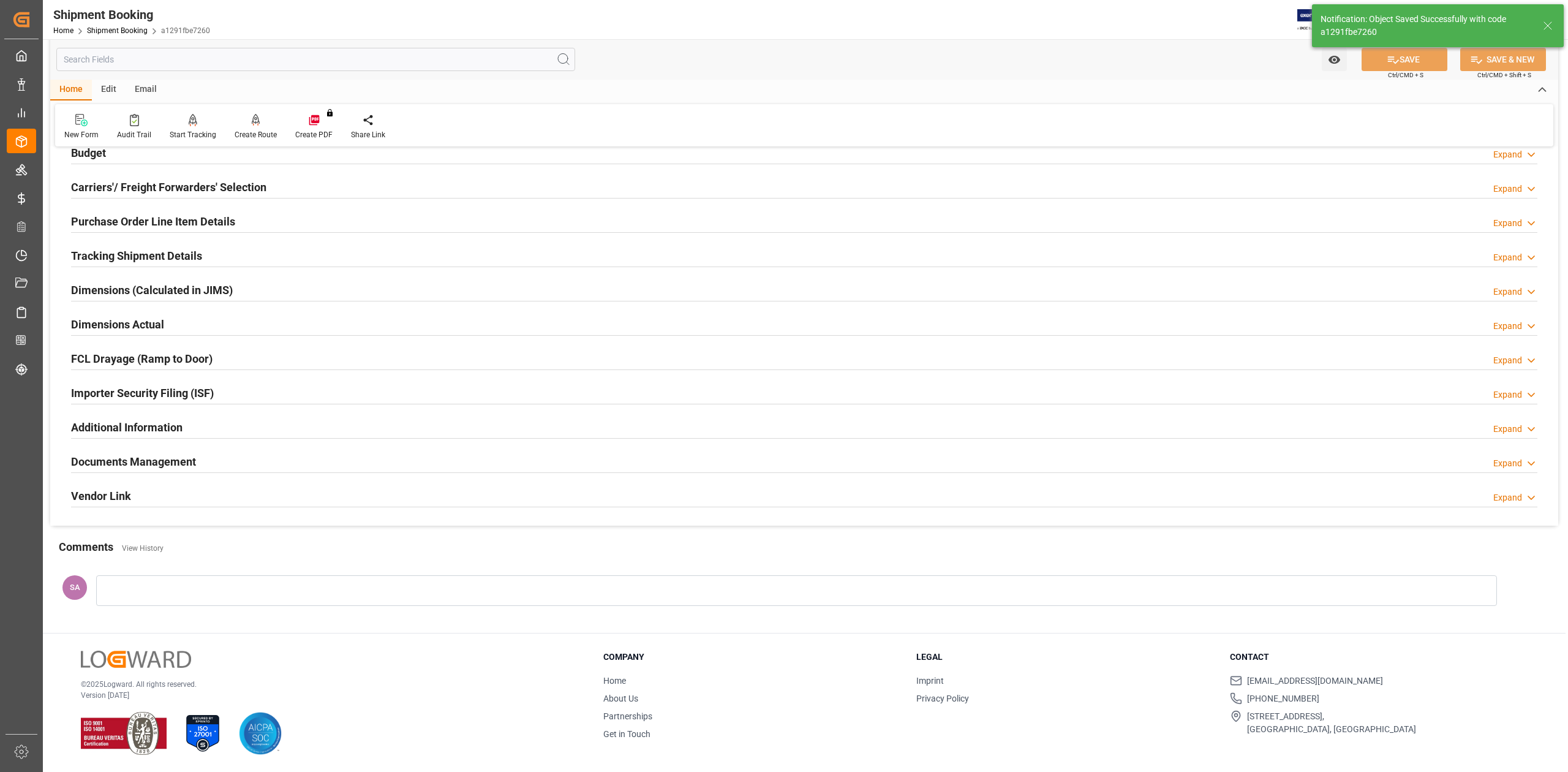
scroll to position [0, 0]
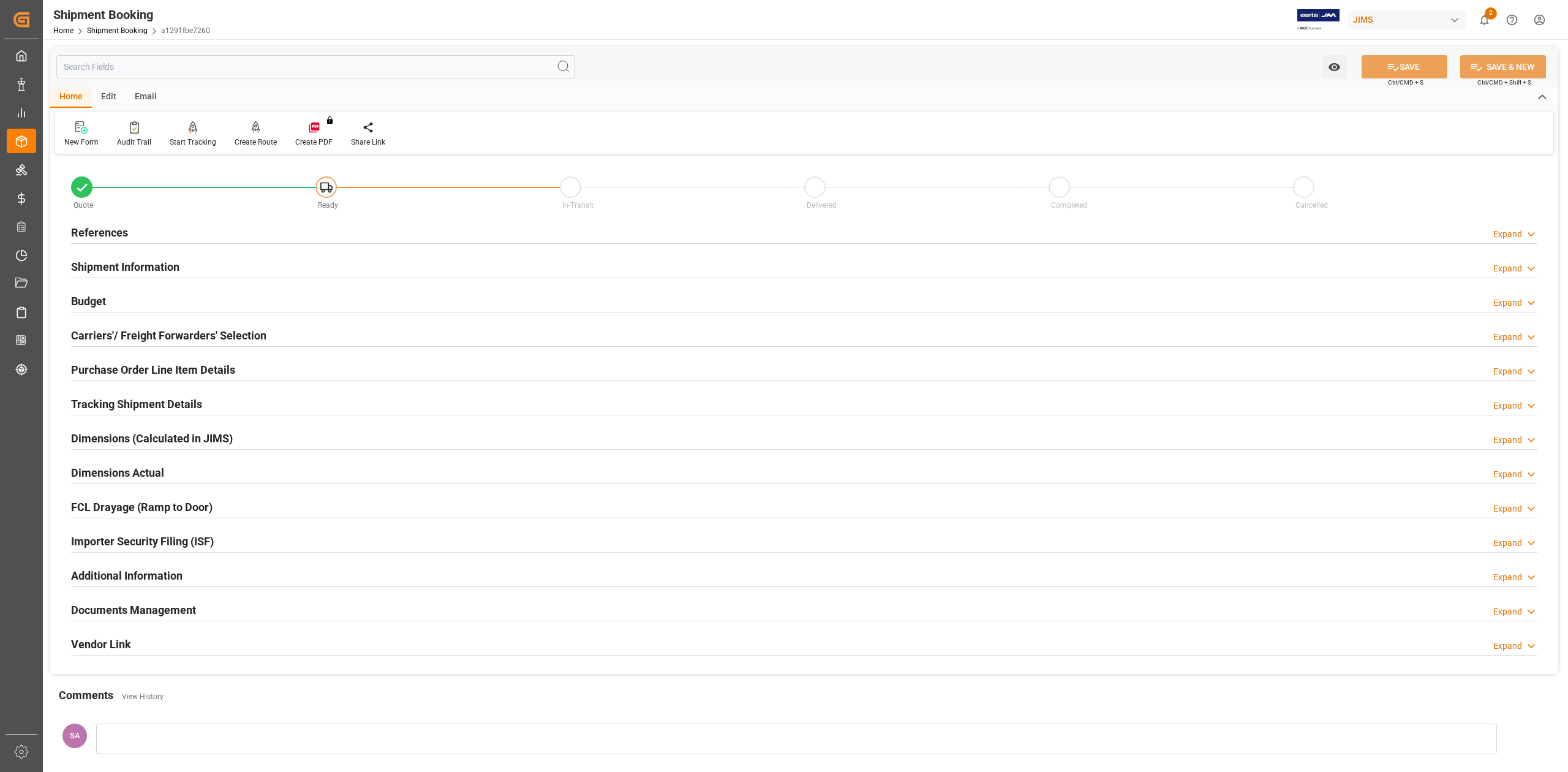
click at [116, 469] on h2 "Dimensions Actual" at bounding box center [117, 472] width 93 height 17
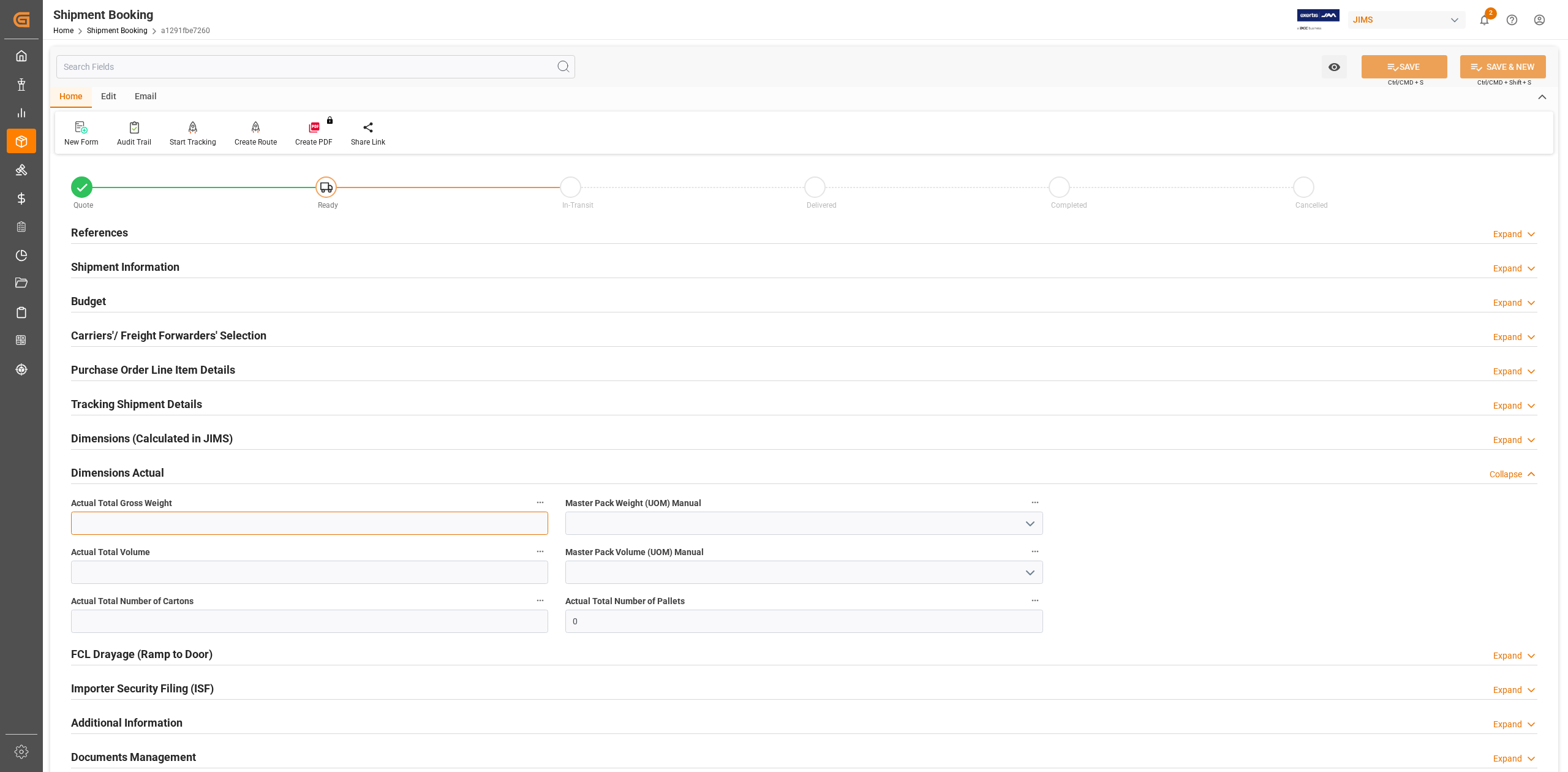
click at [157, 528] on input "text" at bounding box center [309, 523] width 477 height 23
type input "450"
click at [146, 577] on input "text" at bounding box center [309, 572] width 477 height 23
type input "6.18"
click at [116, 623] on input "text" at bounding box center [309, 621] width 477 height 23
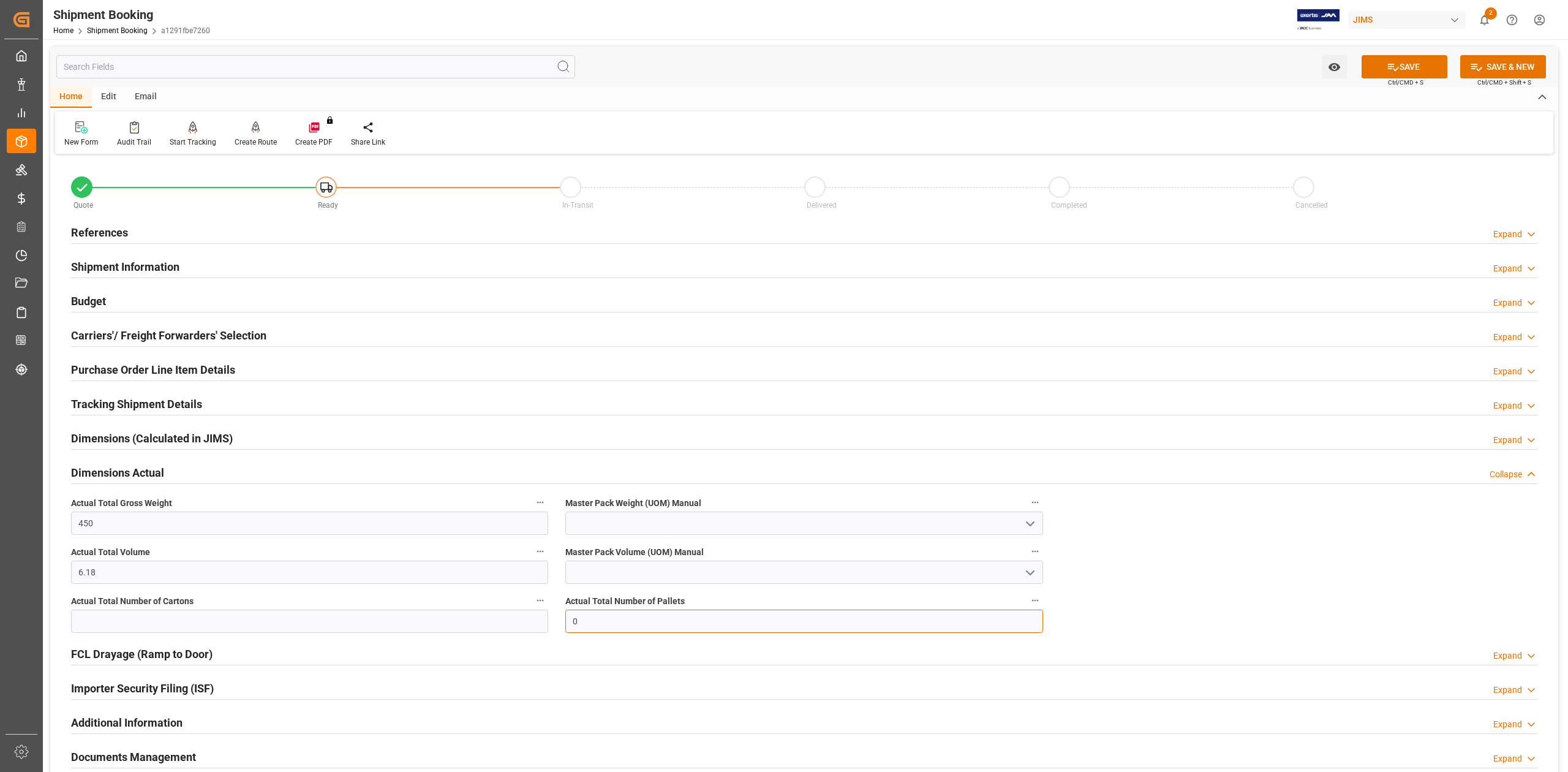
click at [632, 631] on input "0" at bounding box center [804, 621] width 477 height 23
type input "3"
click at [626, 522] on input at bounding box center [804, 523] width 477 height 23
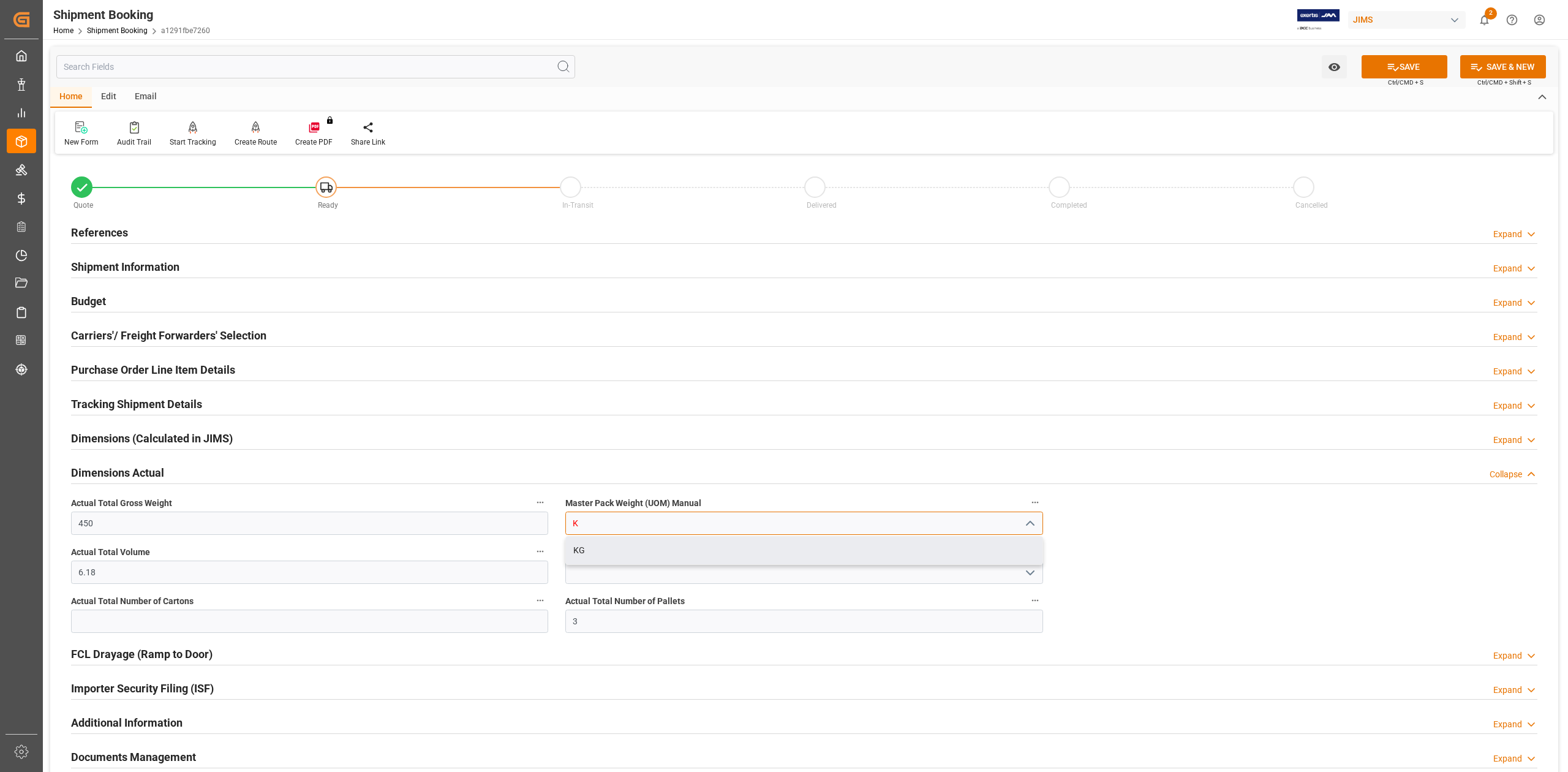
click at [611, 553] on div "KG" at bounding box center [803, 550] width 476 height 28
type input "KG"
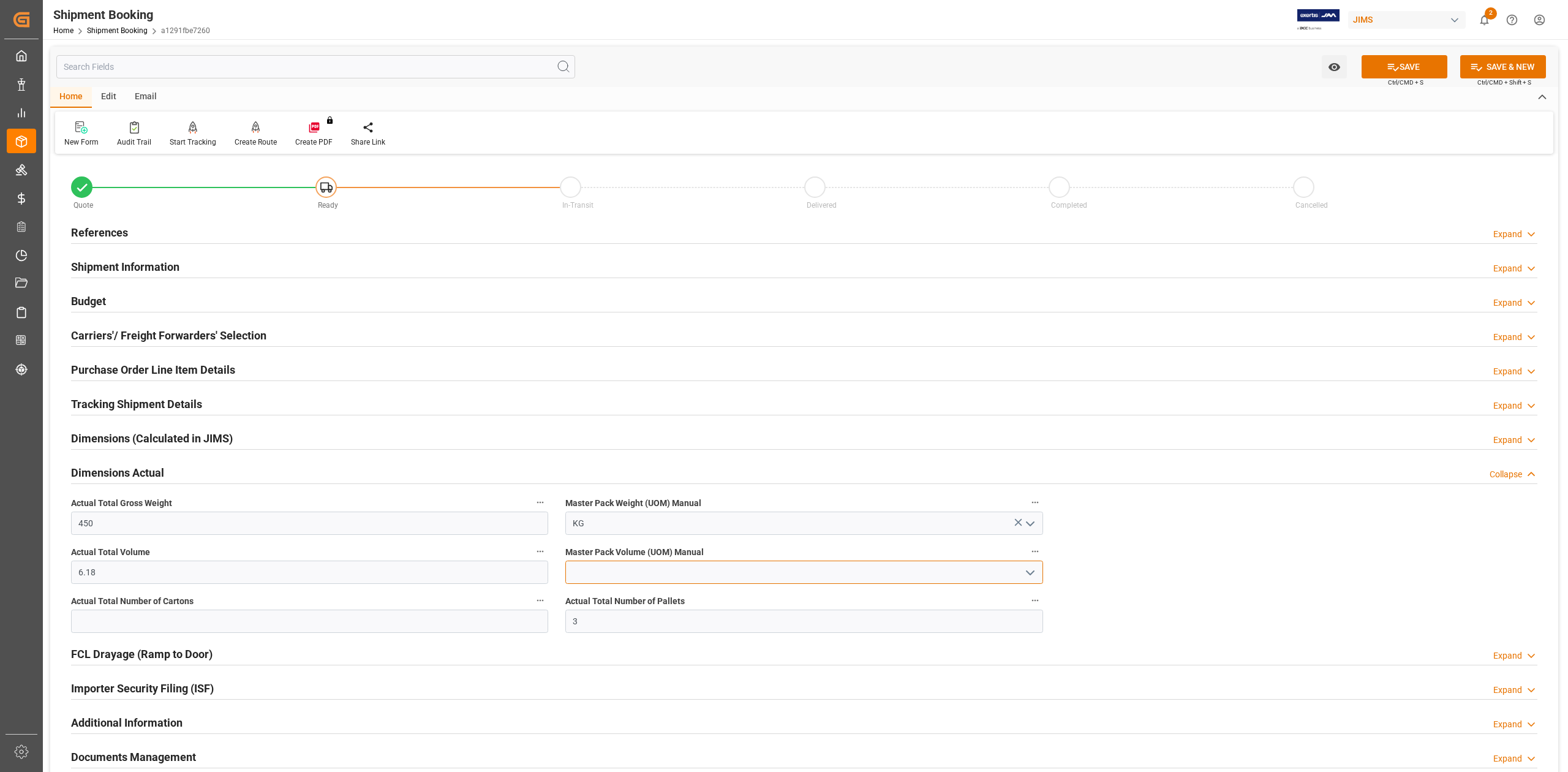
click at [604, 572] on input at bounding box center [804, 572] width 477 height 23
click at [593, 600] on div "CBM" at bounding box center [803, 599] width 476 height 28
type input "CBM"
click at [1370, 59] on button "SAVE" at bounding box center [1405, 67] width 86 height 23
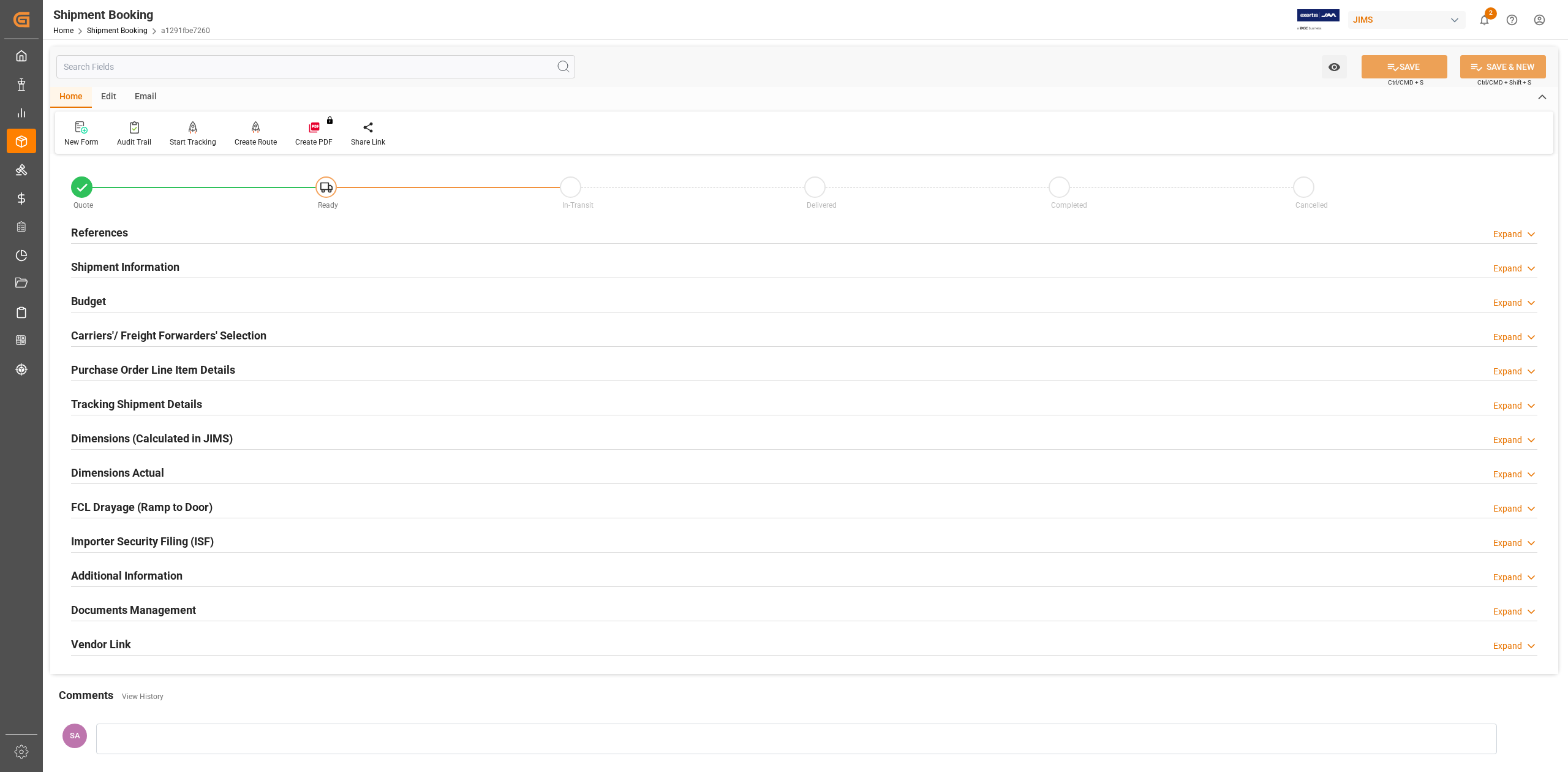
click at [222, 336] on h2 "Carriers'/ Freight Forwarders' Selection" at bounding box center [168, 335] width 195 height 17
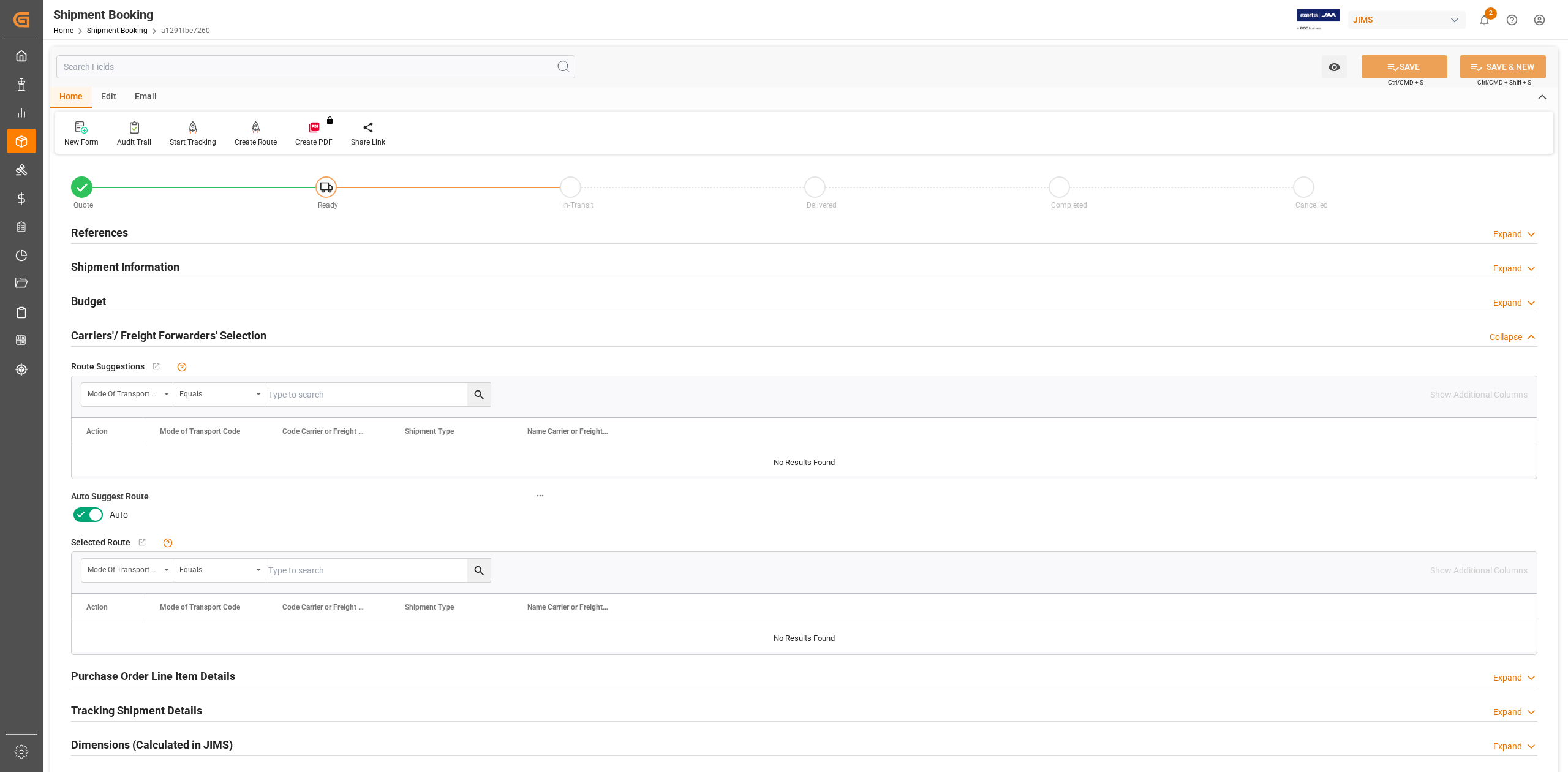
drag, startPoint x: 94, startPoint y: 512, endPoint x: 131, endPoint y: 545, distance: 49.6
click at [93, 513] on icon at bounding box center [95, 515] width 15 height 15
click at [0, 0] on input "checkbox" at bounding box center [0, 0] width 0 height 0
click at [1412, 64] on button "SAVE" at bounding box center [1405, 67] width 86 height 23
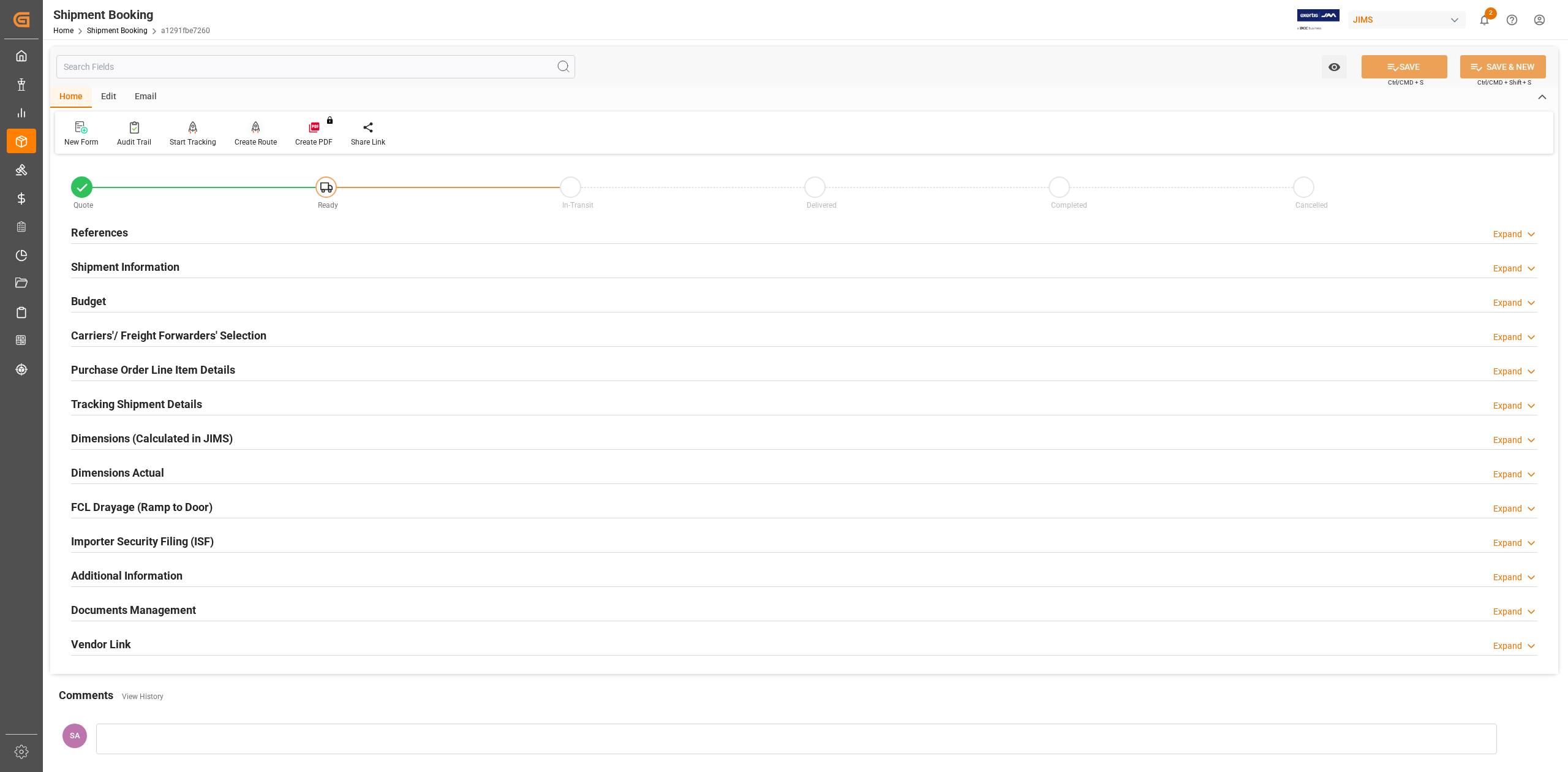
click at [246, 132] on div at bounding box center [256, 128] width 42 height 13
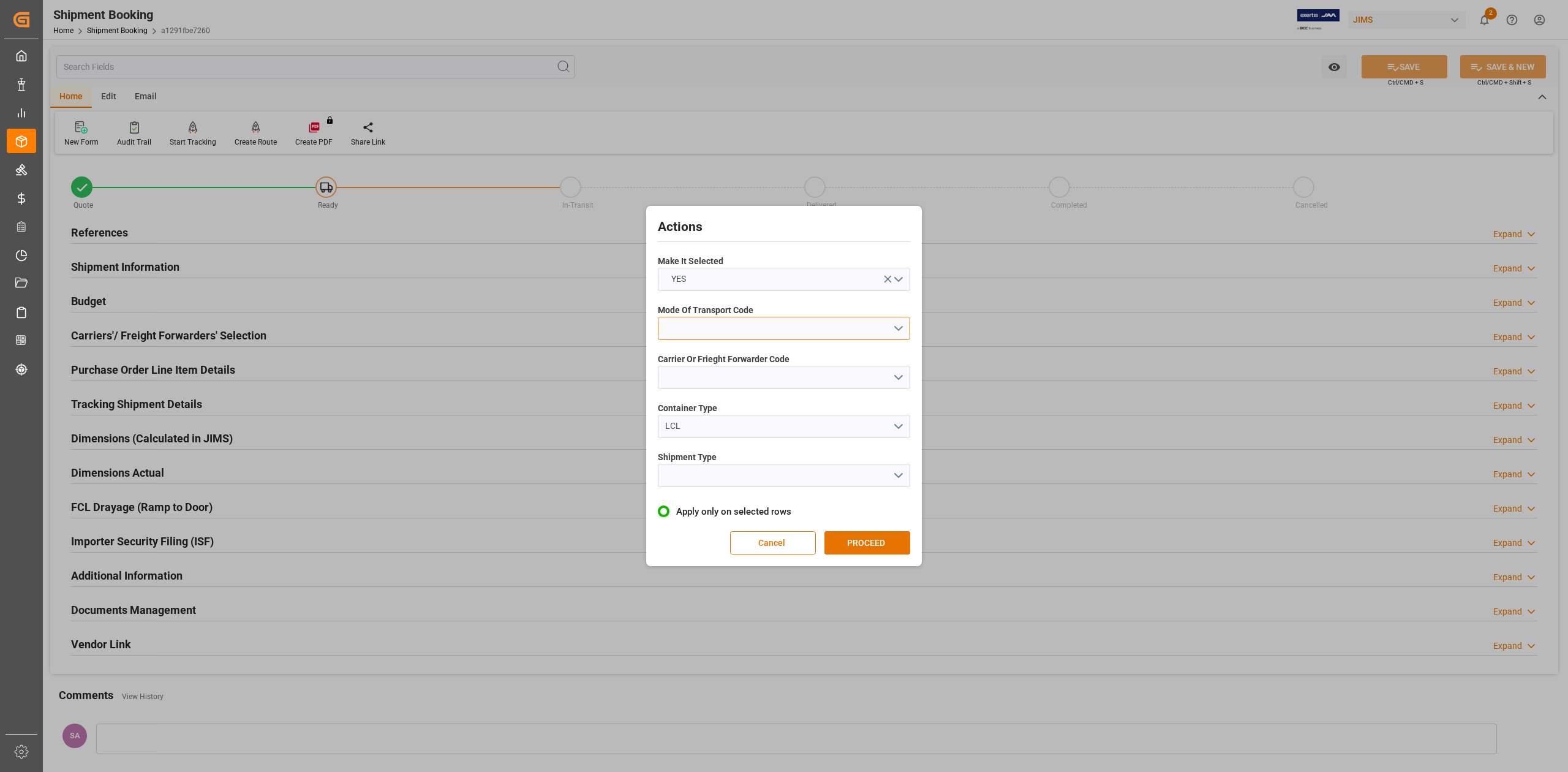
click at [691, 329] on button "open menu" at bounding box center [784, 328] width 252 height 23
click at [699, 332] on div "1- OCEAN" at bounding box center [784, 331] width 251 height 26
click at [709, 371] on button "open menu" at bounding box center [784, 378] width 252 height 23
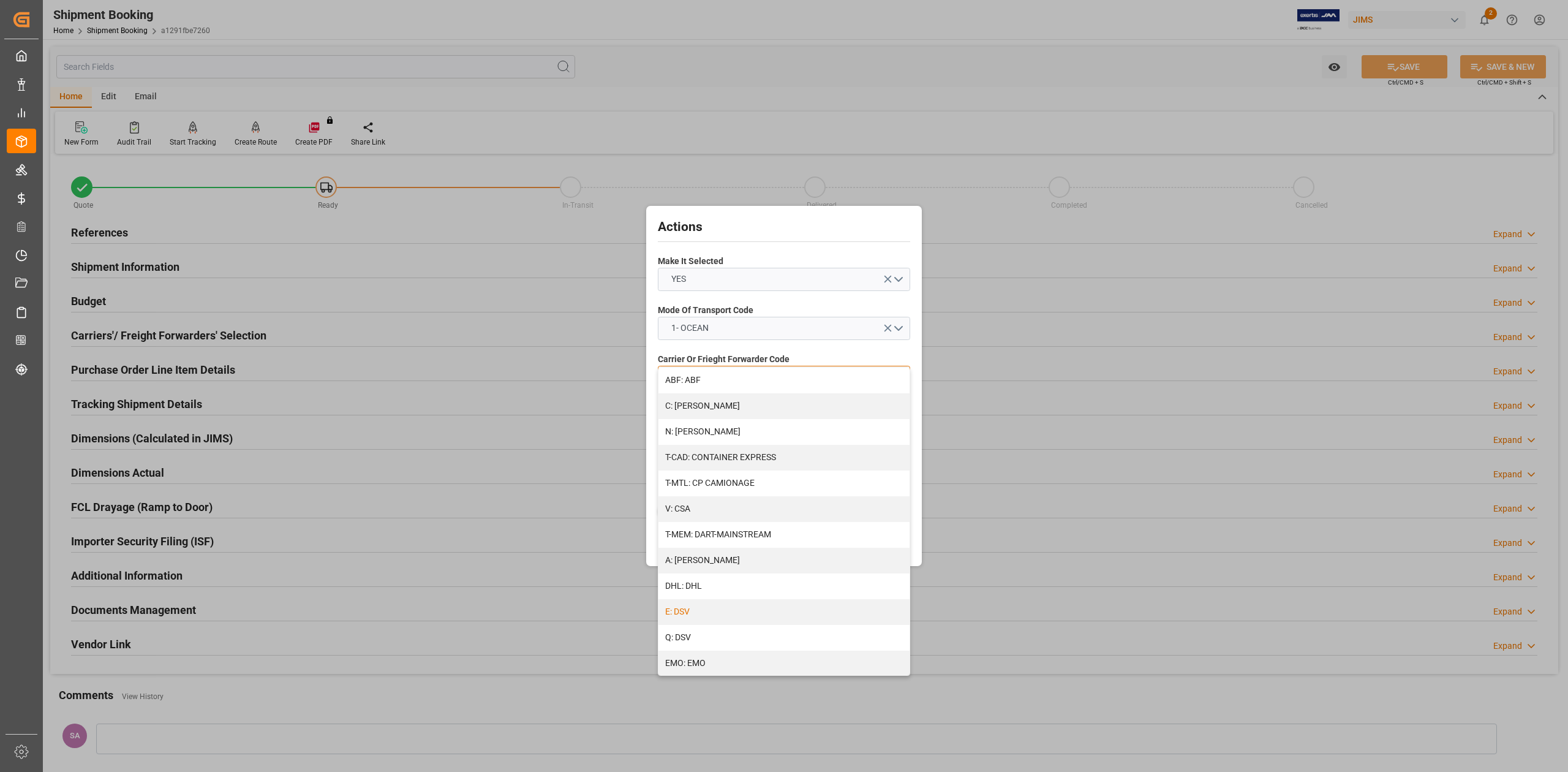
click at [704, 614] on div "E: DSV" at bounding box center [784, 612] width 251 height 26
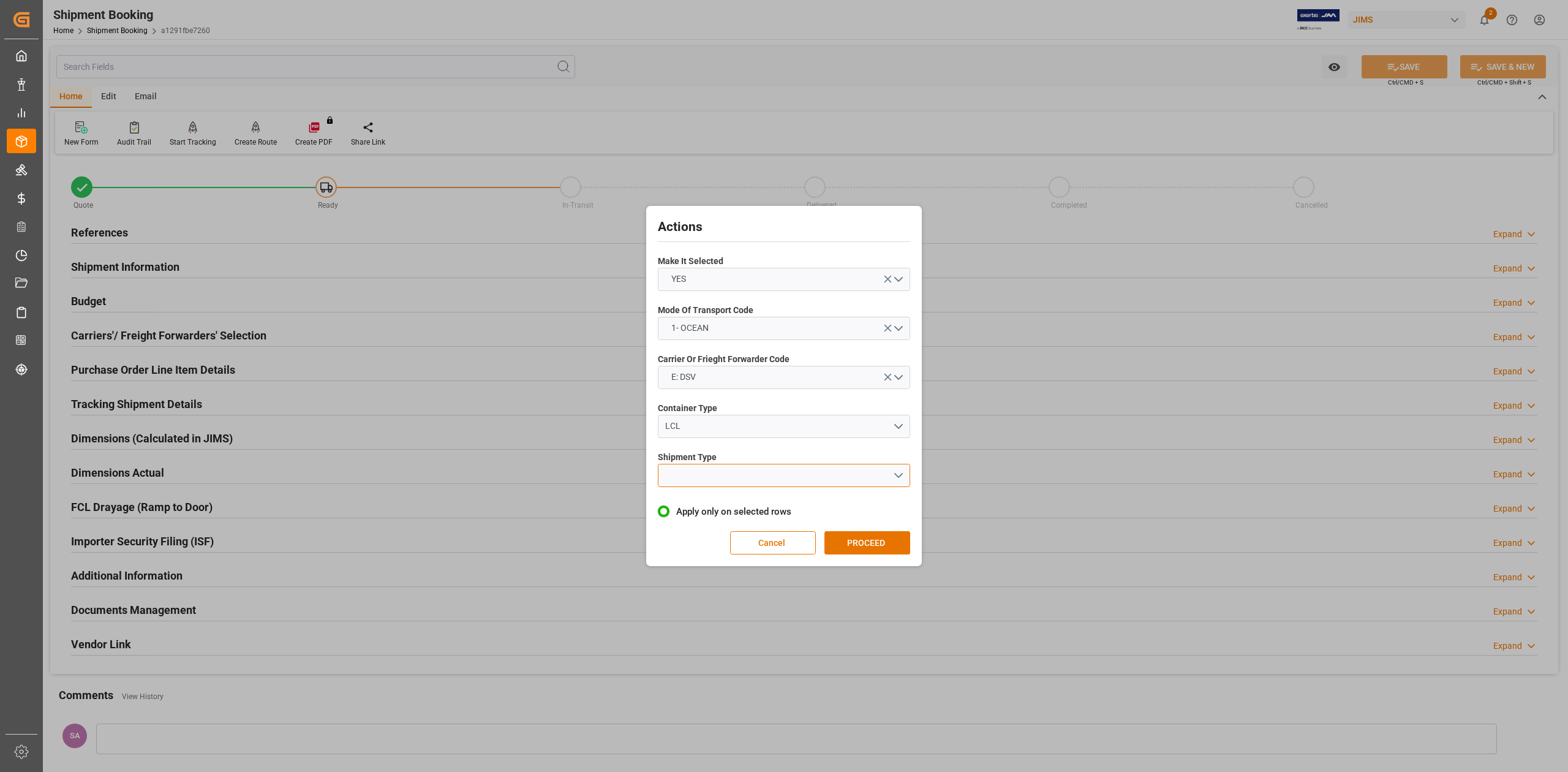
click at [700, 477] on button "open menu" at bounding box center [784, 475] width 252 height 23
click at [699, 503] on div "LCL" at bounding box center [784, 504] width 251 height 26
click at [884, 542] on button "PROCEED" at bounding box center [867, 542] width 86 height 23
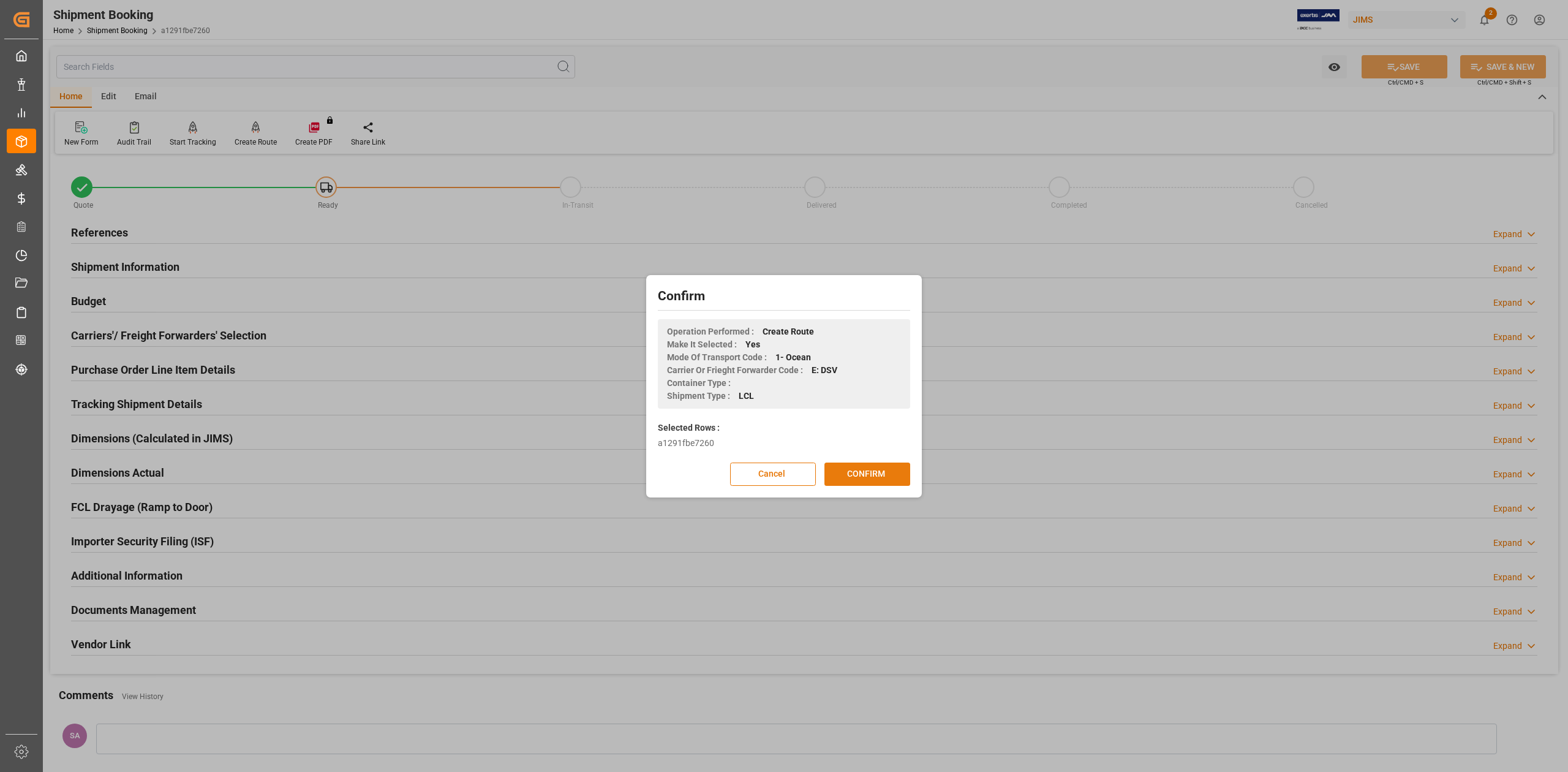
click at [860, 472] on button "CONFIRM" at bounding box center [867, 474] width 86 height 23
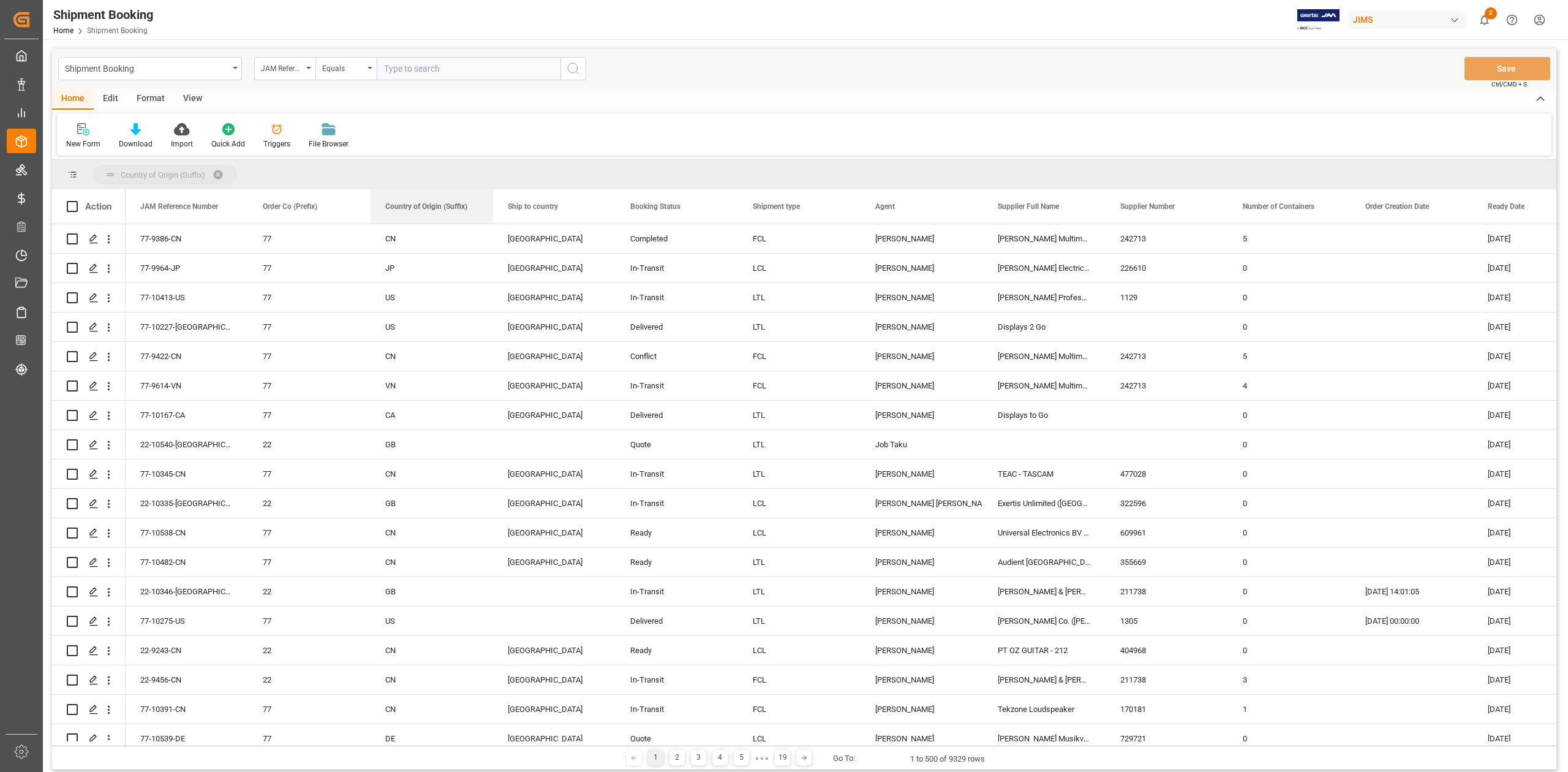
drag, startPoint x: 426, startPoint y: 206, endPoint x: 249, endPoint y: 172, distance: 180.2
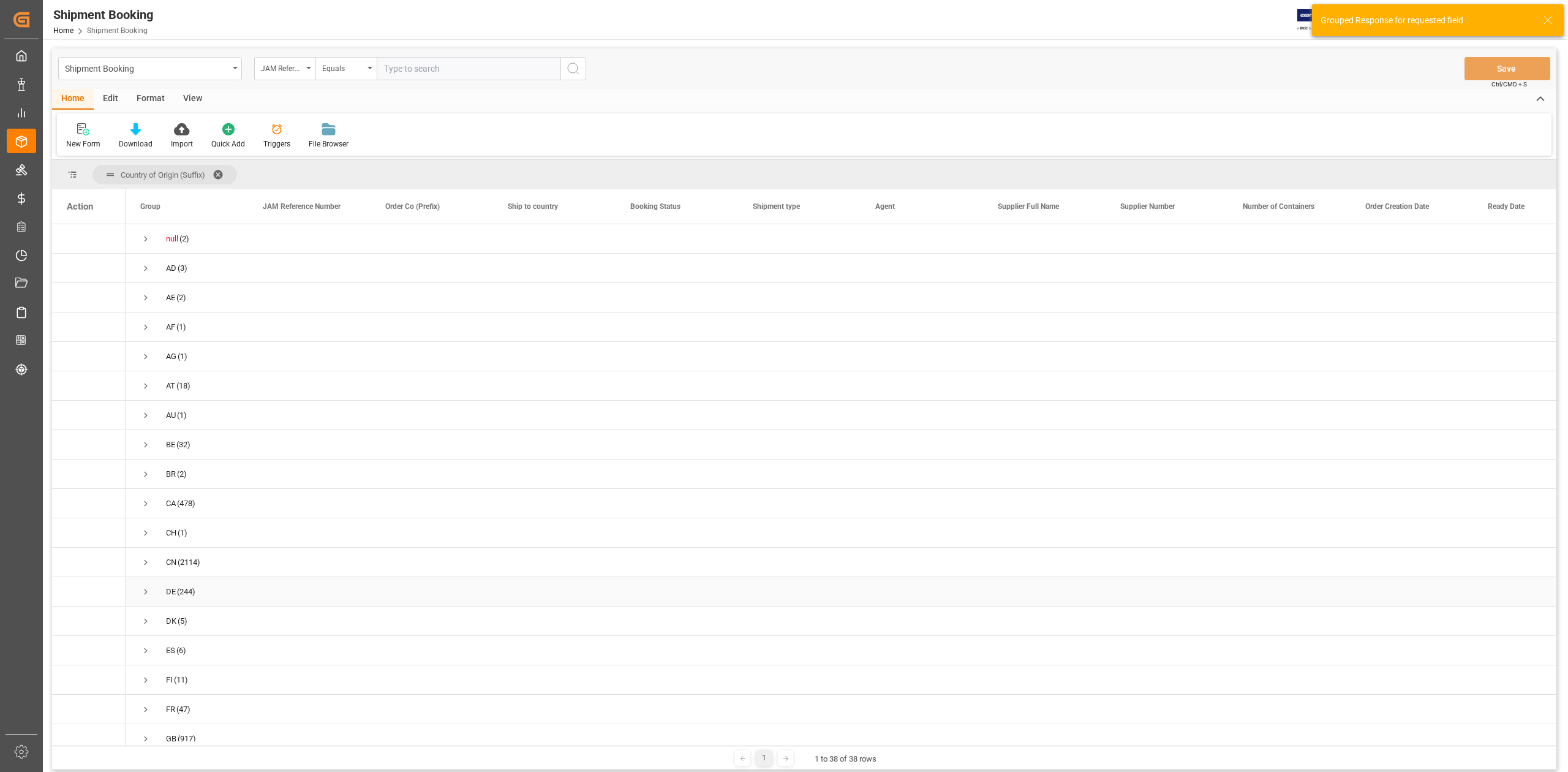
click at [142, 590] on span "Press SPACE to select this row." at bounding box center [145, 591] width 11 height 11
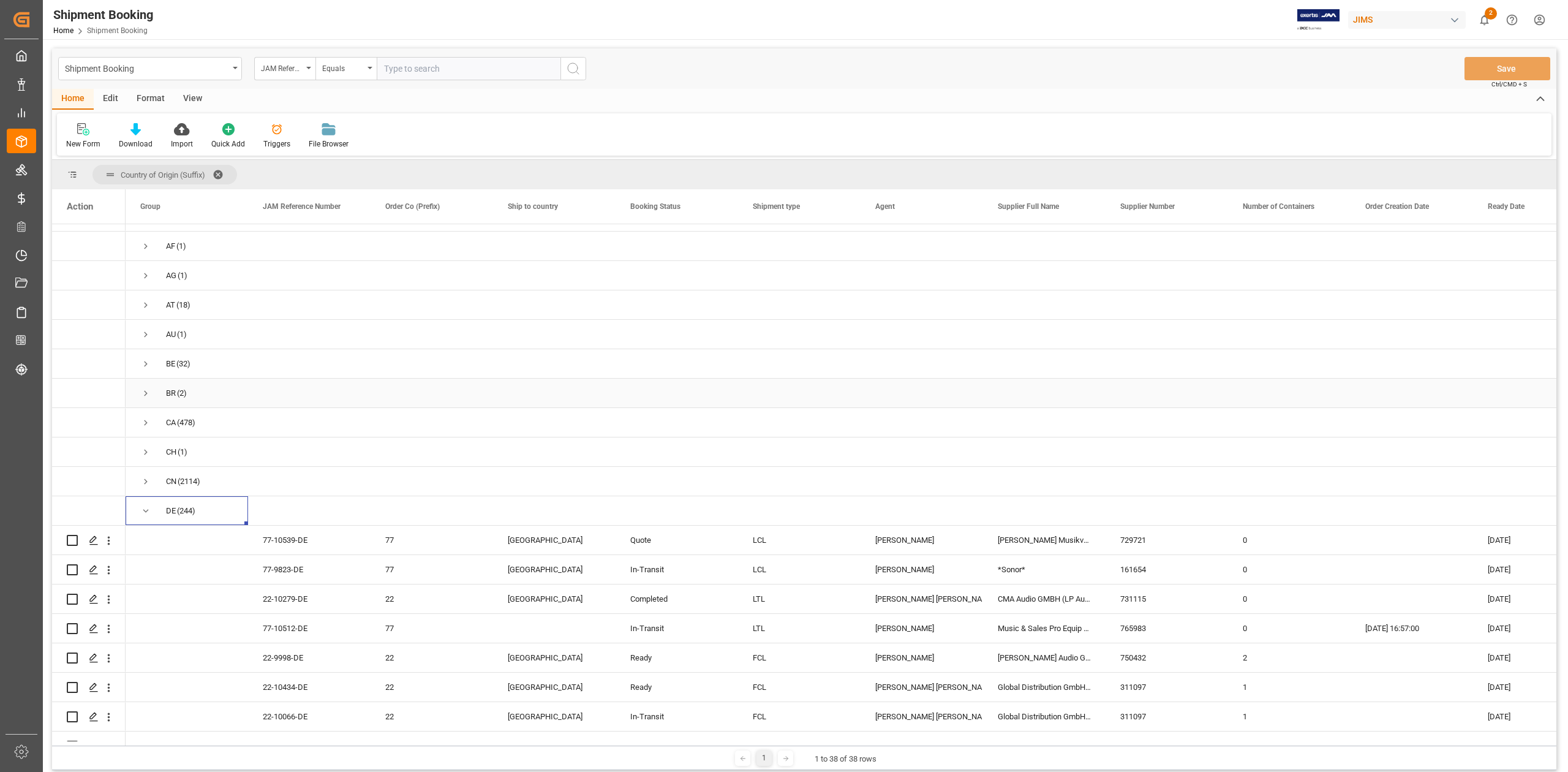
scroll to position [245, 0]
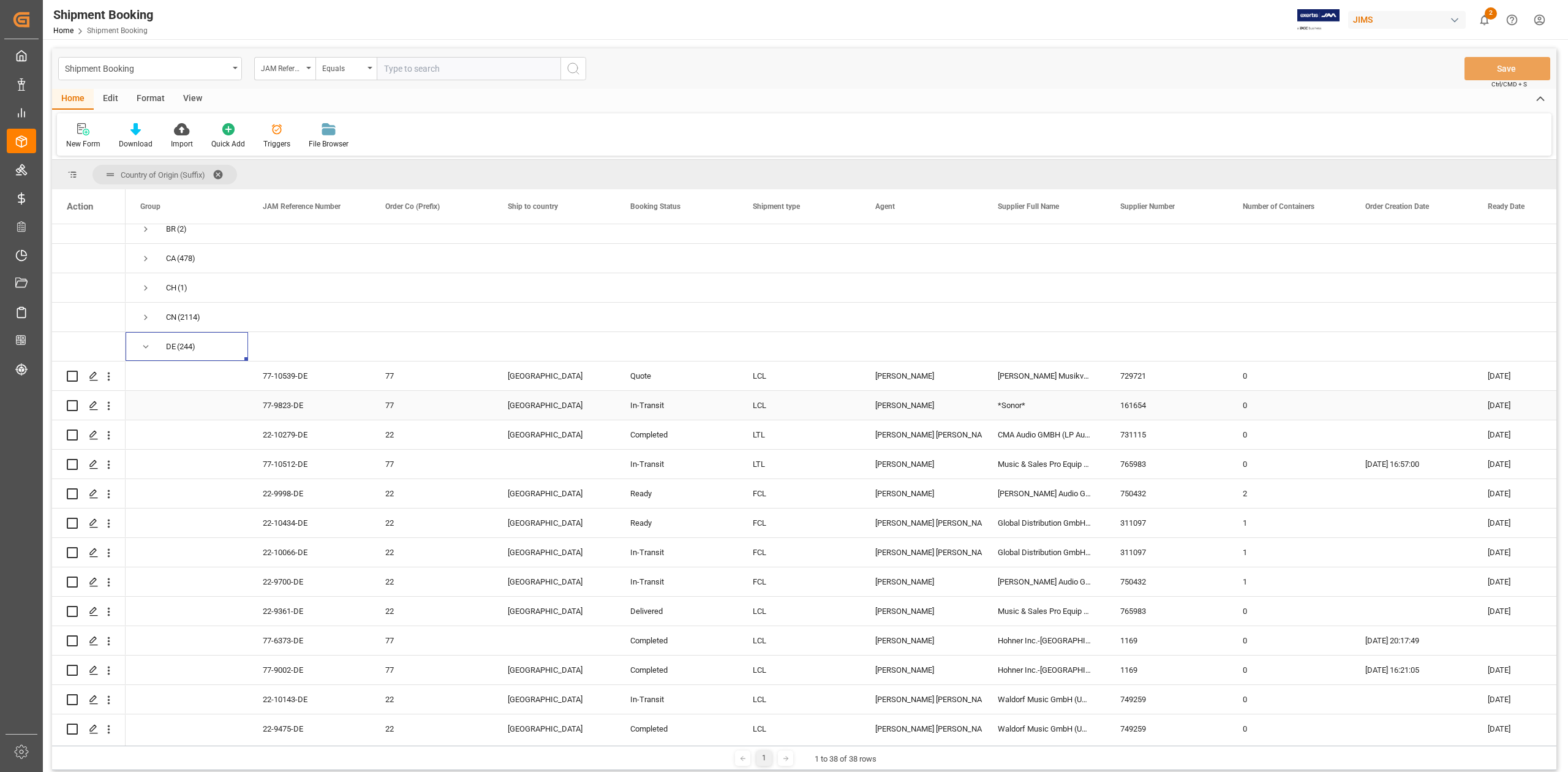
click at [1158, 410] on div "161654" at bounding box center [1167, 405] width 122 height 28
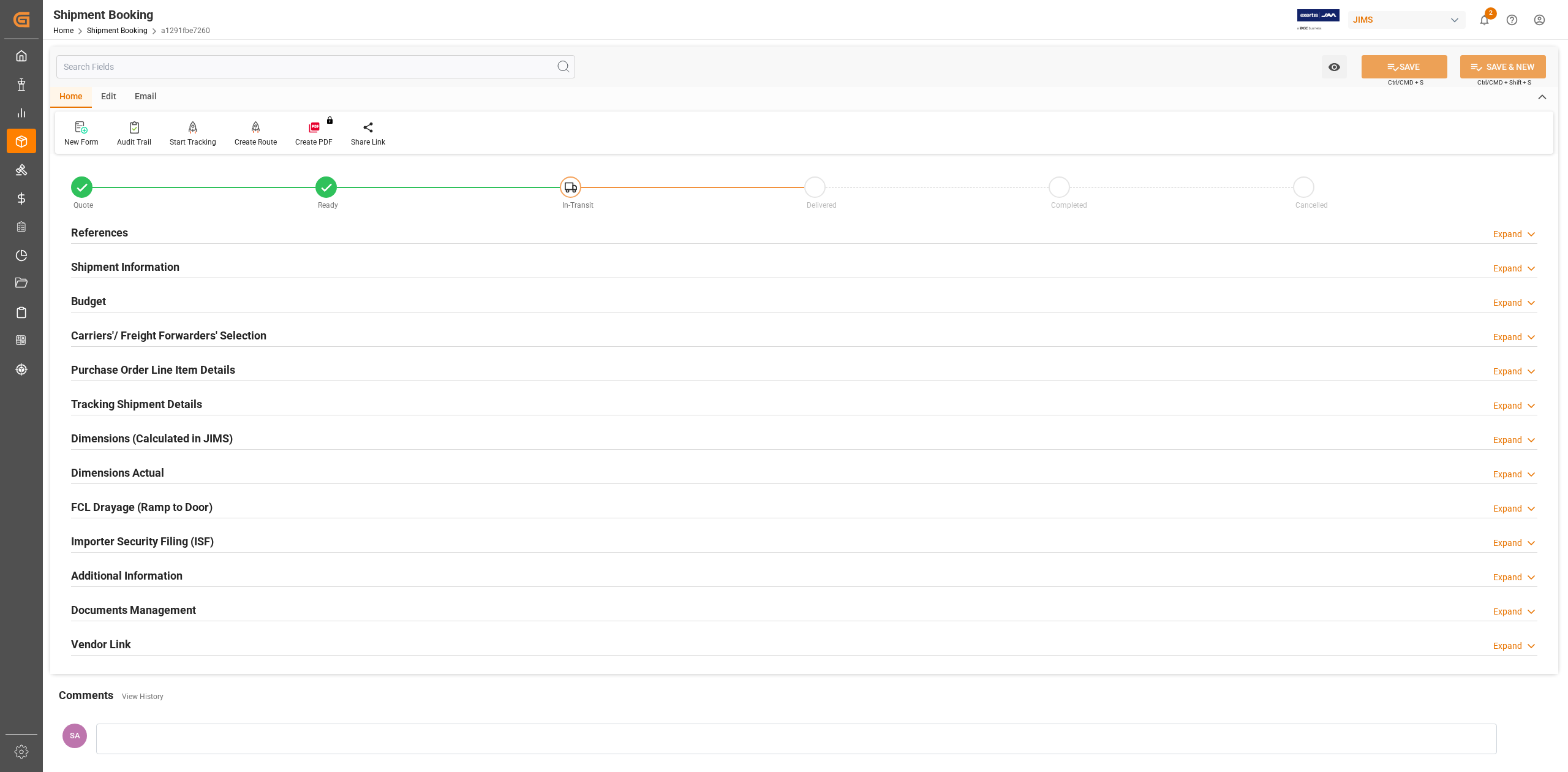
click at [104, 400] on h2 "Tracking Shipment Details" at bounding box center [136, 404] width 131 height 17
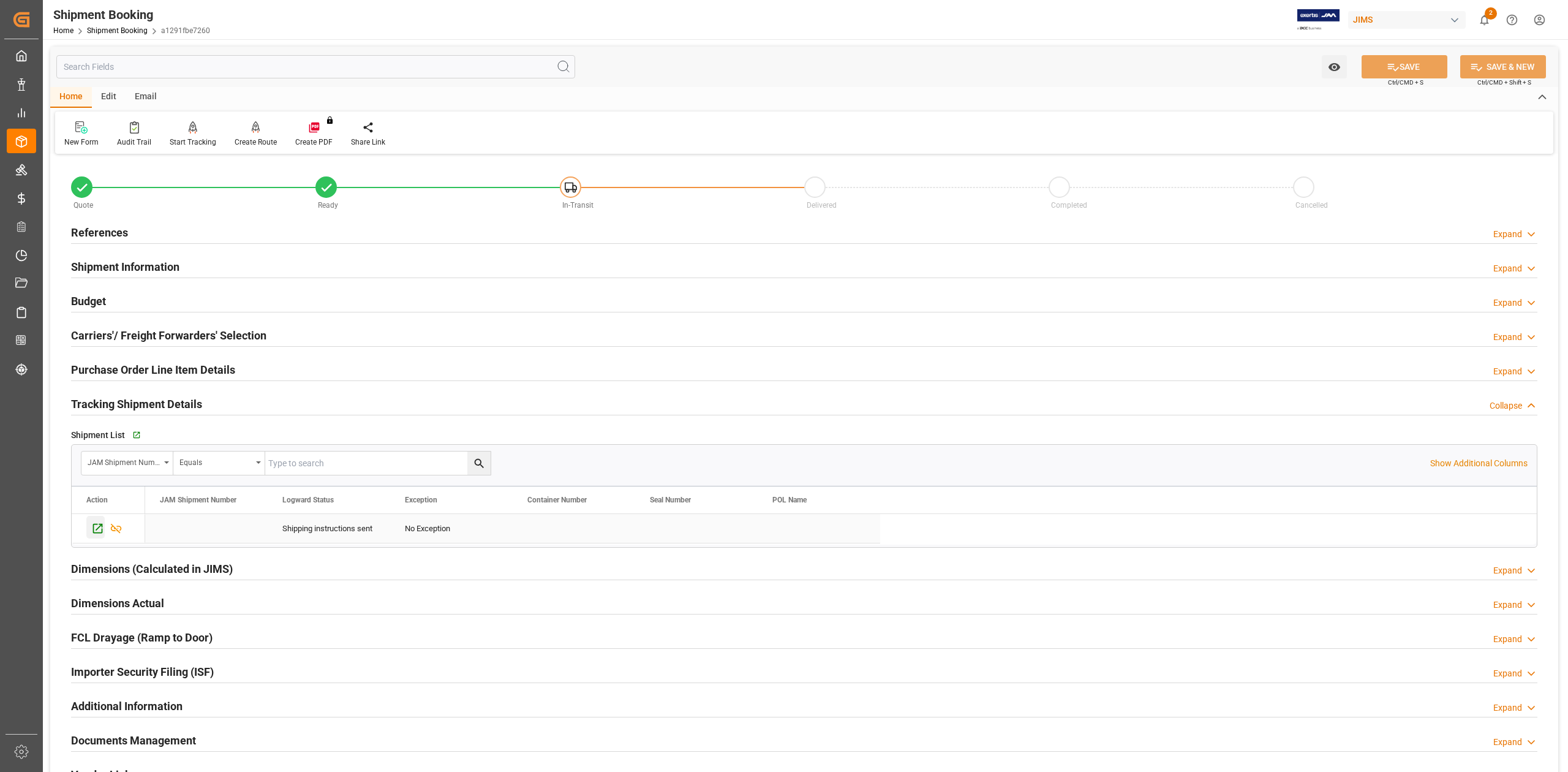
click at [95, 528] on icon "Press SPACE to select this row." at bounding box center [98, 529] width 13 height 13
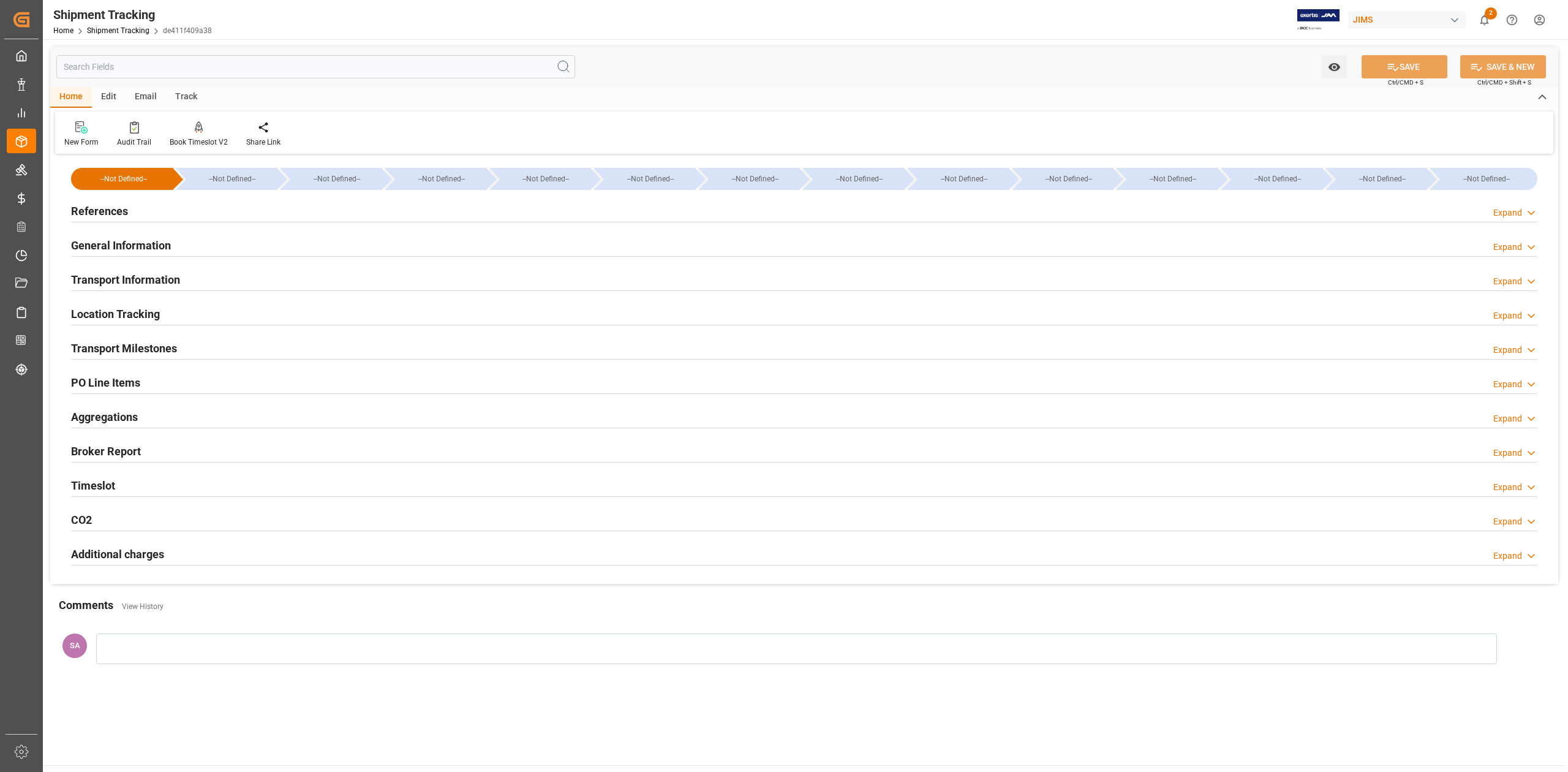
type input "[DATE]"
click at [119, 208] on h2 "References" at bounding box center [99, 211] width 57 height 17
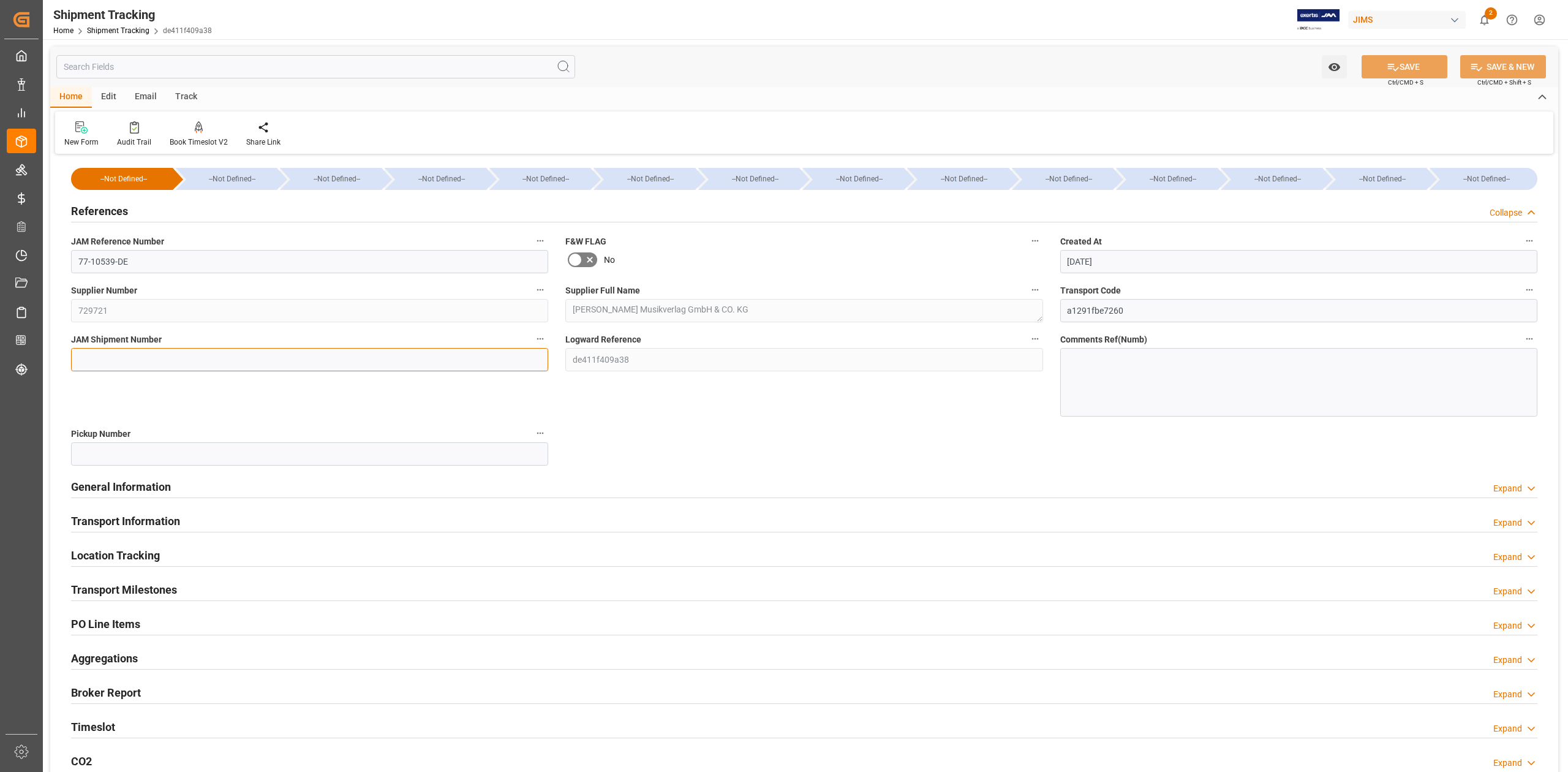
click at [140, 354] on input at bounding box center [309, 359] width 477 height 23
paste input "72536"
type input "72536"
click at [1399, 63] on button "SAVE" at bounding box center [1405, 67] width 86 height 23
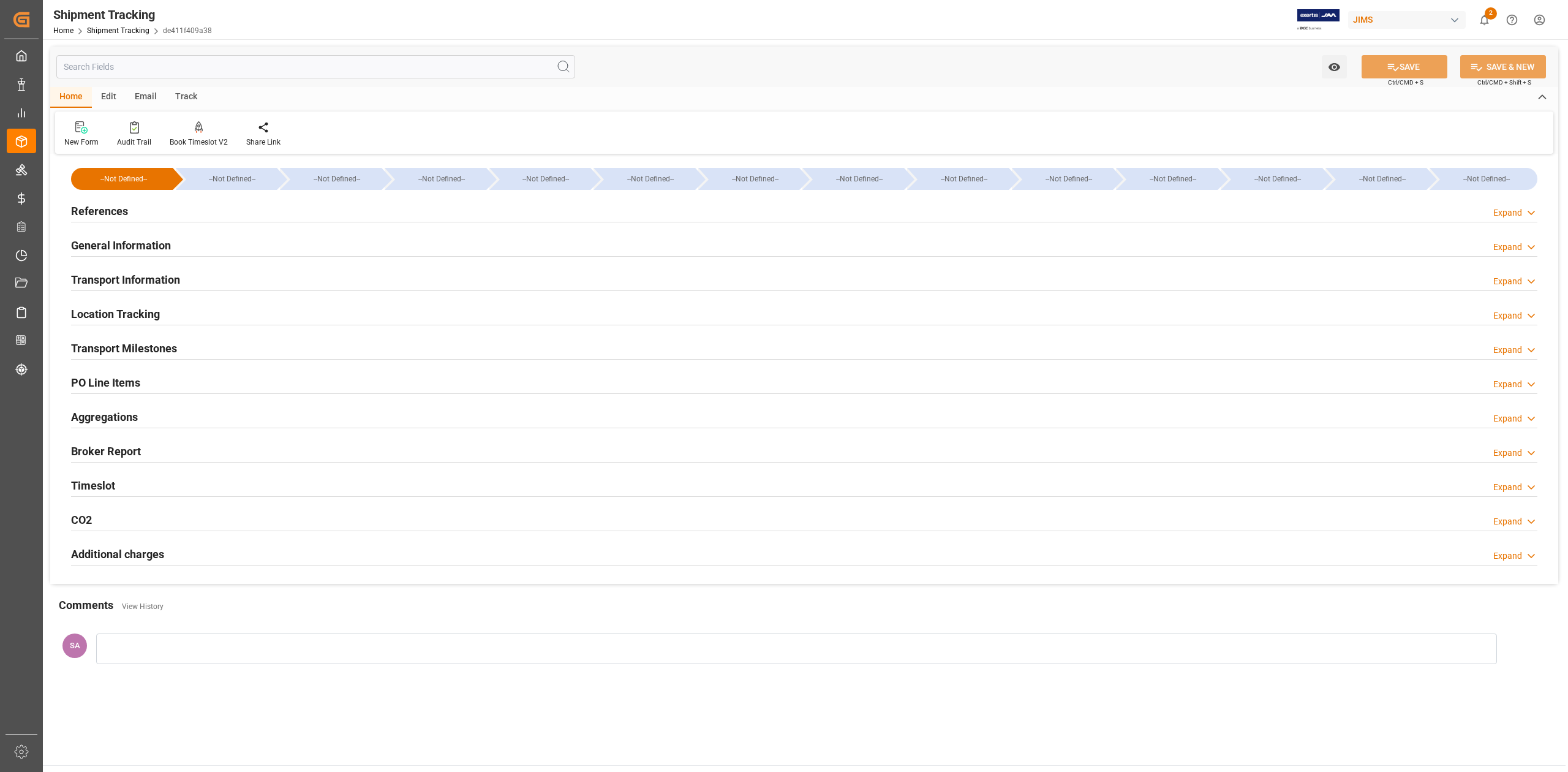
click at [138, 346] on h2 "Transport Milestones" at bounding box center [123, 348] width 106 height 17
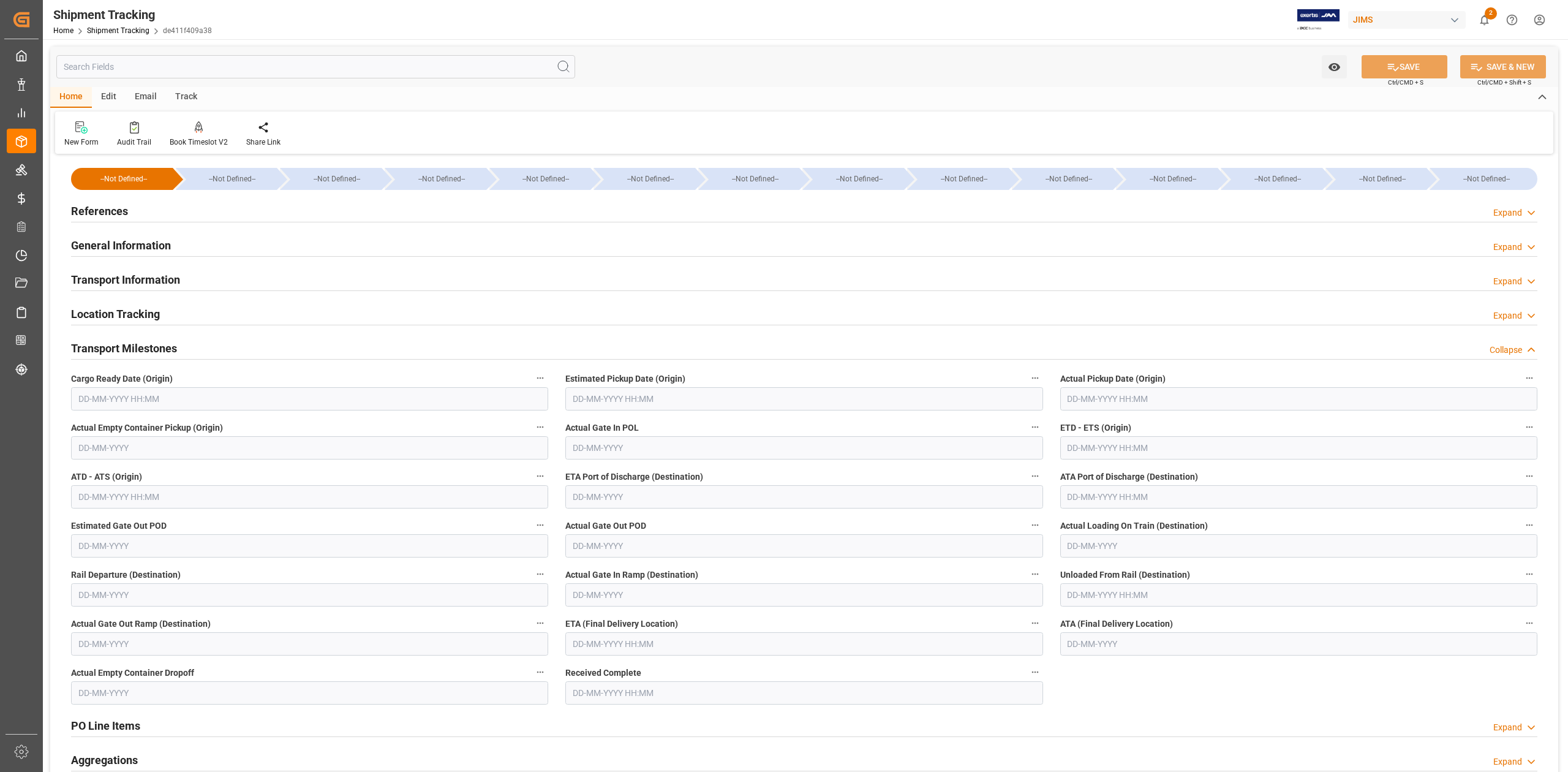
click at [151, 397] on input "text" at bounding box center [309, 399] width 477 height 23
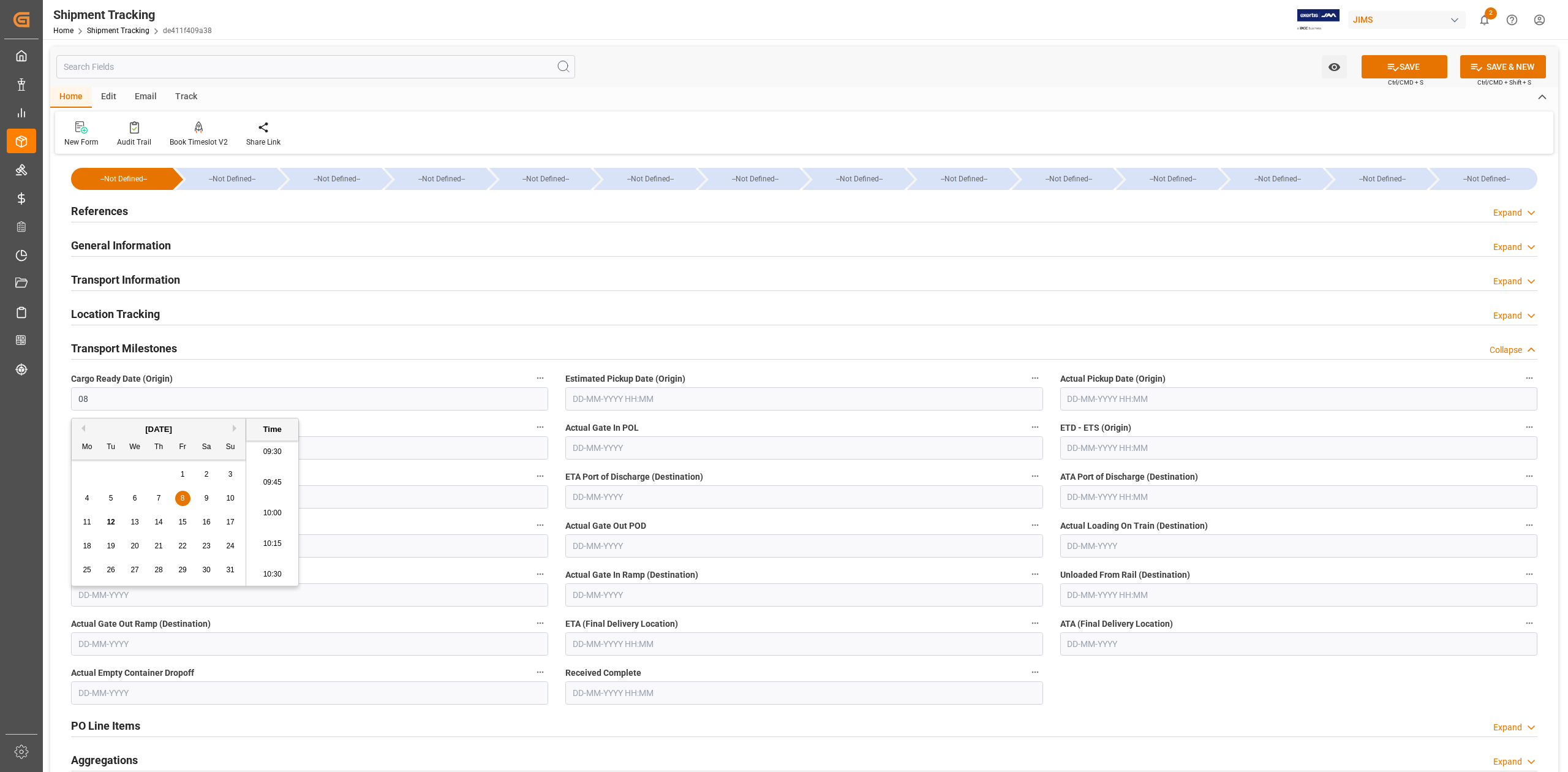
type input "0"
click at [650, 647] on input "text" at bounding box center [804, 644] width 477 height 23
type input "[DATE] 00:00"
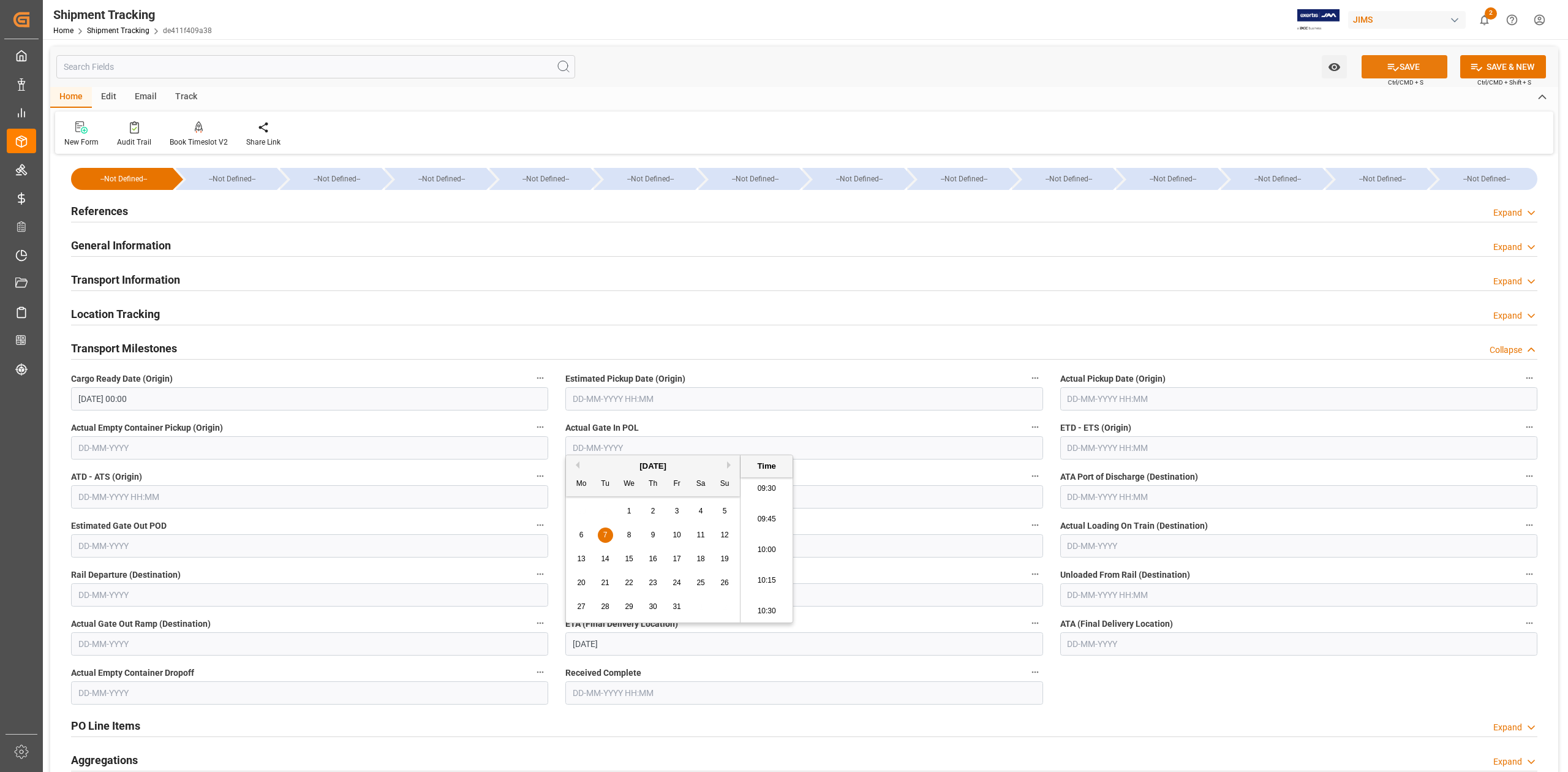
click at [1419, 67] on button "SAVE" at bounding box center [1405, 67] width 86 height 23
type input "[DATE] 00:00"
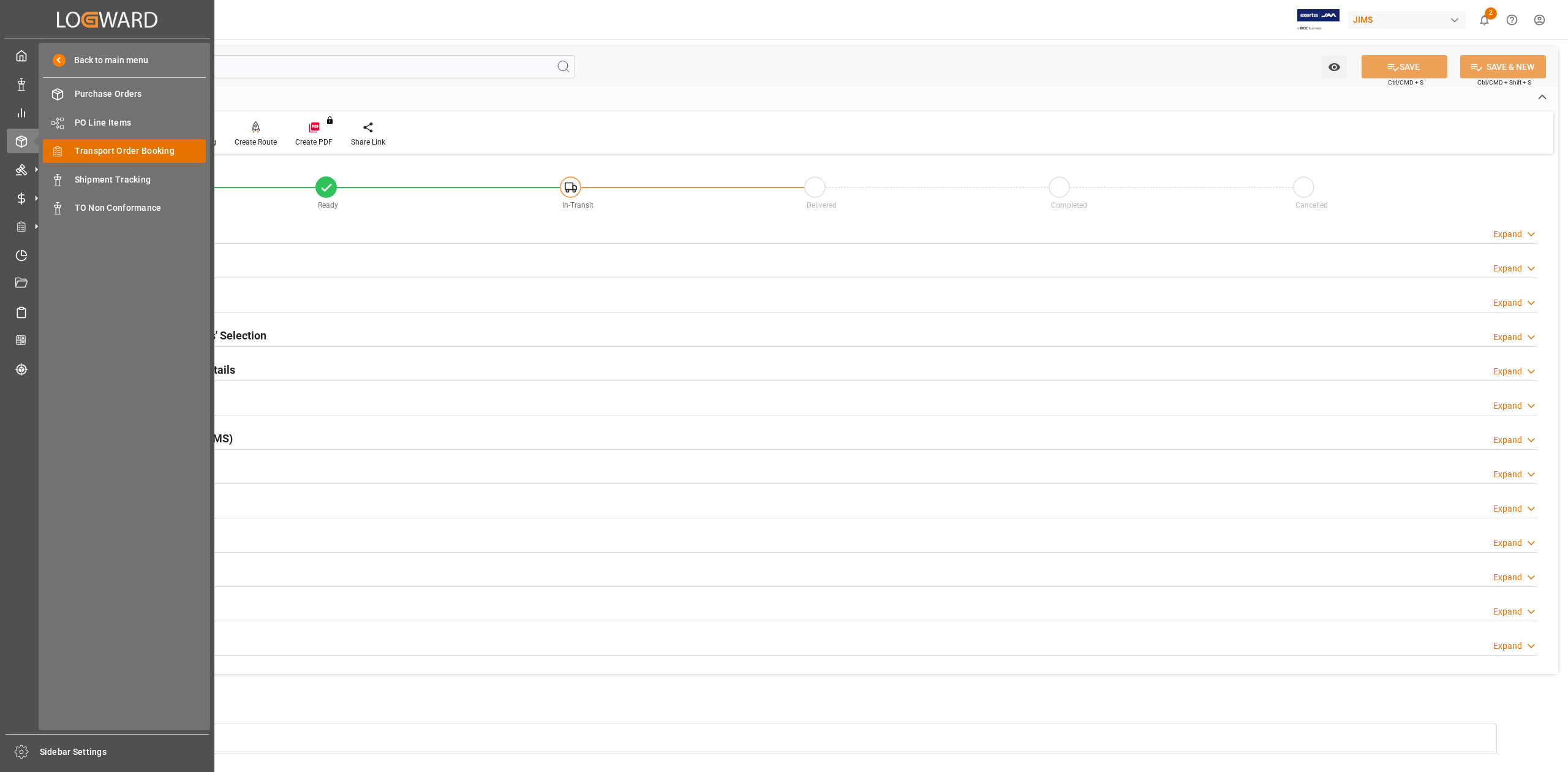
click at [133, 146] on span "Transport Order Booking" at bounding box center [141, 151] width 132 height 13
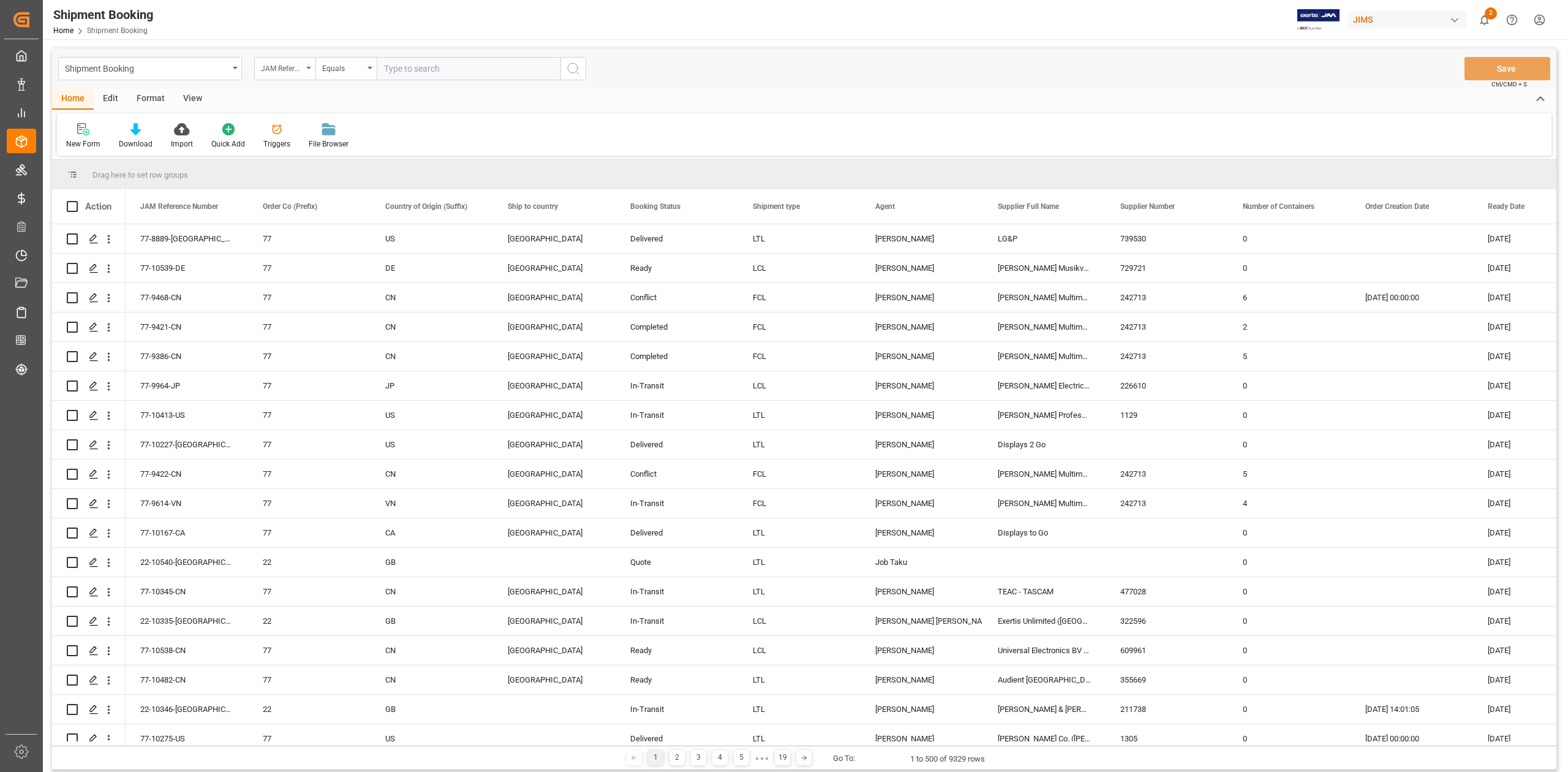
click at [307, 69] on div "JAM Reference Number" at bounding box center [285, 69] width 61 height 23
type input "SUPP"
click at [342, 152] on div "Supplier Number" at bounding box center [346, 150] width 182 height 26
click at [459, 74] on input "text" at bounding box center [469, 69] width 184 height 23
paste input "749259"
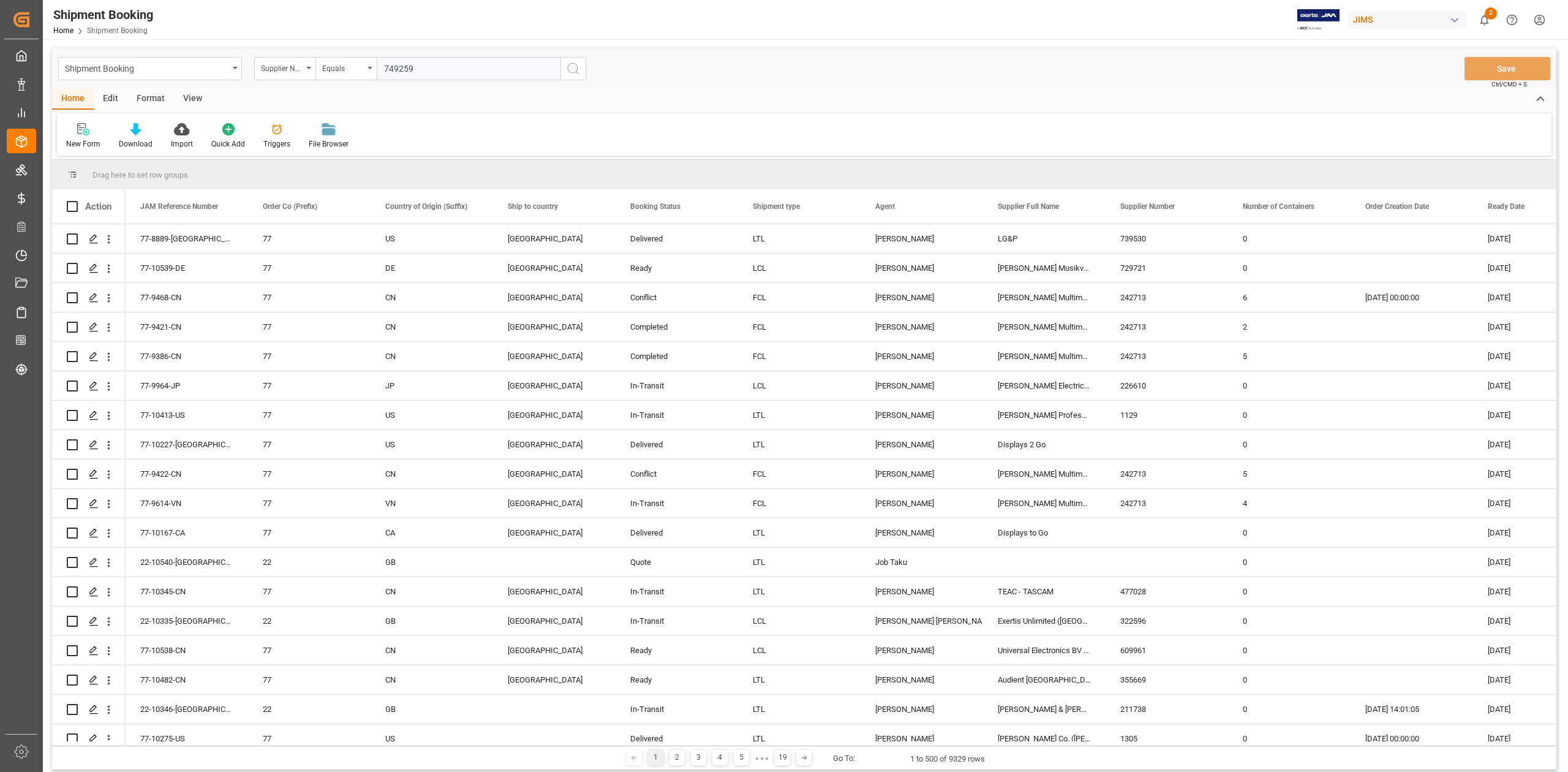
type input "749259"
click at [566, 70] on icon "search button" at bounding box center [573, 69] width 15 height 15
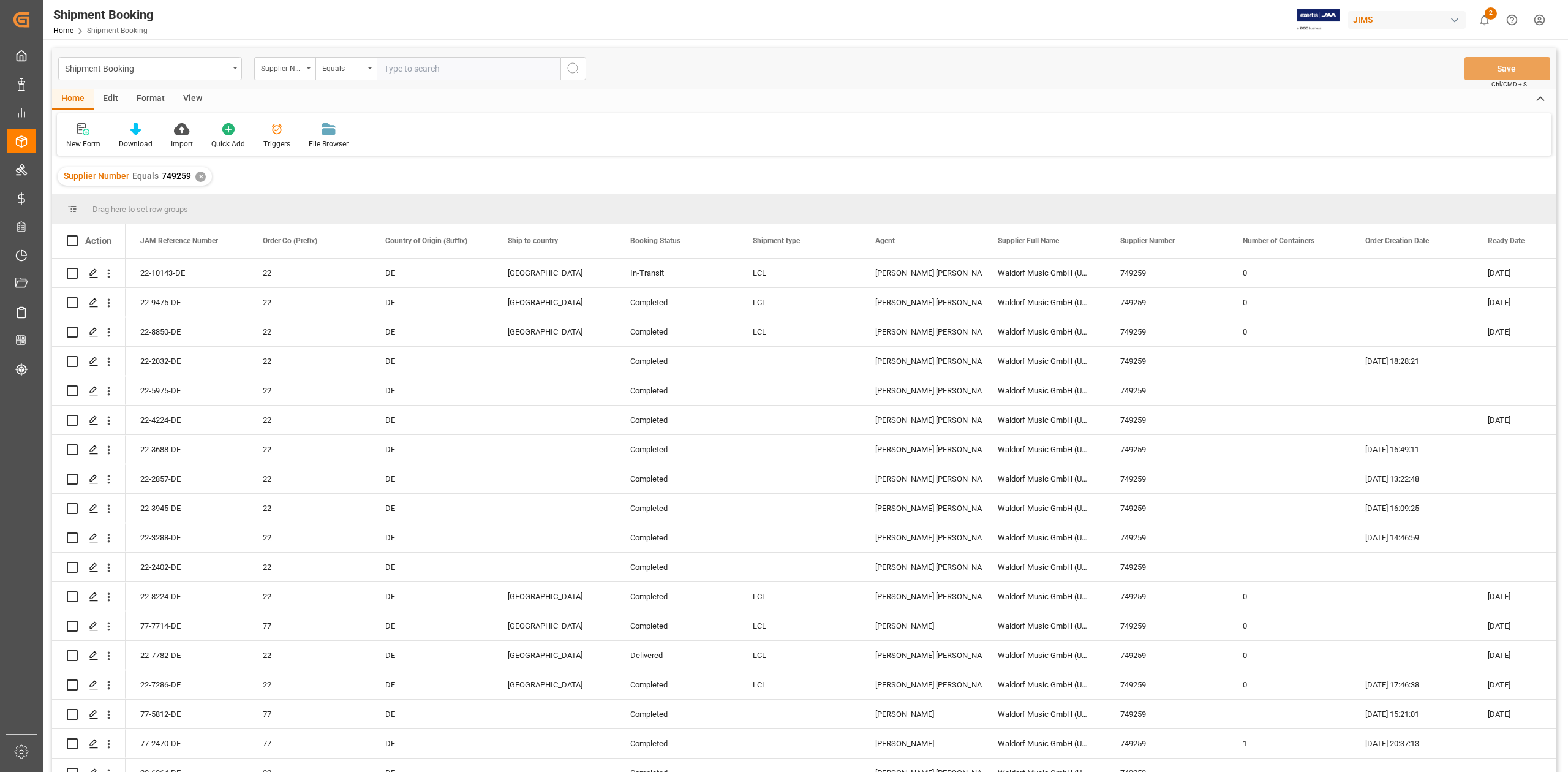
click at [196, 175] on div "✕" at bounding box center [200, 176] width 10 height 10
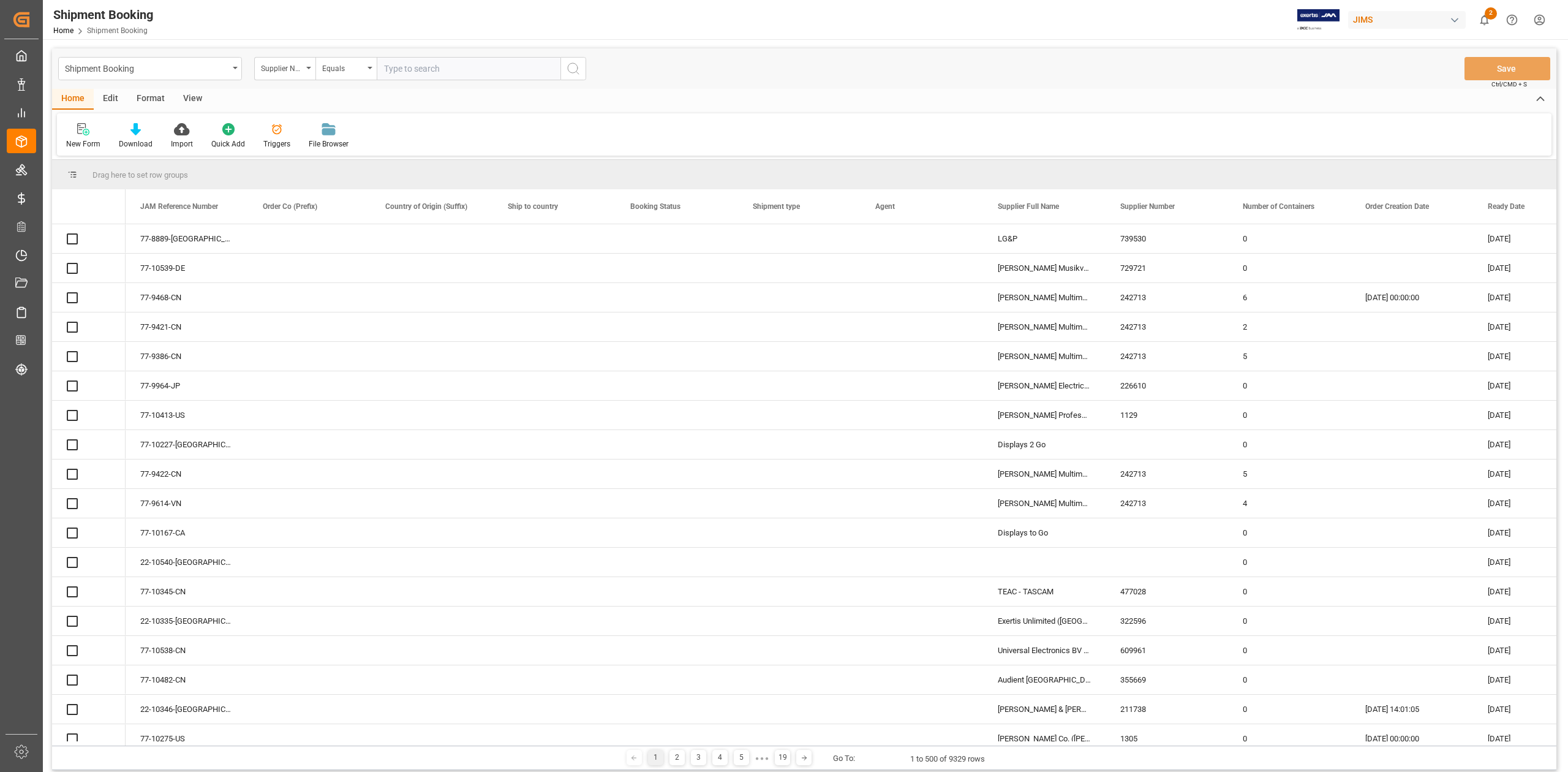
click at [434, 64] on input "text" at bounding box center [469, 69] width 184 height 23
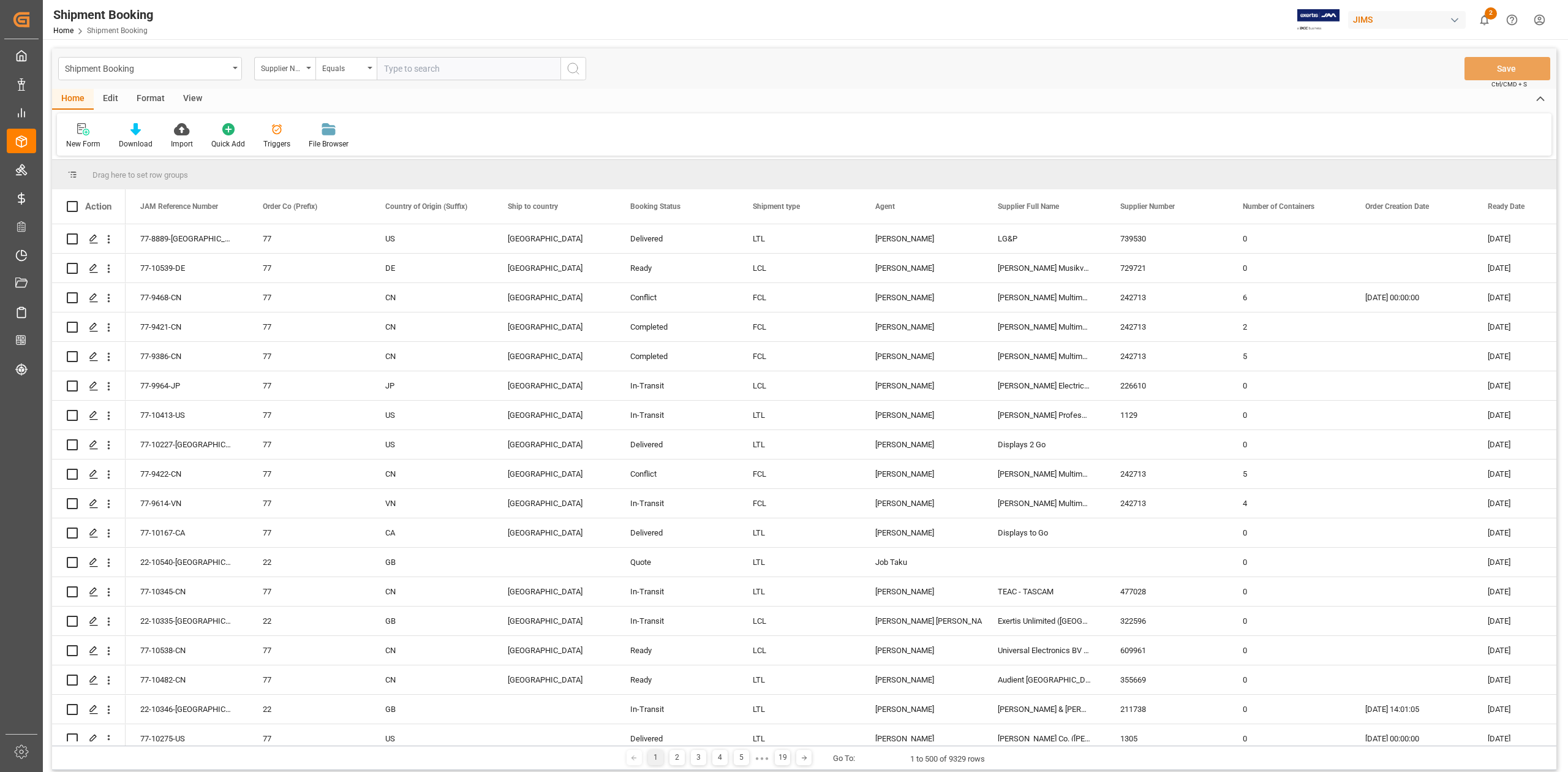
paste input "738696"
type input "738696"
click at [571, 65] on icon "search button" at bounding box center [573, 69] width 15 height 15
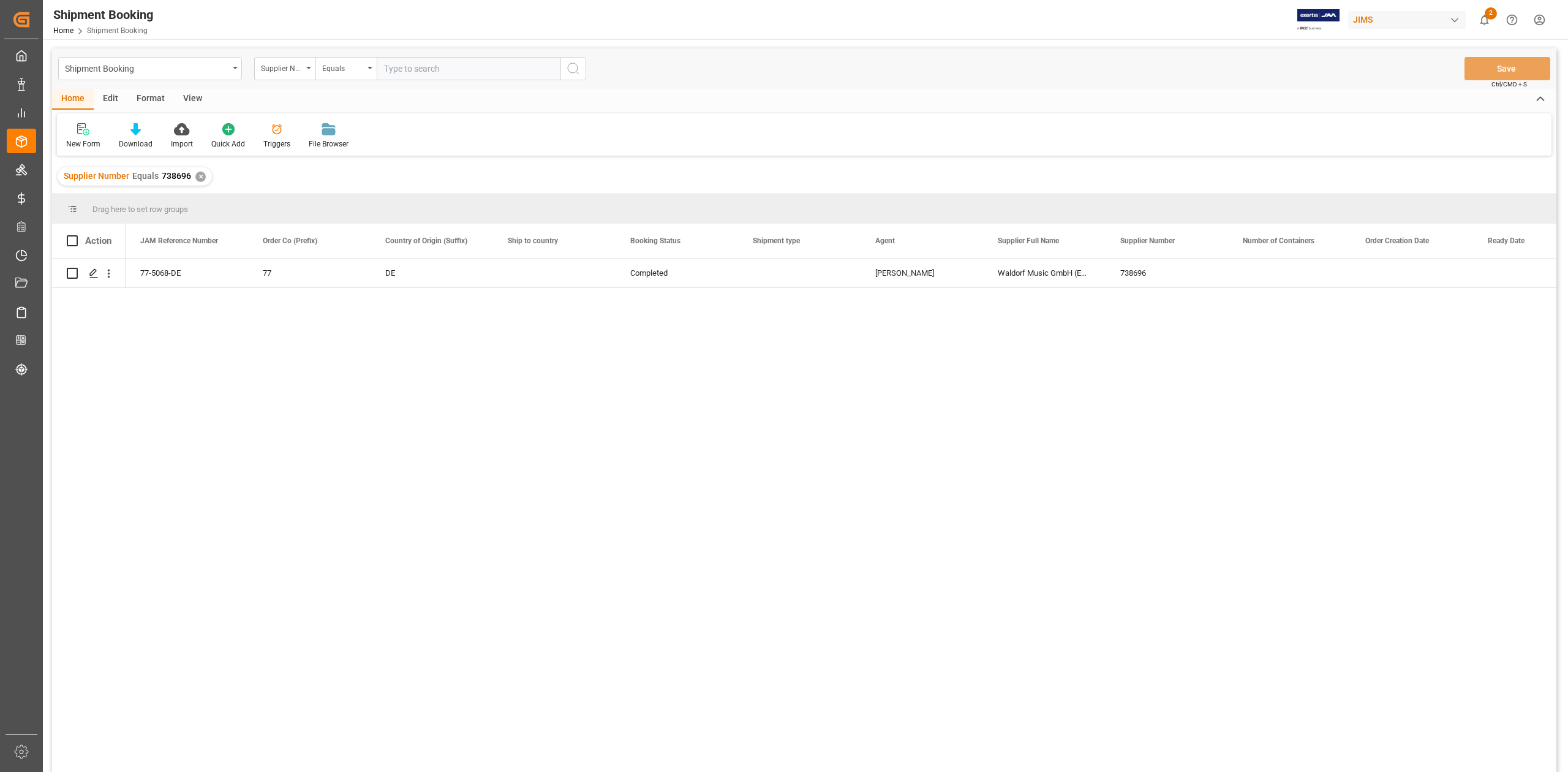
click at [198, 176] on div "✕" at bounding box center [200, 176] width 10 height 10
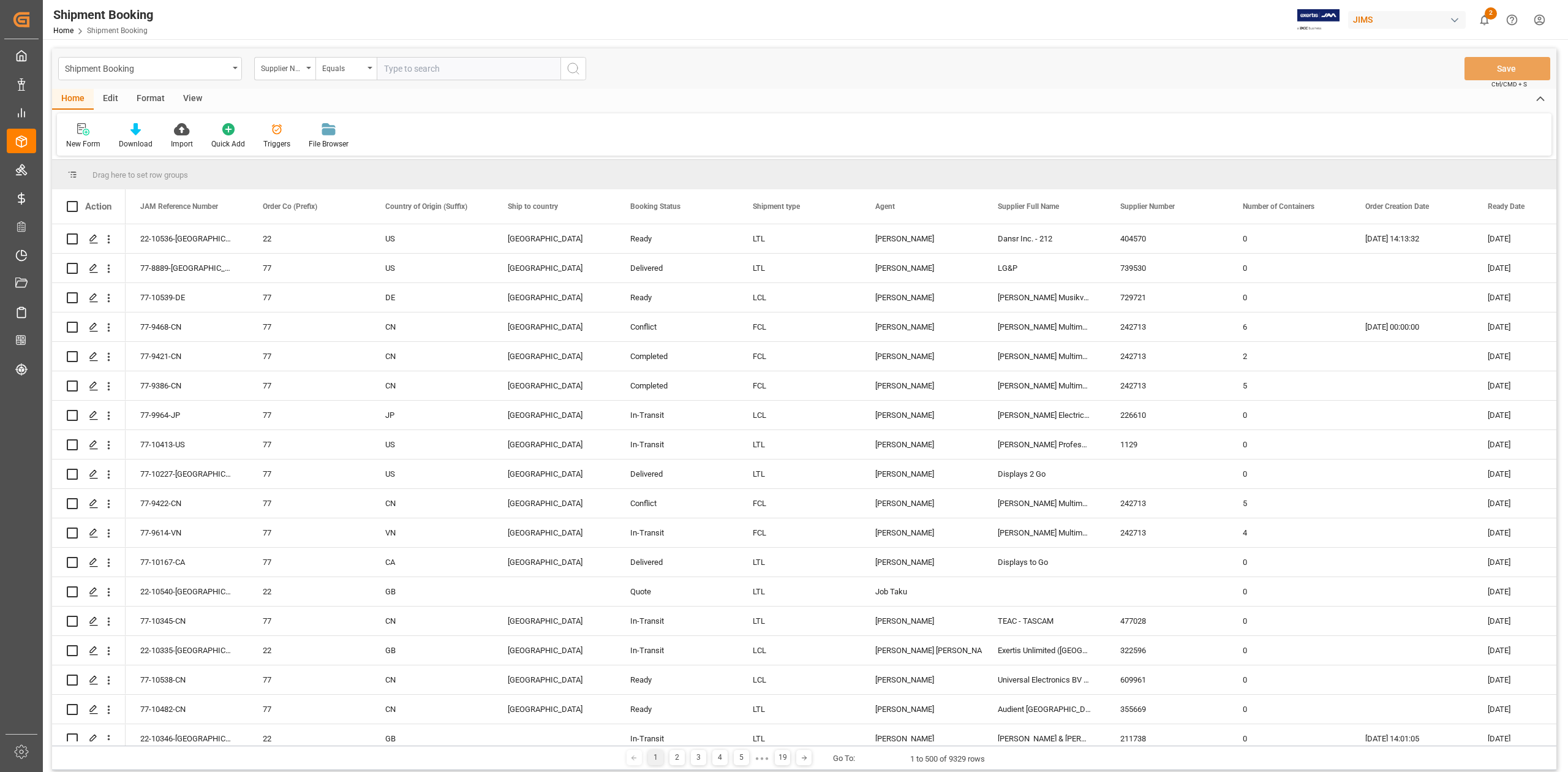
click at [450, 69] on input "text" at bounding box center [469, 69] width 184 height 23
paste input "77-9188-CN"
type input "77-9188-CN"
click at [569, 67] on icon "search button" at bounding box center [573, 69] width 15 height 15
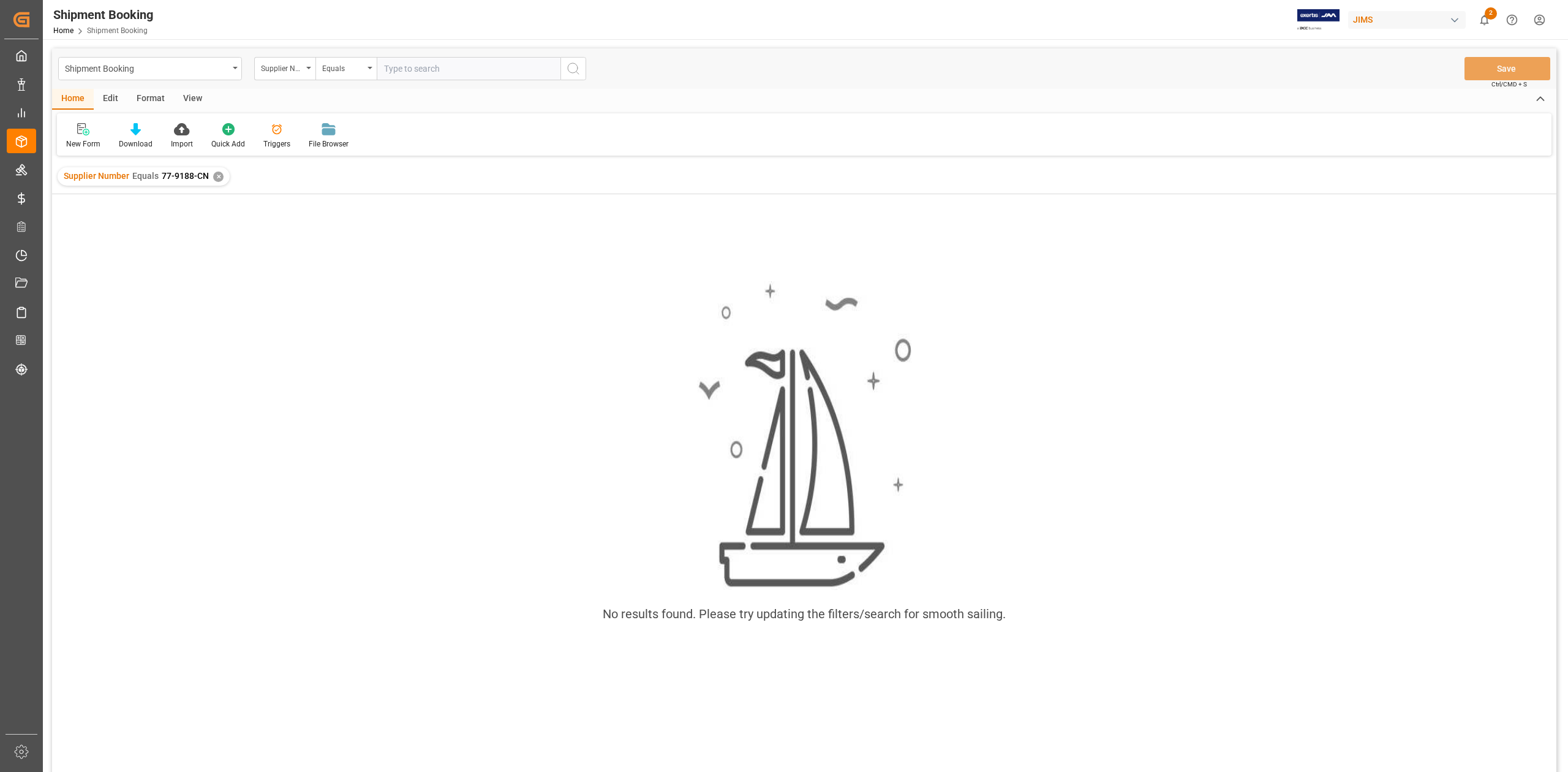
click at [213, 172] on div "✕" at bounding box center [218, 176] width 10 height 10
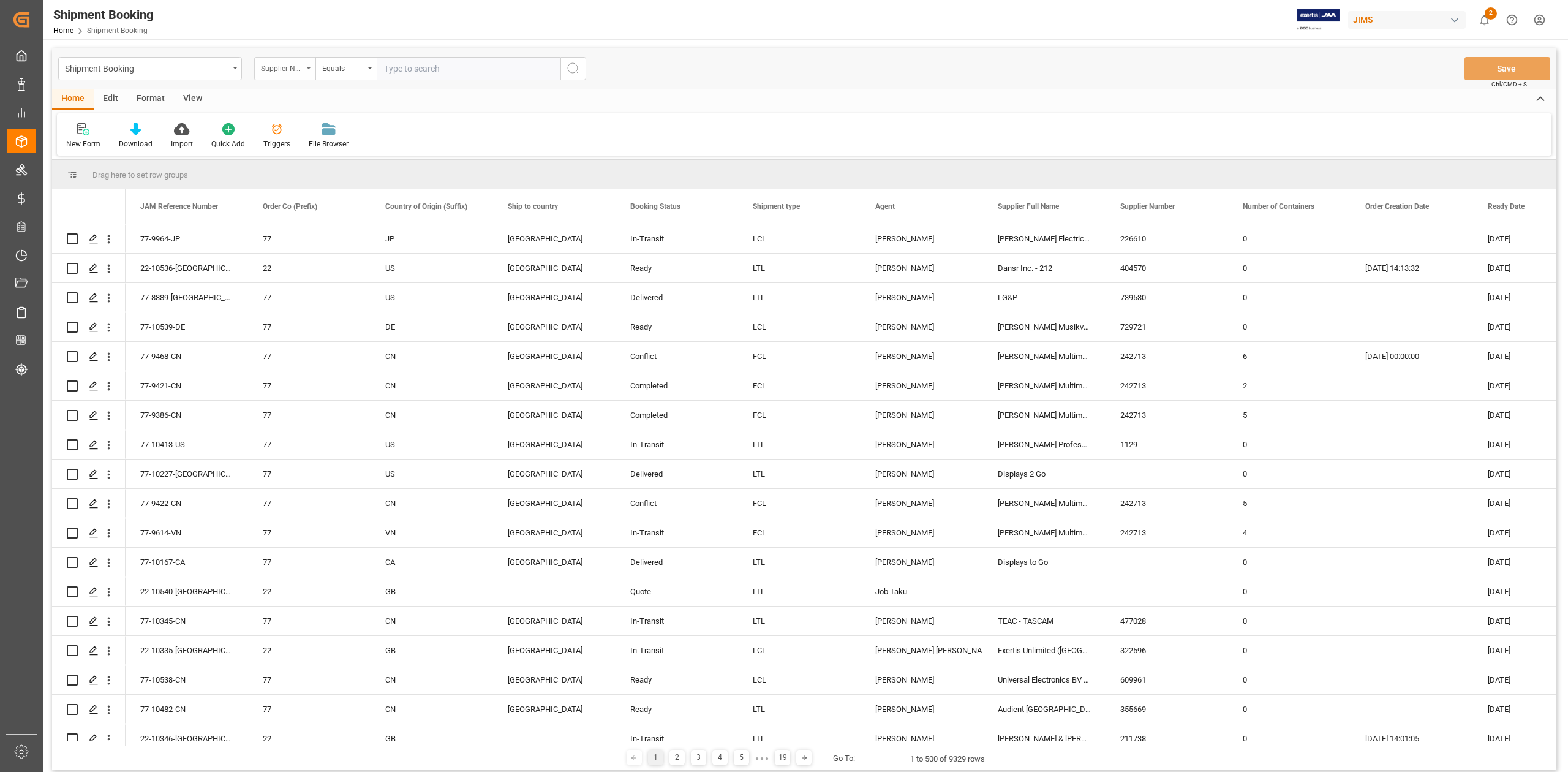
click at [311, 71] on div "Supplier Number" at bounding box center [285, 69] width 61 height 23
click at [320, 128] on div "JAM Reference Number" at bounding box center [346, 125] width 182 height 26
click at [454, 70] on input "text" at bounding box center [469, 69] width 184 height 23
paste input "77-9188-CN"
type input "77-9188-CN"
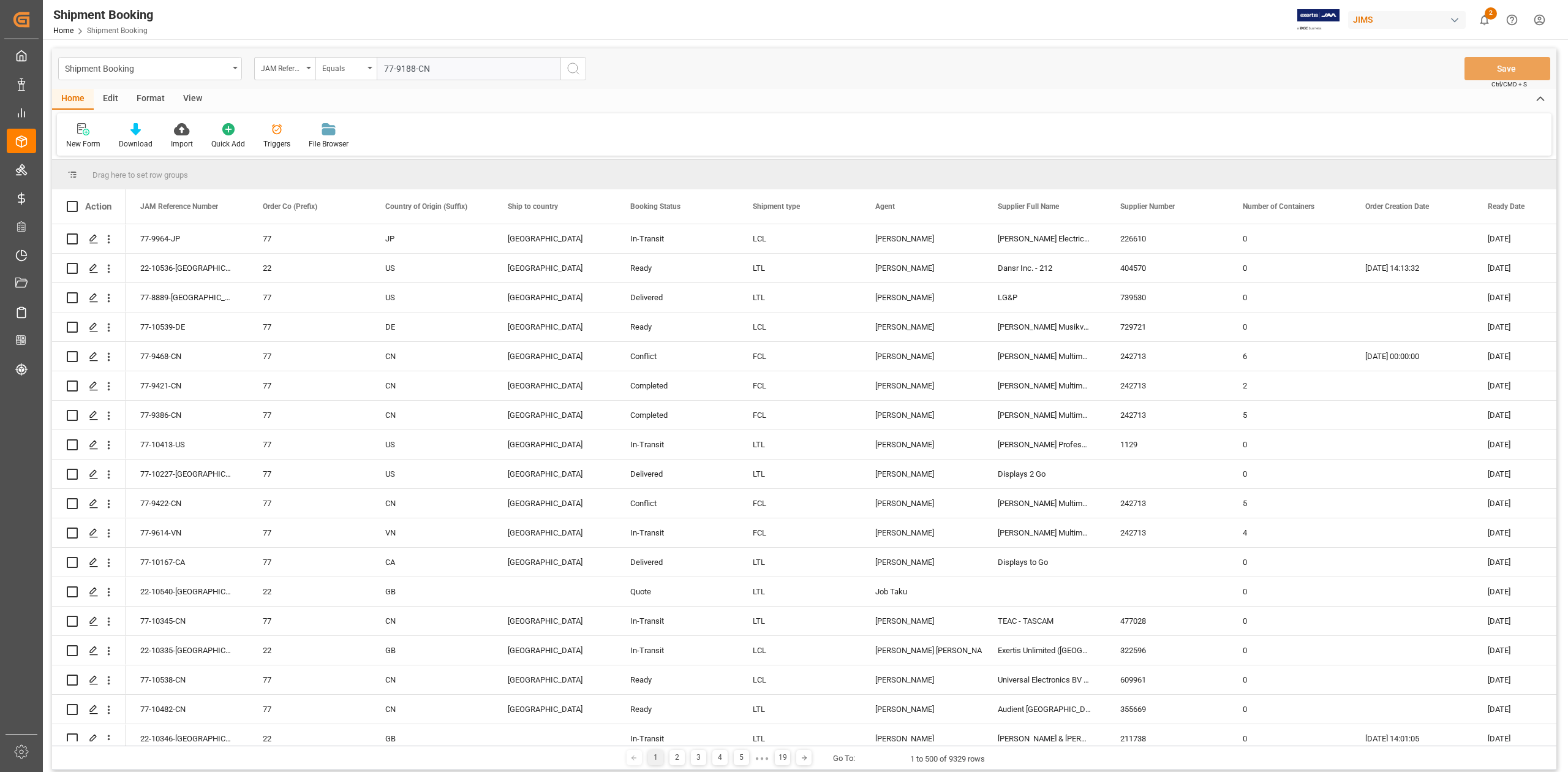
click at [576, 69] on icon "search button" at bounding box center [573, 69] width 15 height 15
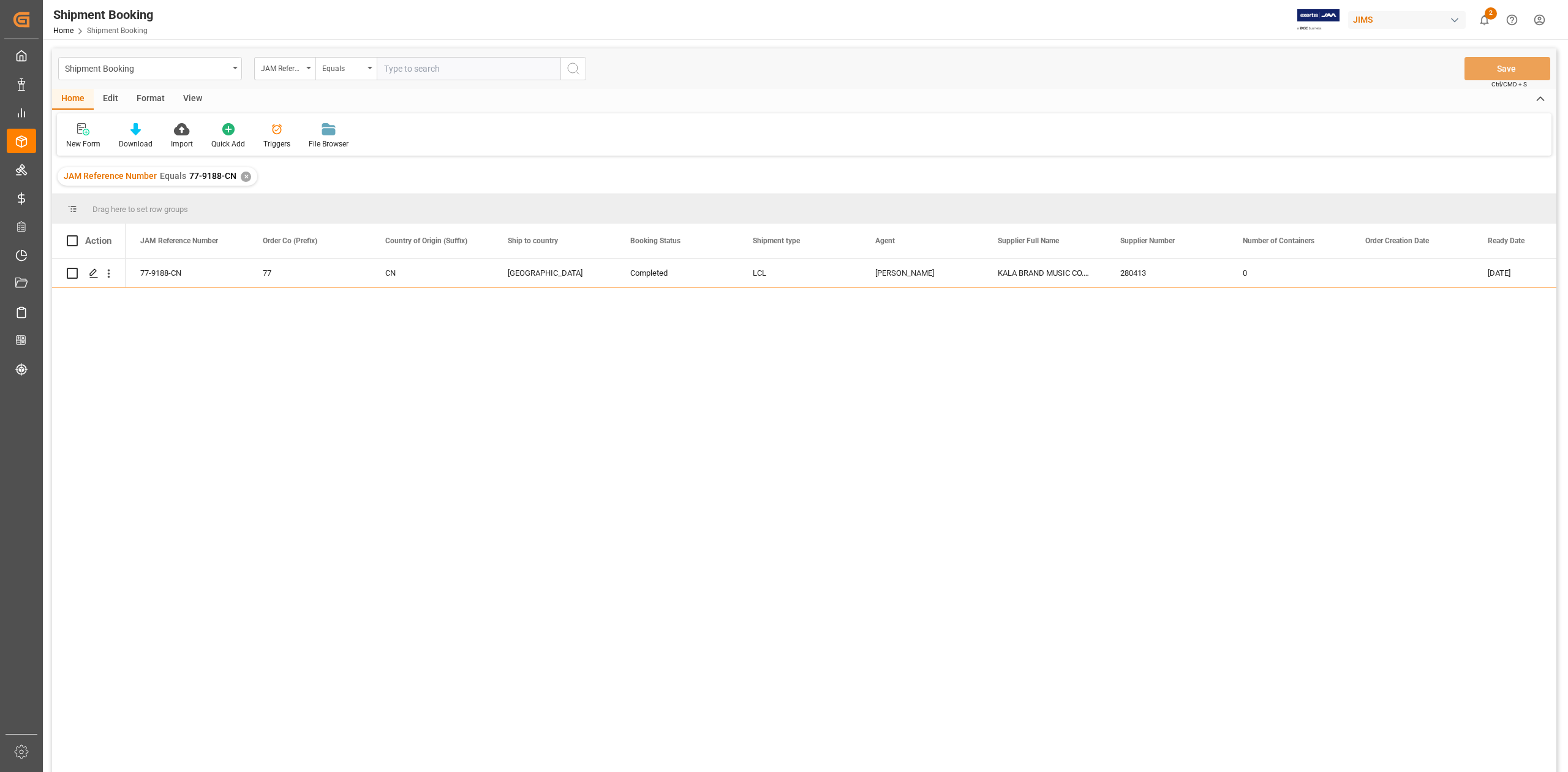
click at [246, 178] on div "✕" at bounding box center [246, 176] width 10 height 10
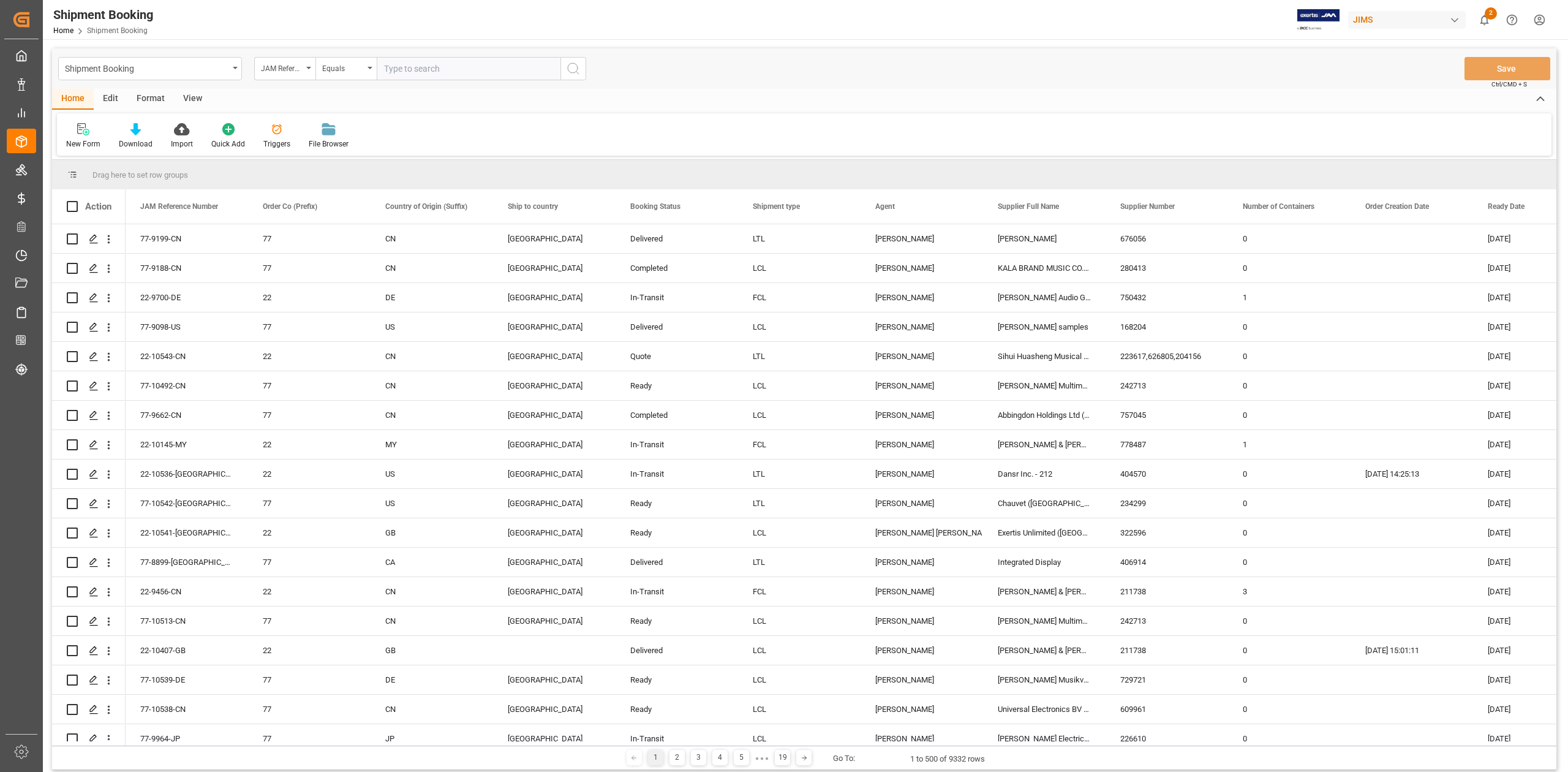
click at [426, 69] on input "text" at bounding box center [469, 69] width 184 height 23
paste input "77-10082-JP"
type input "77-10082-JP"
click at [572, 65] on icon "search button" at bounding box center [573, 69] width 15 height 15
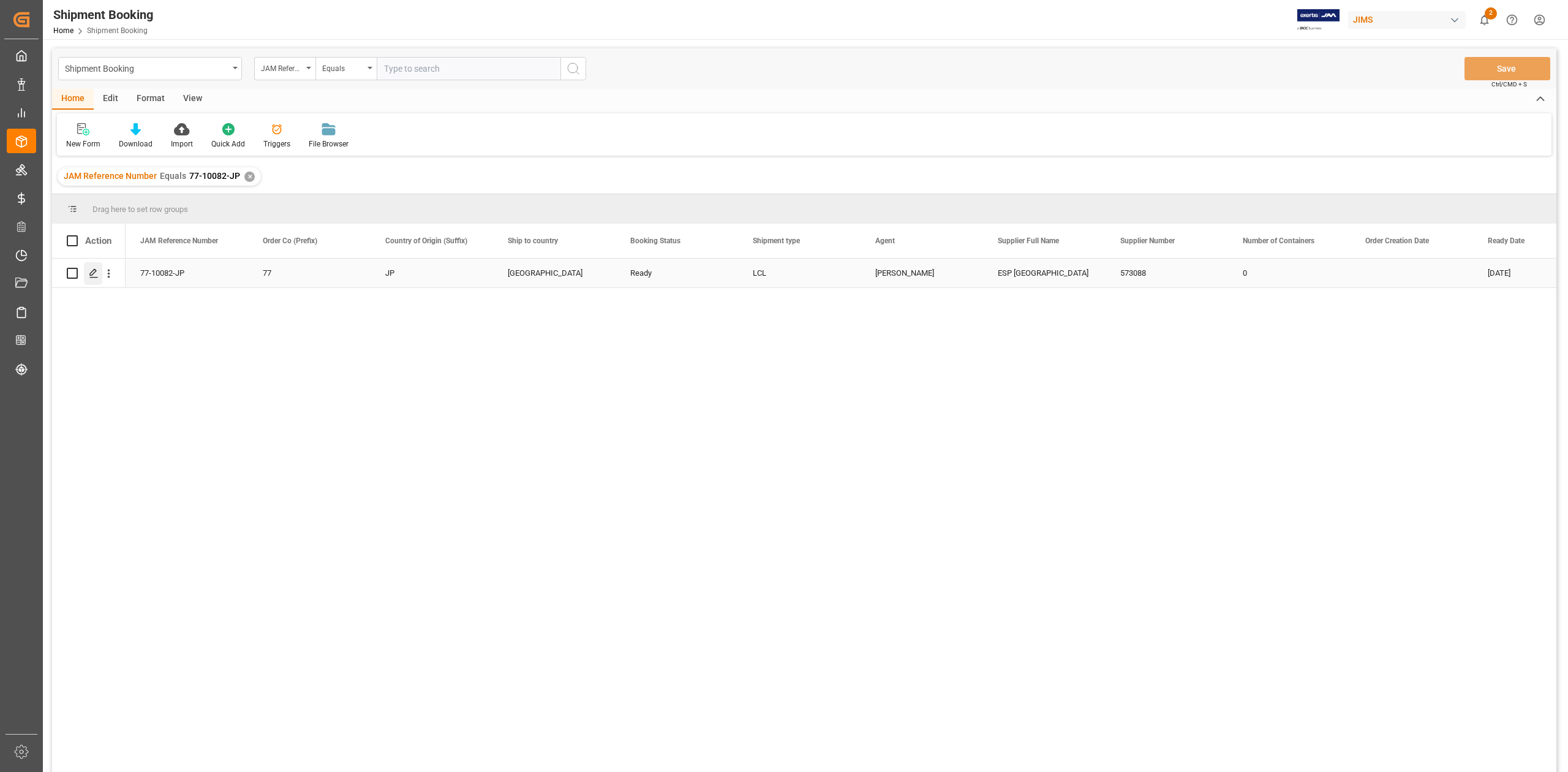
click at [90, 273] on polygon "Press SPACE to select this row." at bounding box center [93, 273] width 6 height 6
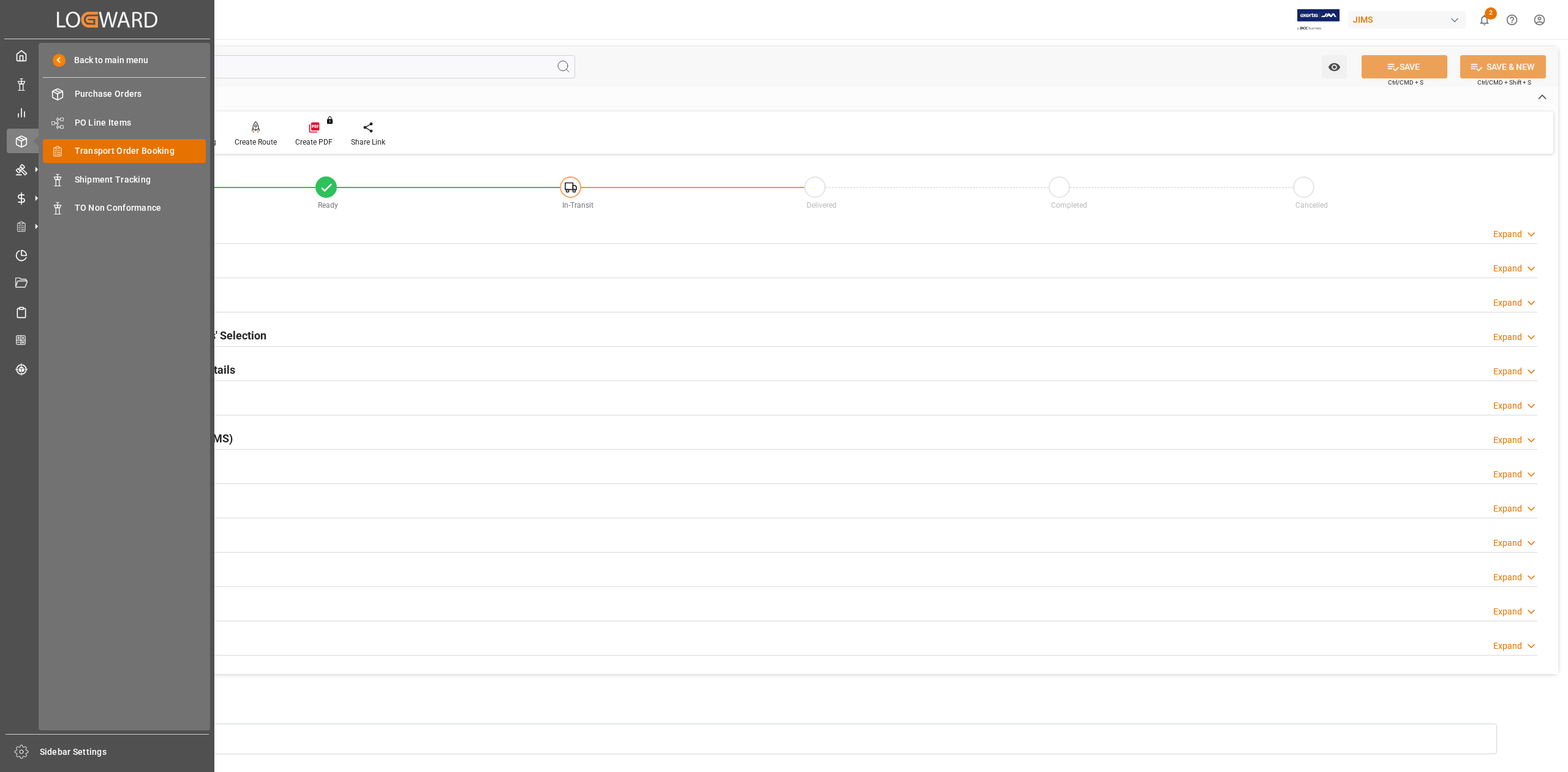
click at [116, 150] on span "Transport Order Booking" at bounding box center [141, 151] width 132 height 13
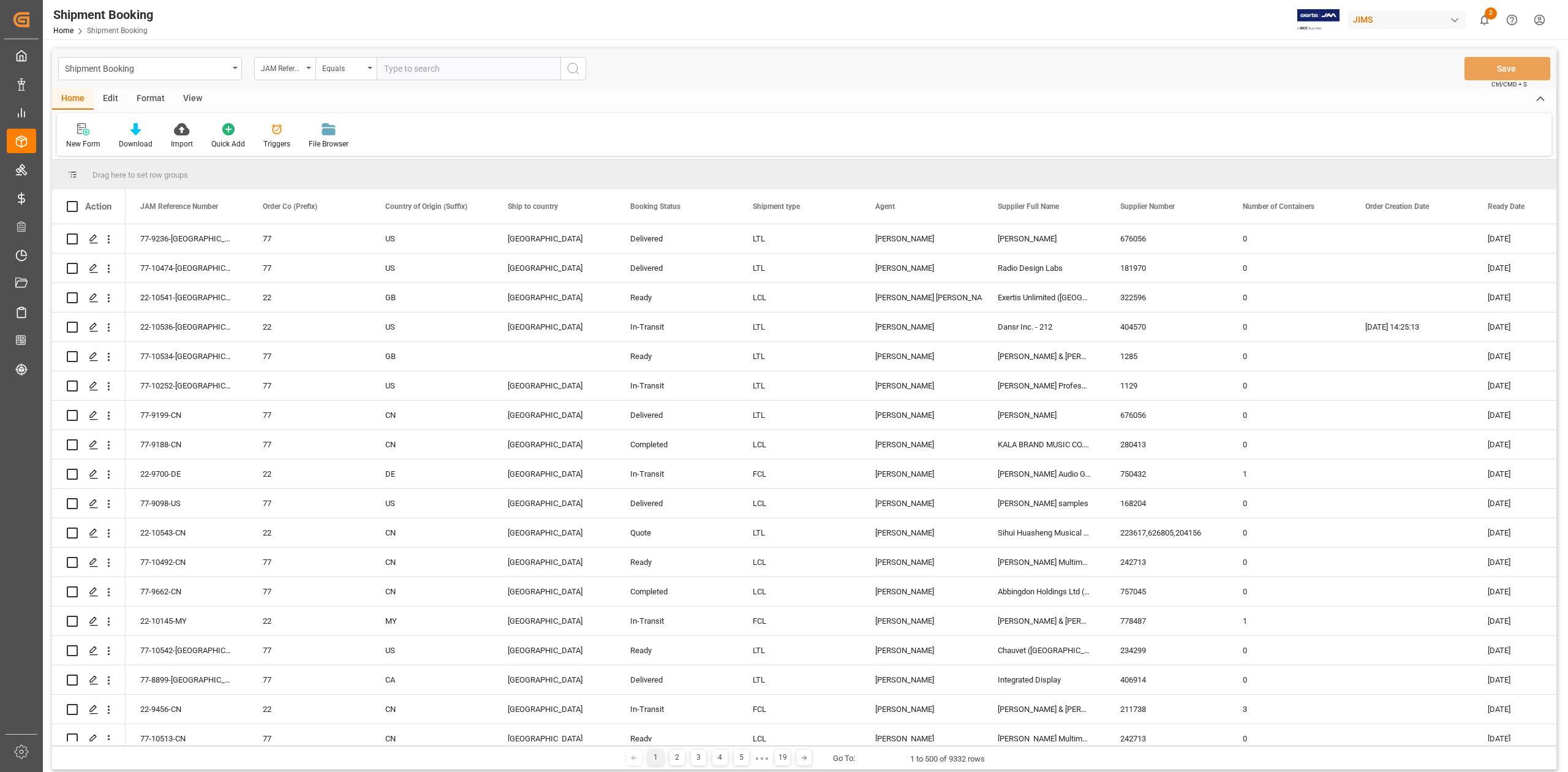
click at [456, 71] on input "text" at bounding box center [469, 69] width 184 height 23
paste input "77-10139-FR"
type input "77-10139-FR"
click at [572, 69] on icon "search button" at bounding box center [573, 69] width 15 height 15
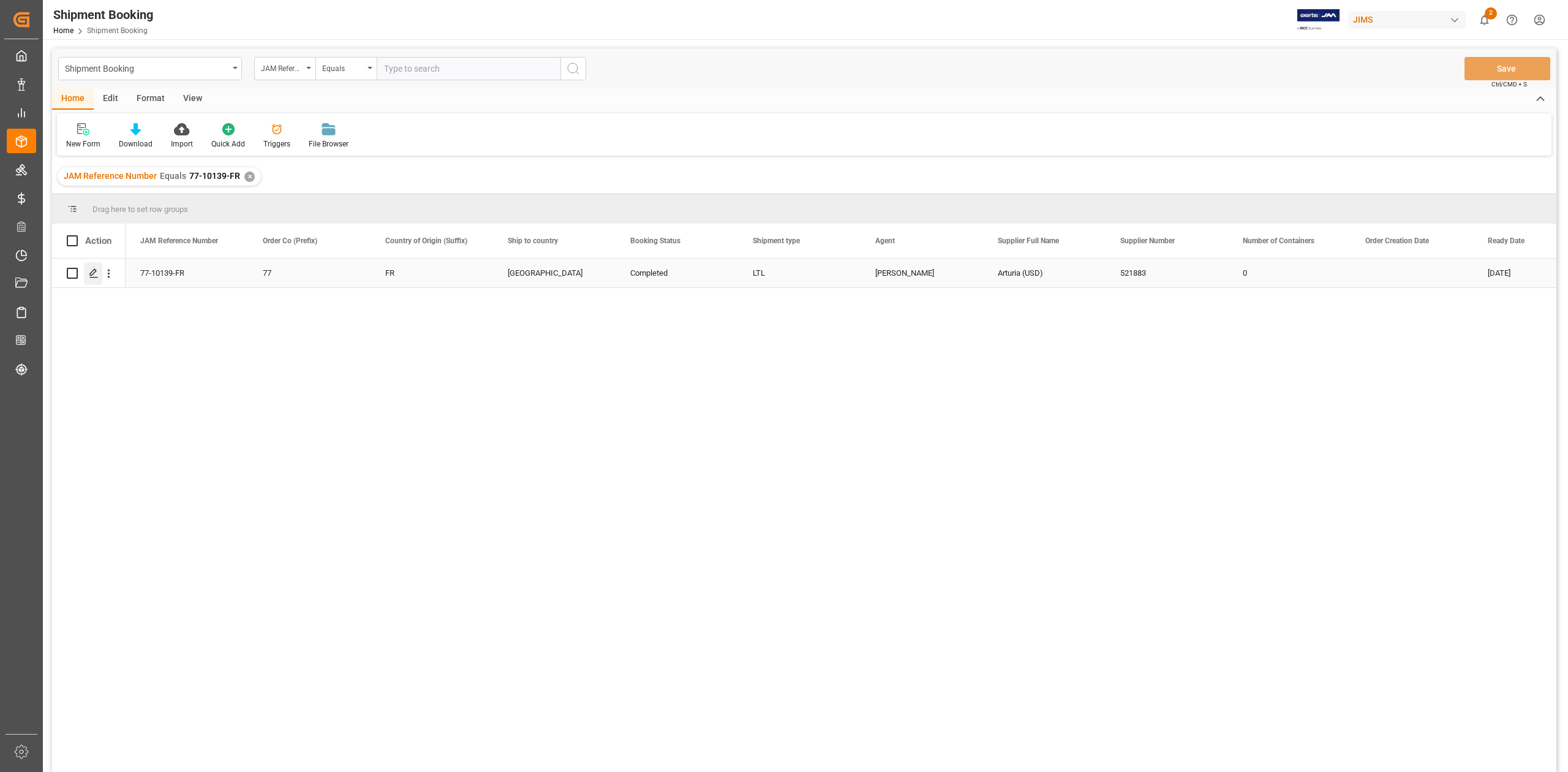
click at [94, 273] on icon "Press SPACE to select this row." at bounding box center [93, 273] width 9 height 9
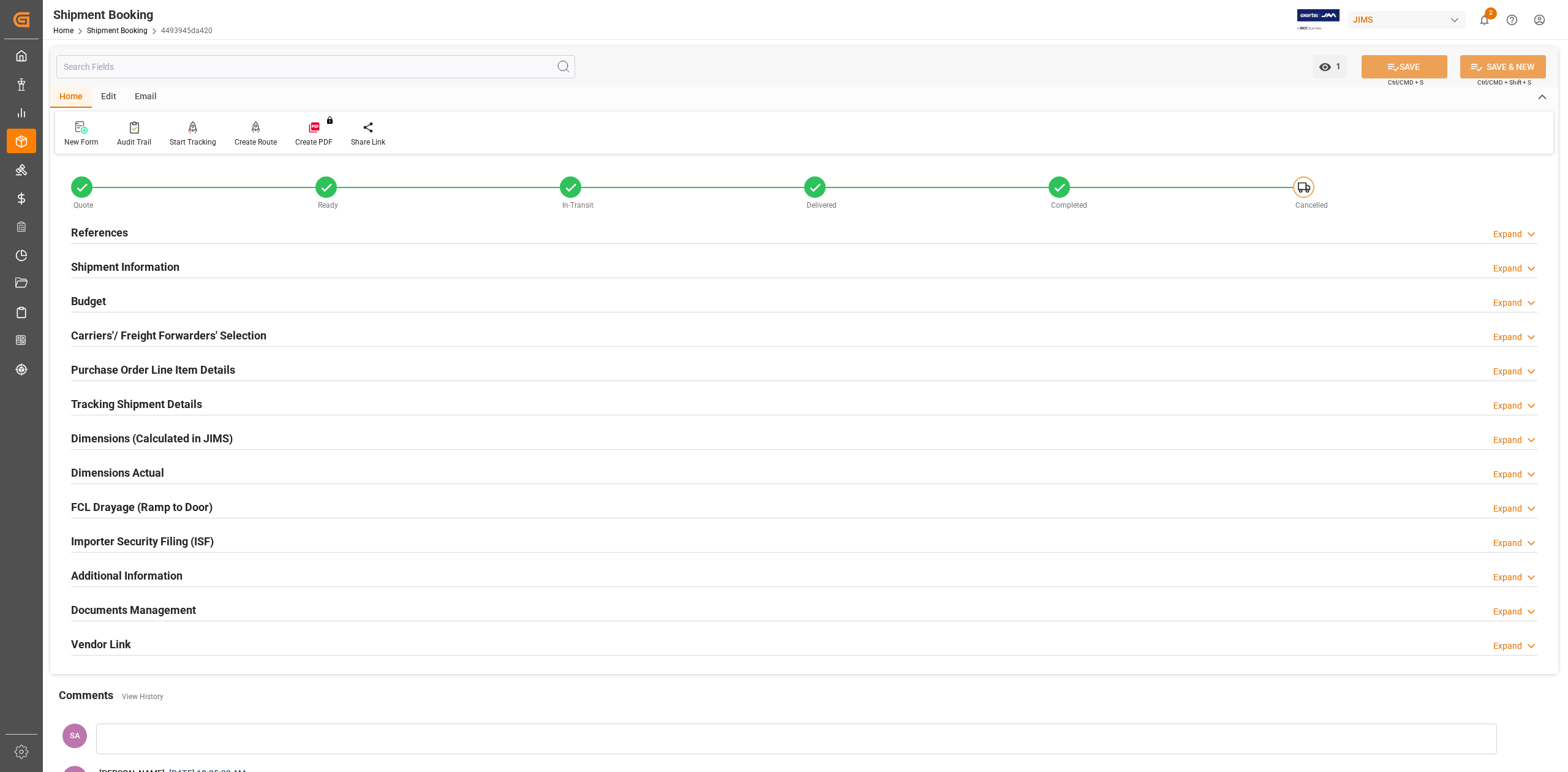
click at [94, 305] on h2 "Budget" at bounding box center [88, 301] width 35 height 17
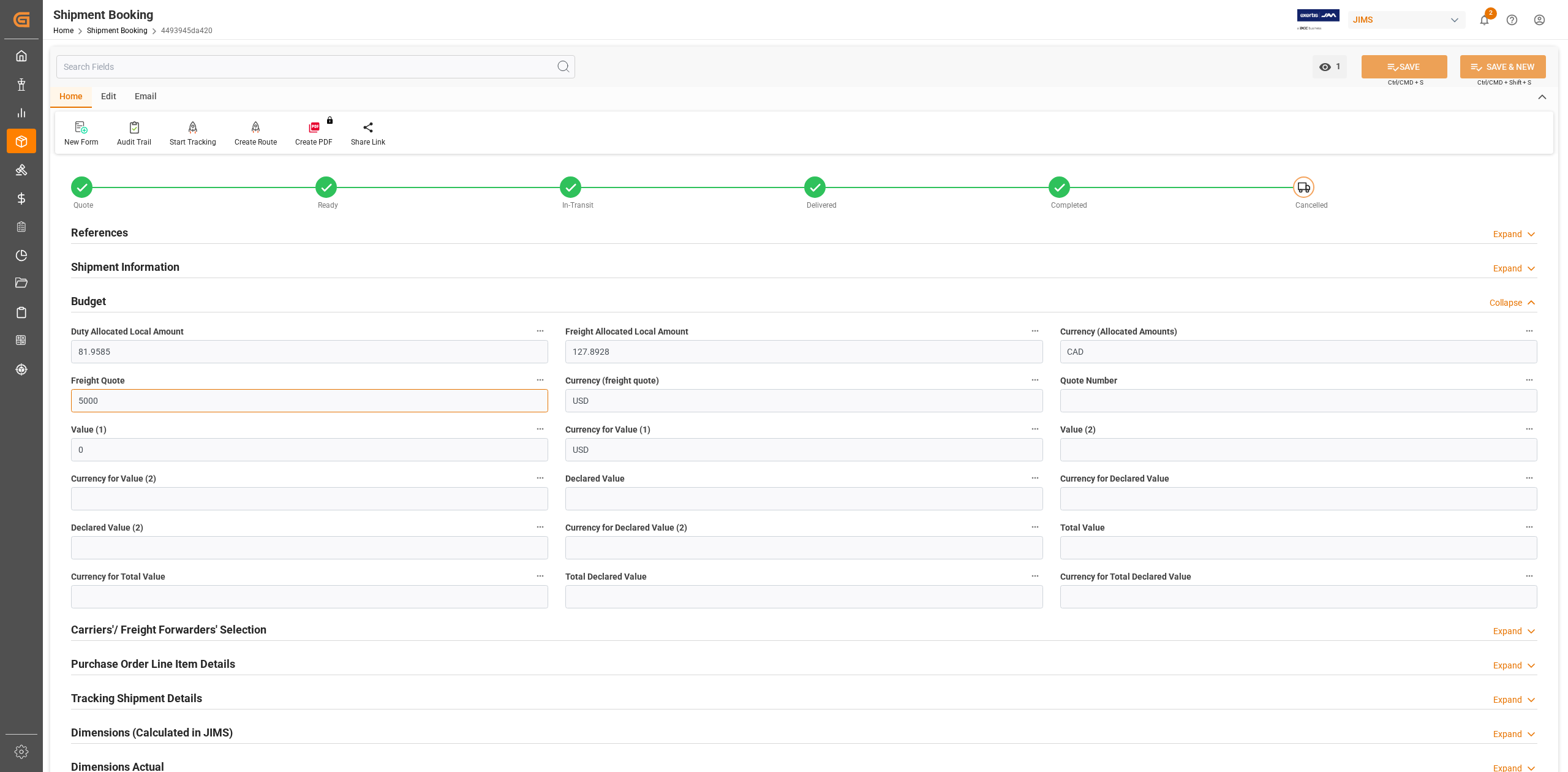
click at [163, 394] on input "5000" at bounding box center [309, 401] width 477 height 23
click at [1390, 65] on icon at bounding box center [1393, 67] width 13 height 13
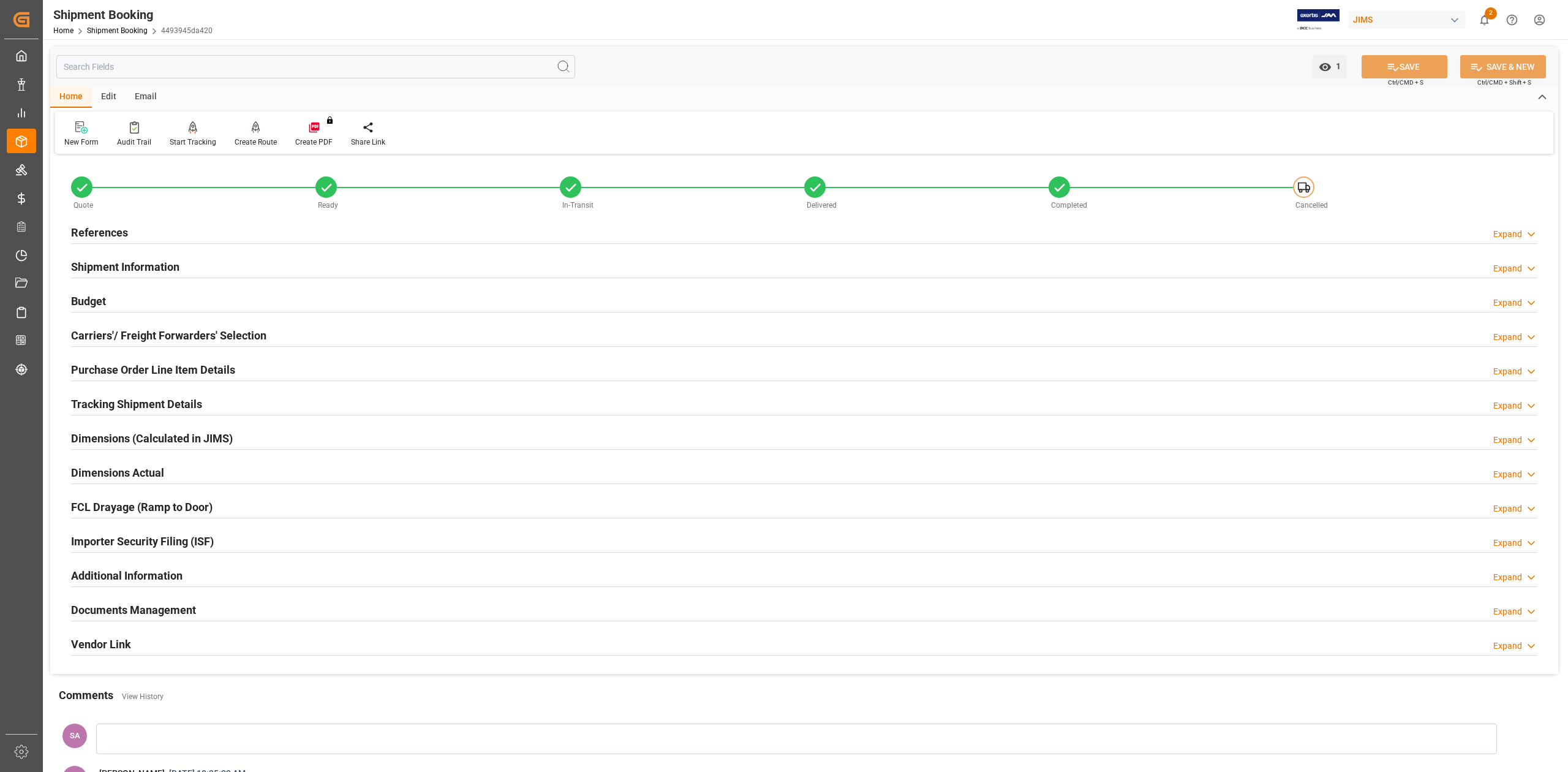
click at [88, 303] on h2 "Budget" at bounding box center [88, 301] width 35 height 17
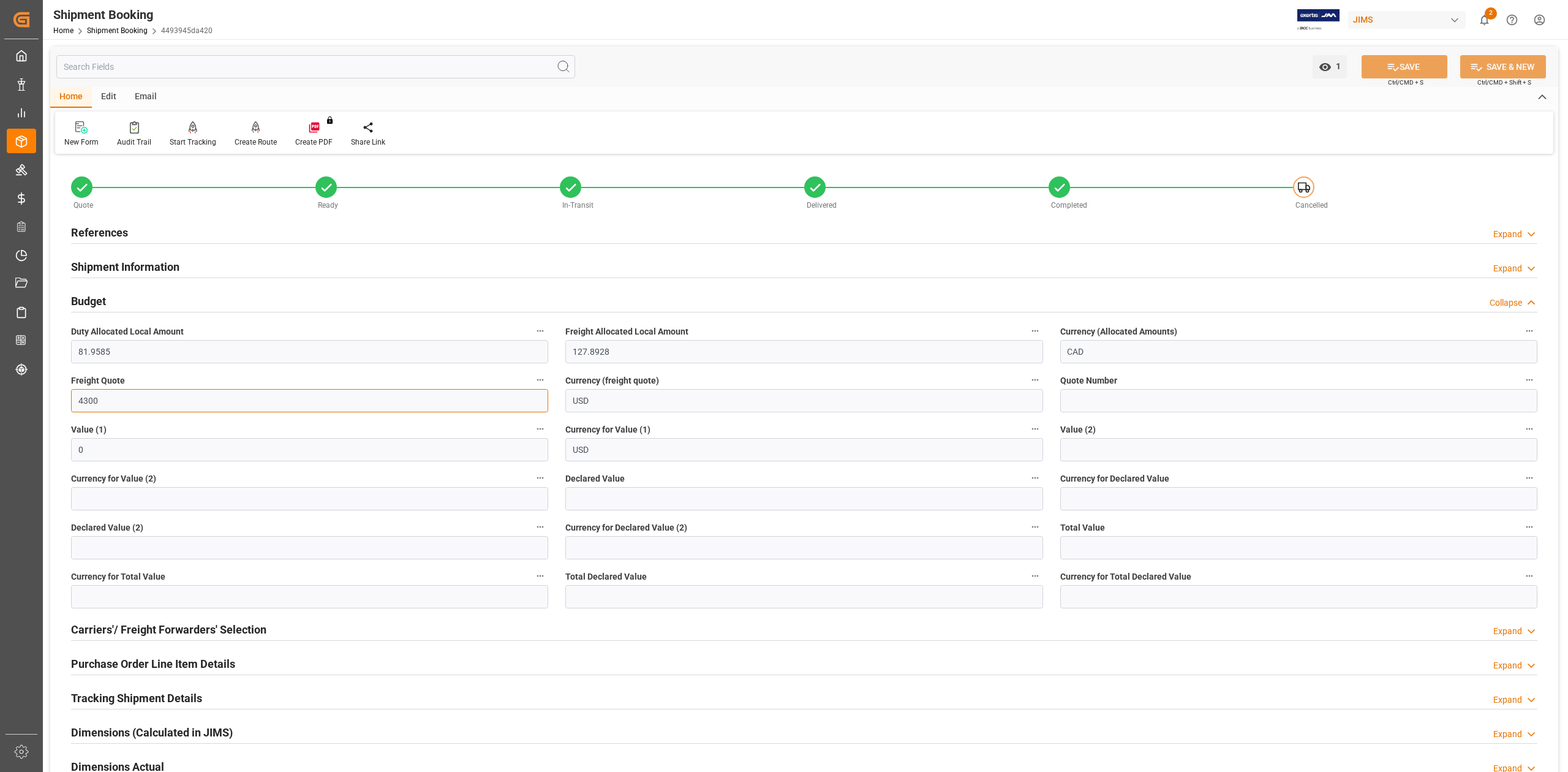
click at [260, 398] on input "4300" at bounding box center [309, 401] width 477 height 23
type input "4243.23"
click at [1416, 62] on button "SAVE" at bounding box center [1405, 67] width 86 height 23
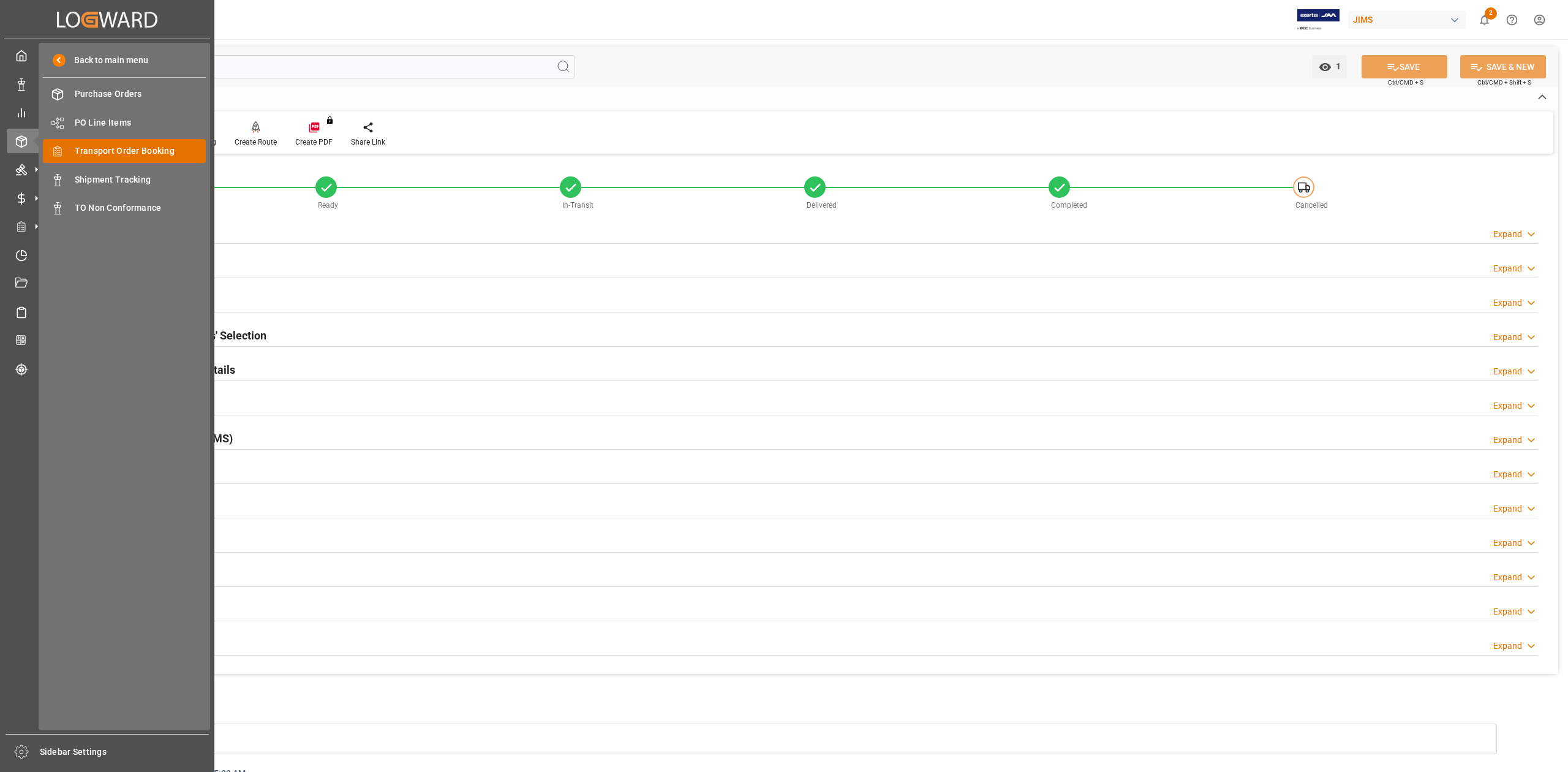
click at [106, 153] on span "Transport Order Booking" at bounding box center [141, 151] width 132 height 13
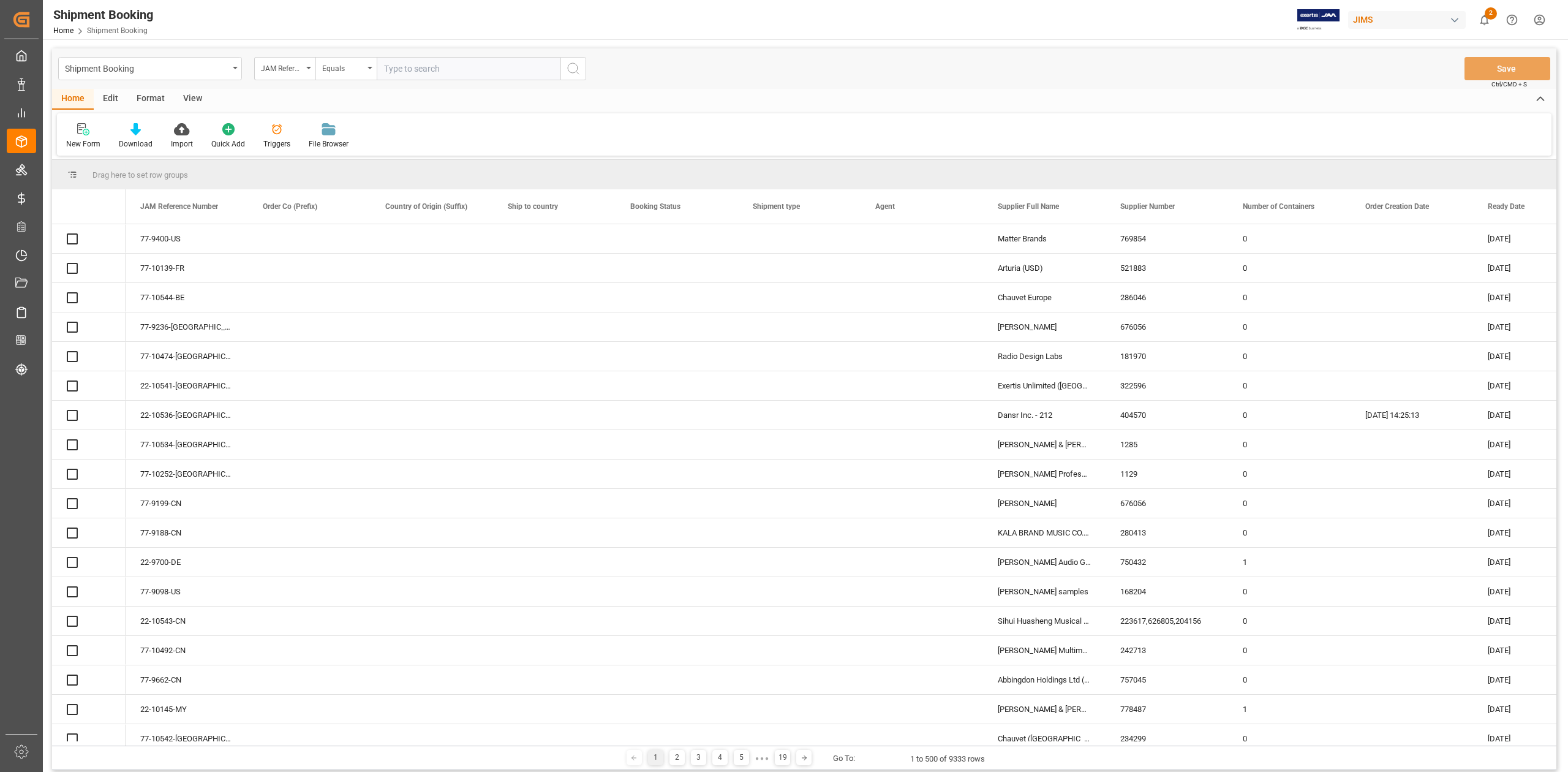
click at [451, 74] on input "text" at bounding box center [469, 69] width 184 height 23
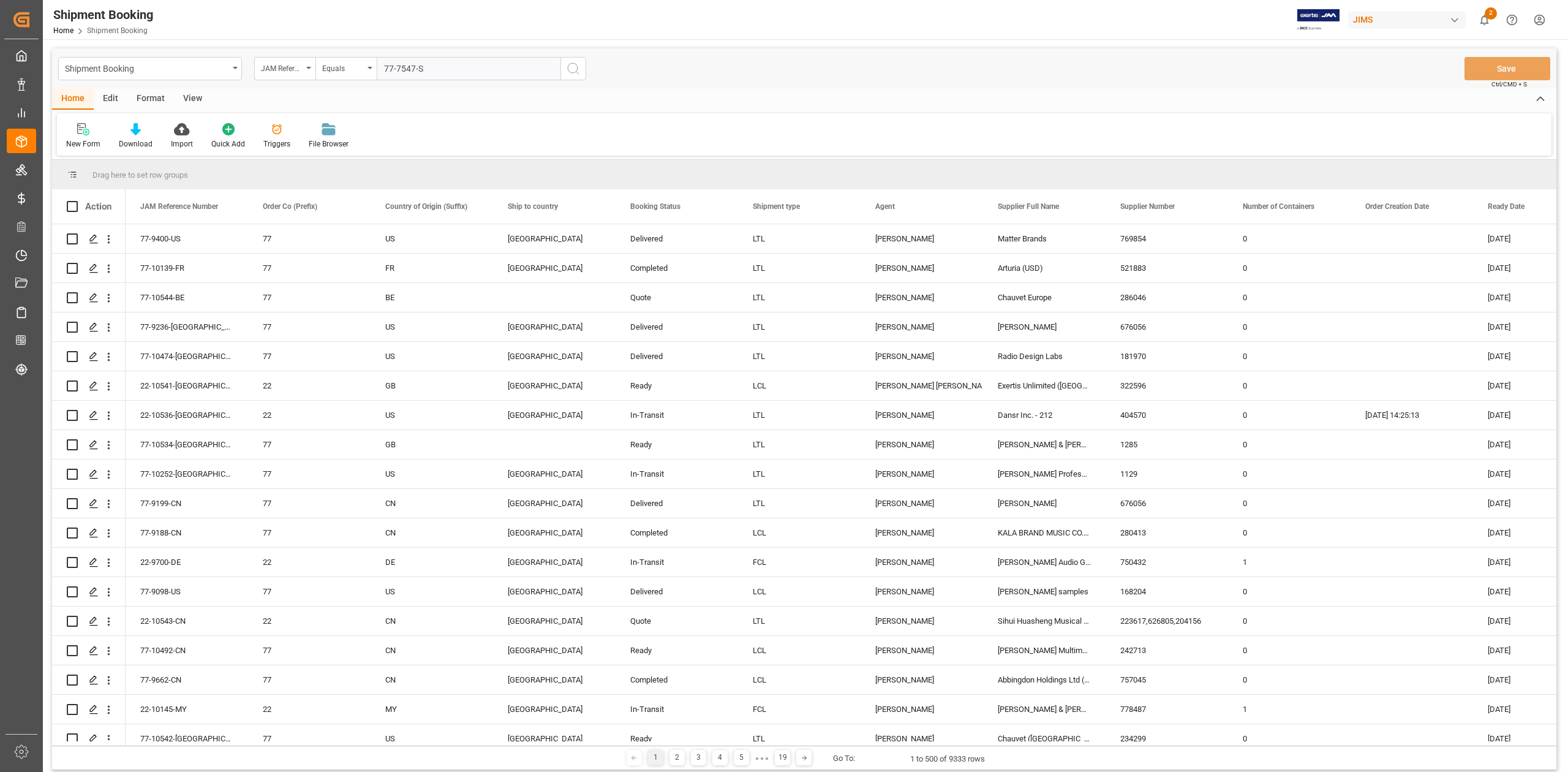
type input "77-7547-SE"
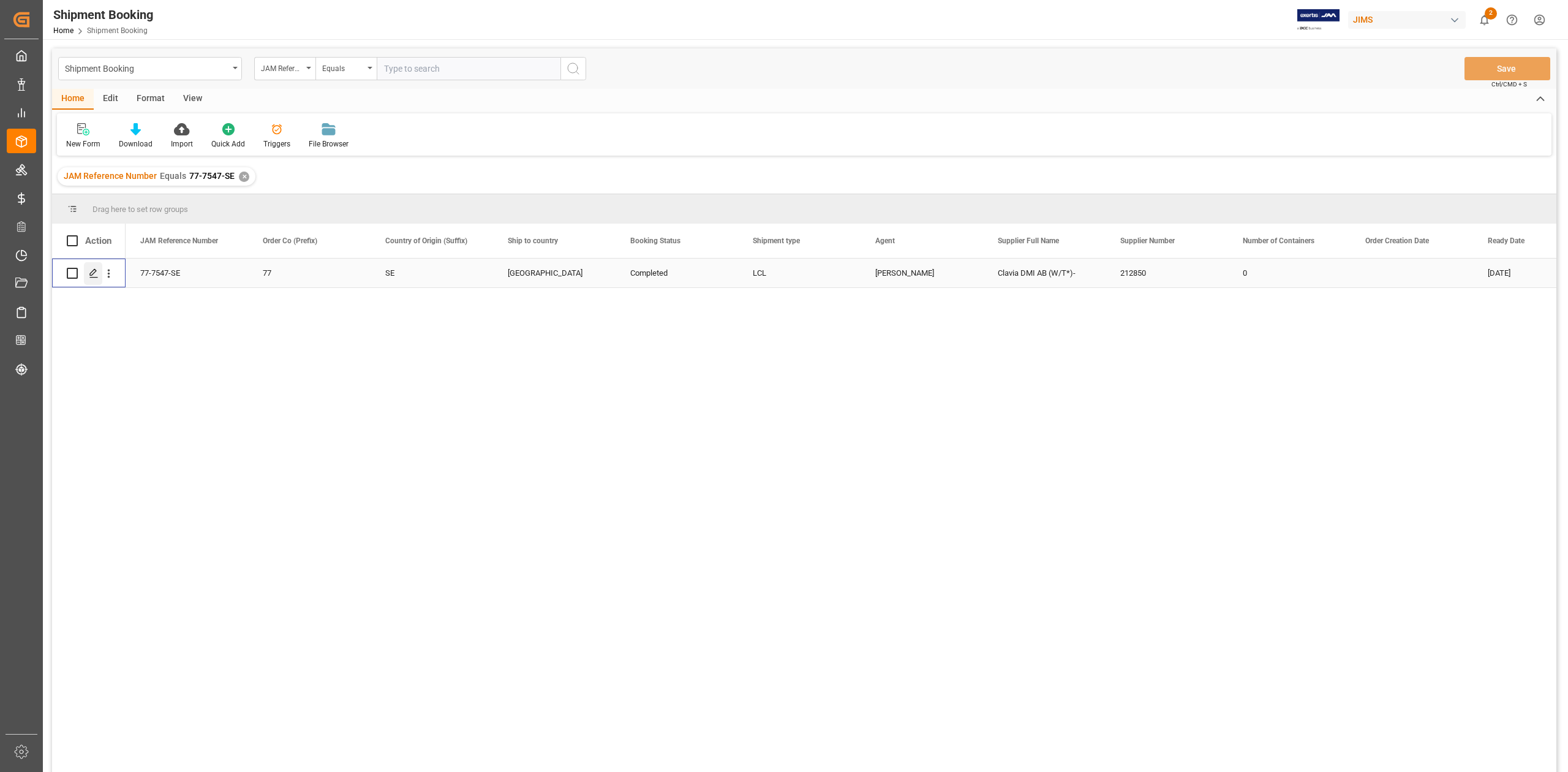
click at [87, 278] on div "Press SPACE to select this row." at bounding box center [93, 273] width 18 height 23
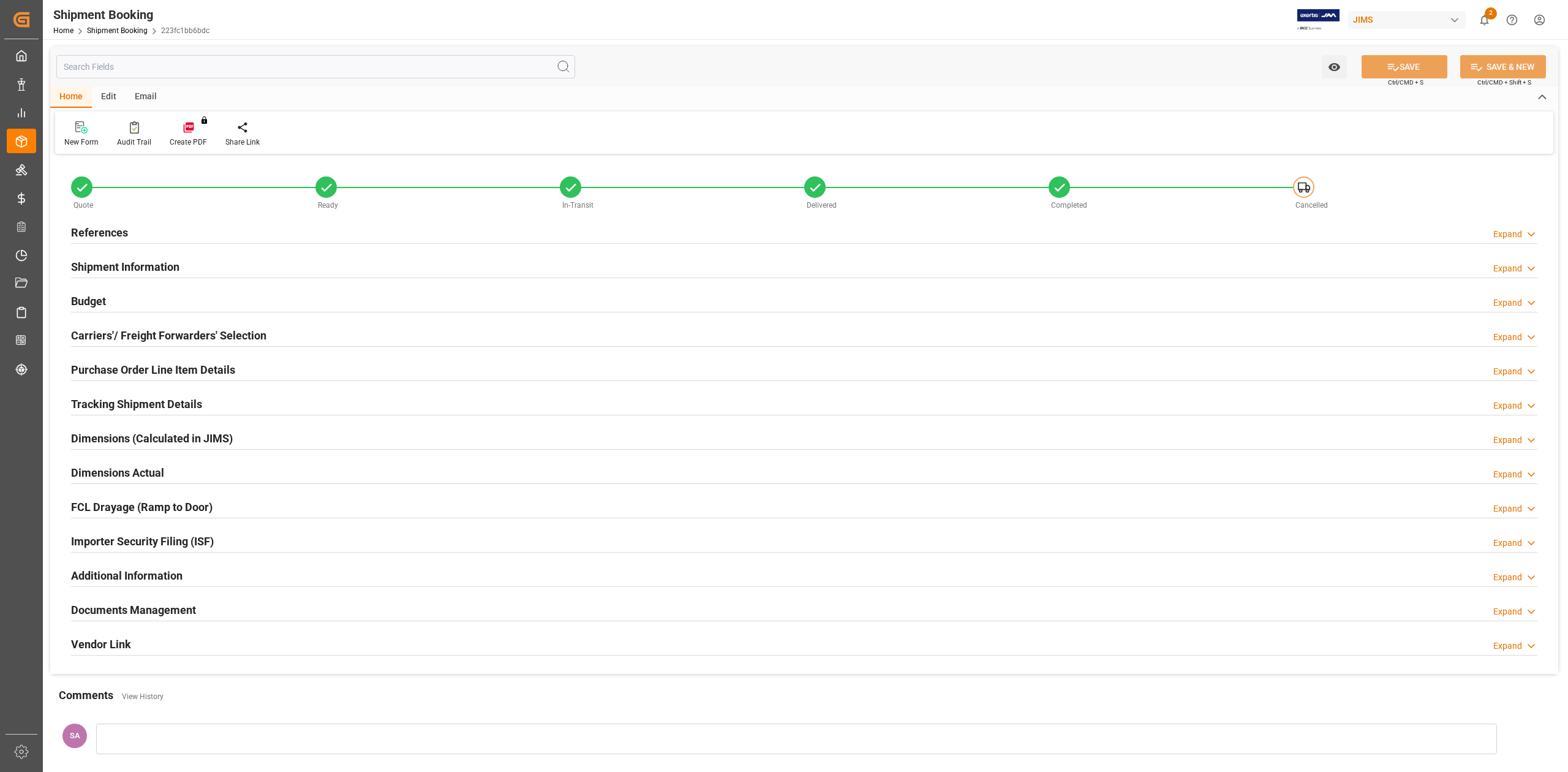
type input "0"
type input "[DATE]"
click at [113, 234] on h2 "References" at bounding box center [99, 233] width 57 height 17
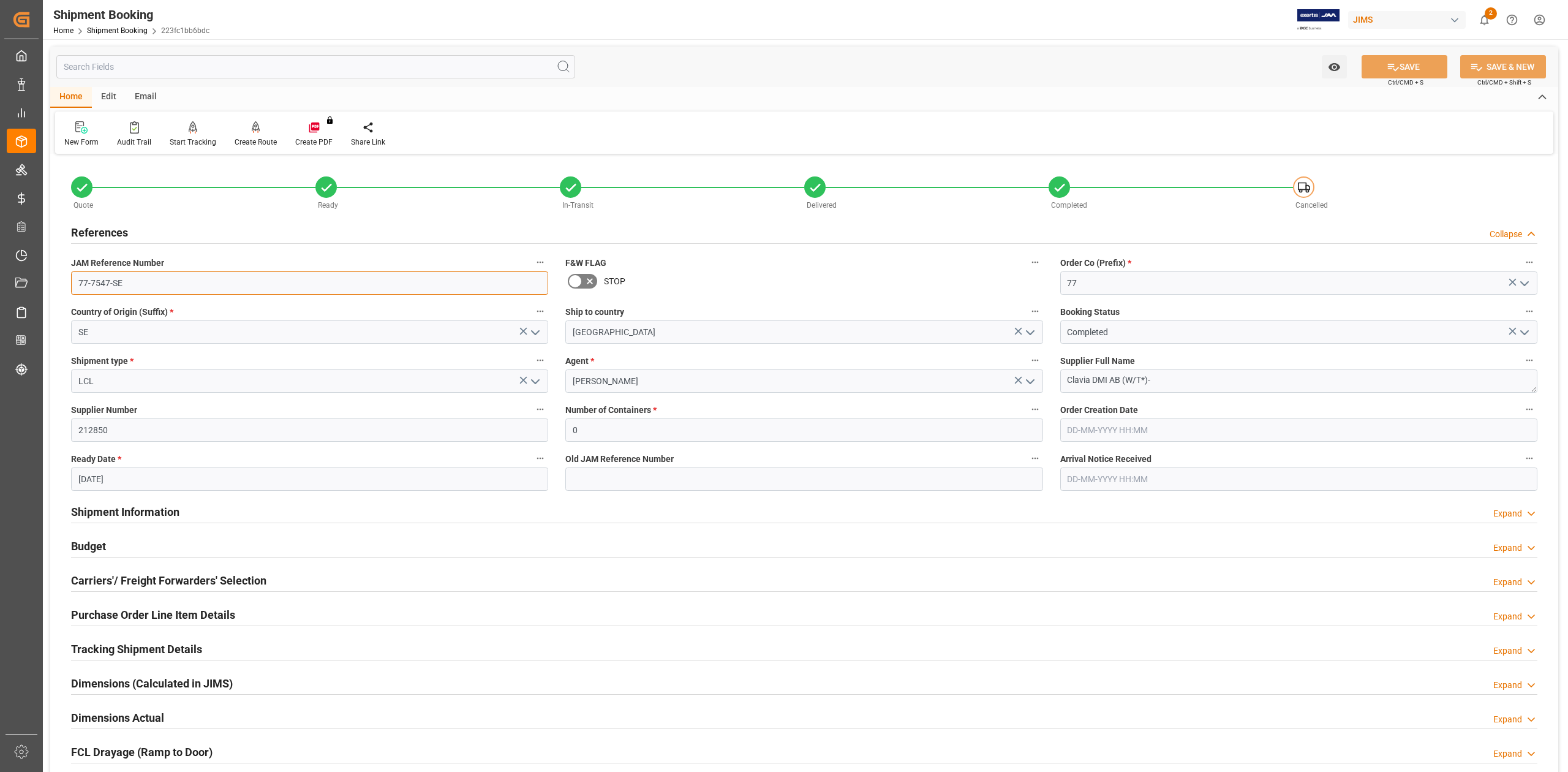
click at [146, 286] on input "77-7547-SE" at bounding box center [309, 283] width 477 height 23
